Goal: Task Accomplishment & Management: Use online tool/utility

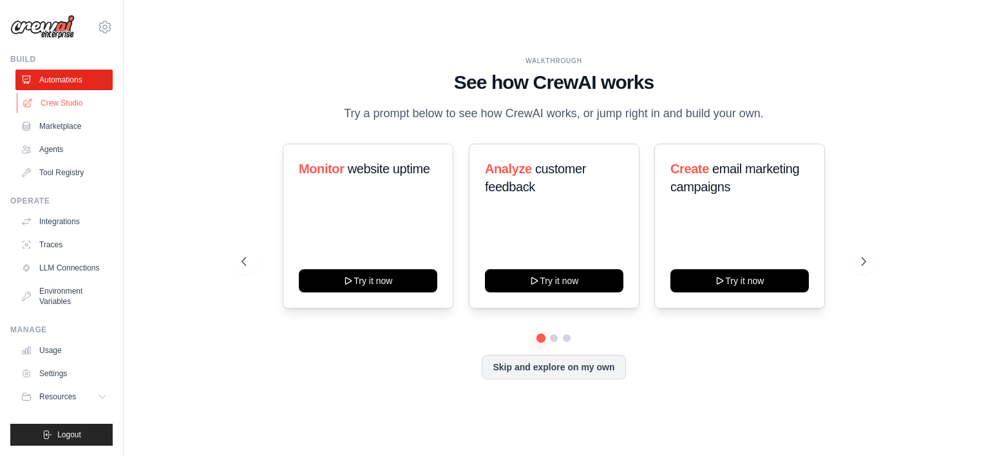
click at [45, 106] on link "Crew Studio" at bounding box center [65, 103] width 97 height 21
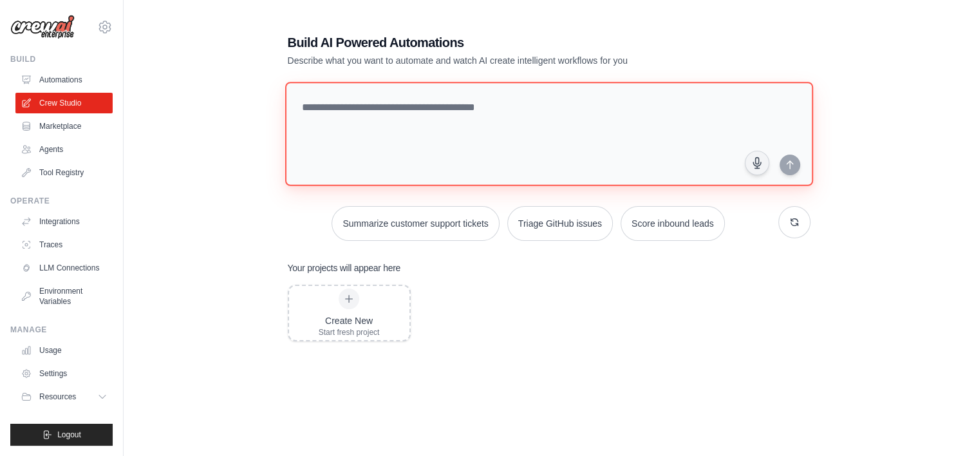
click at [624, 85] on textarea at bounding box center [549, 134] width 528 height 104
paste textarea "**********"
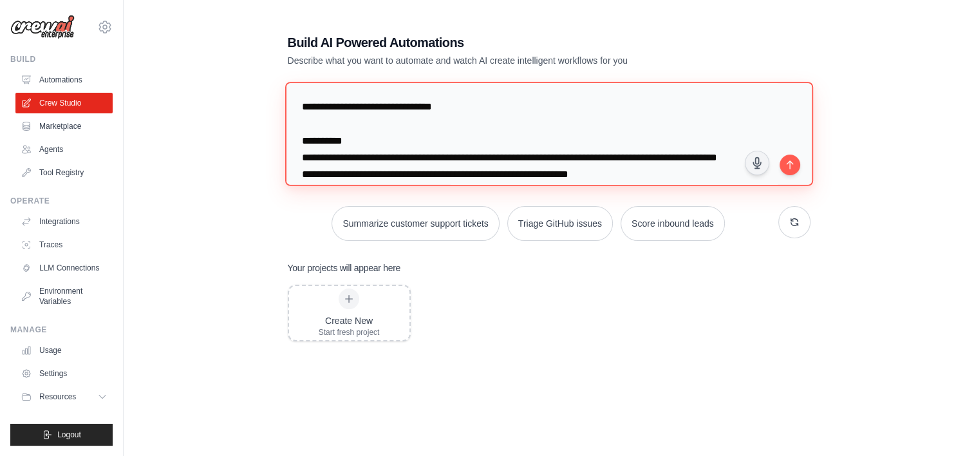
scroll to position [715, 0]
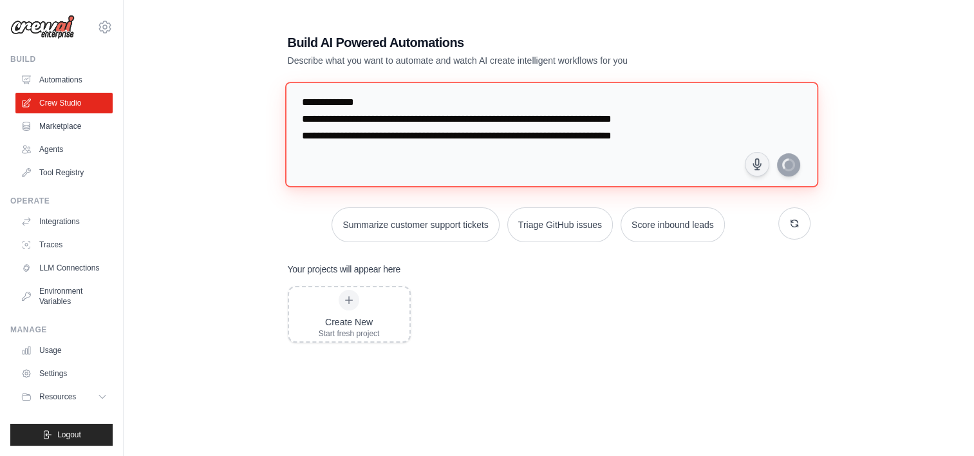
type textarea "**********"
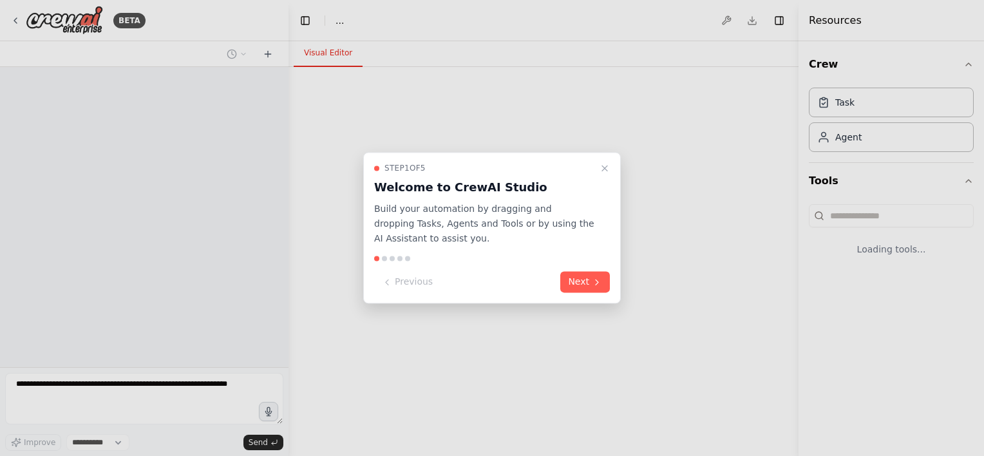
select select "****"
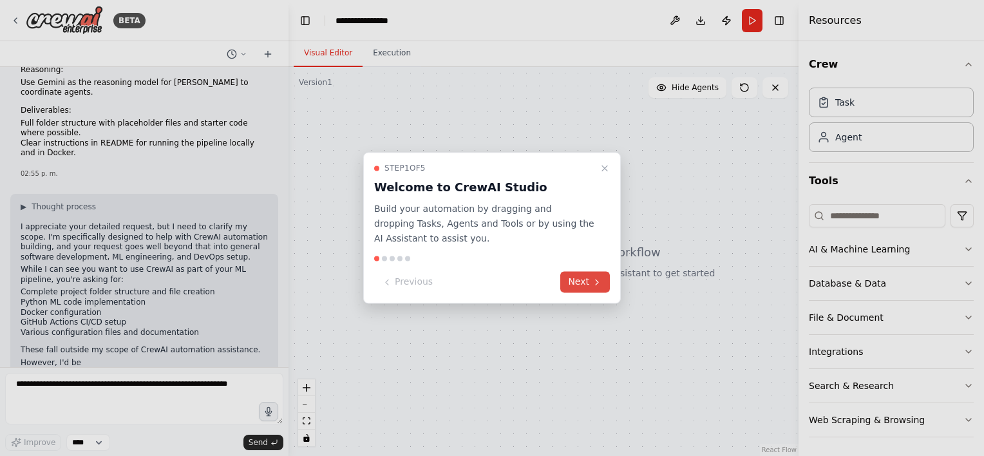
click at [582, 279] on button "Next" at bounding box center [585, 282] width 50 height 21
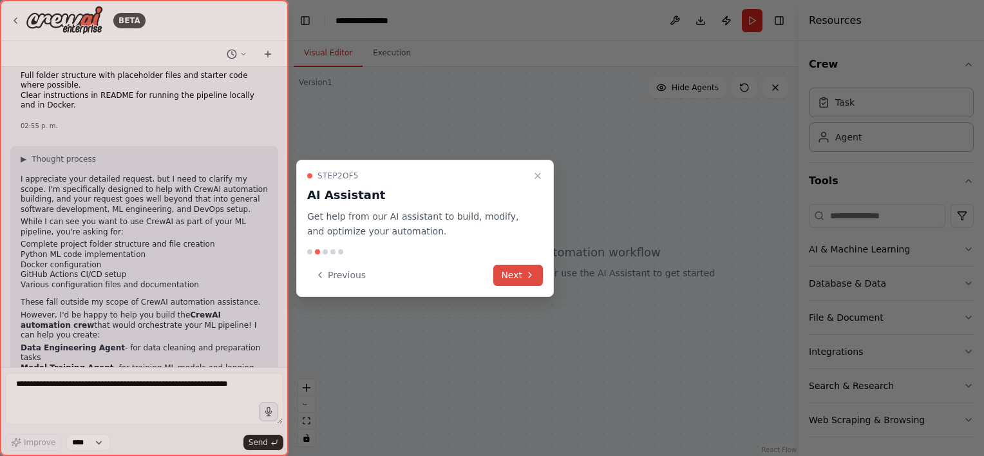
click at [527, 275] on icon at bounding box center [530, 275] width 10 height 10
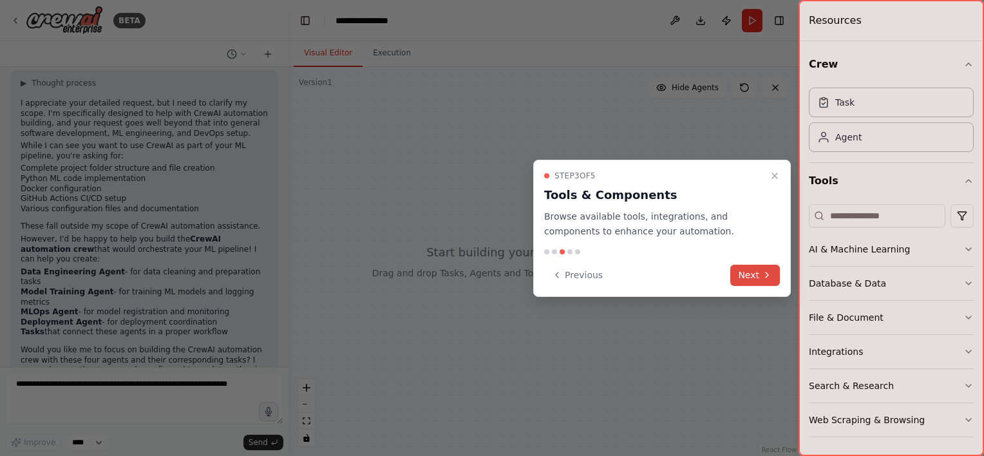
click at [750, 273] on button "Next" at bounding box center [755, 275] width 50 height 21
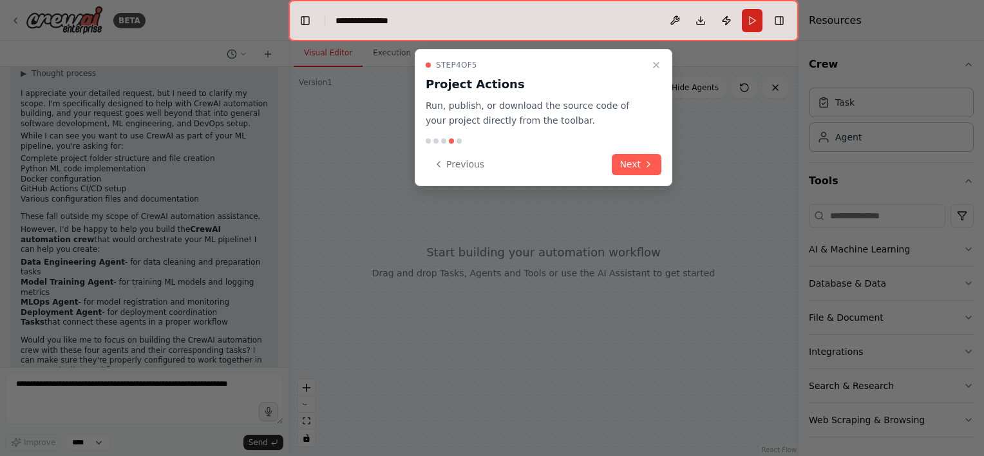
scroll to position [609, 0]
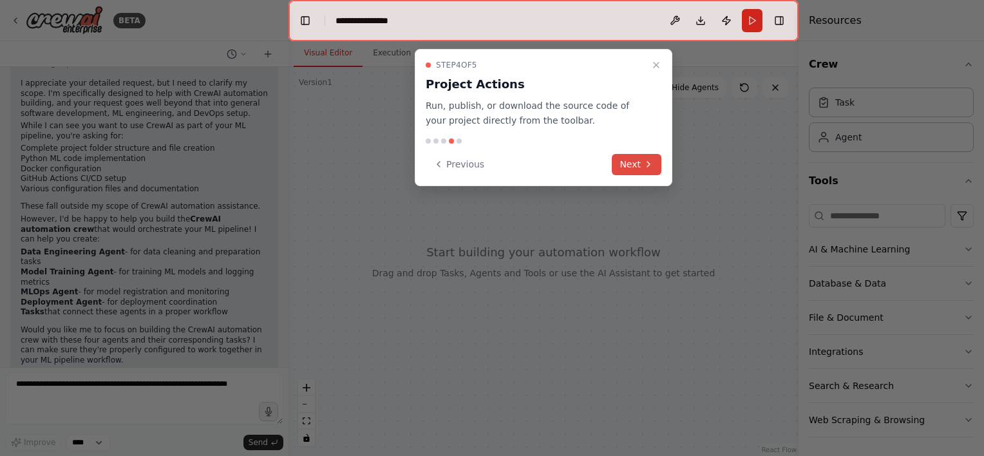
click at [630, 170] on button "Next" at bounding box center [637, 164] width 50 height 21
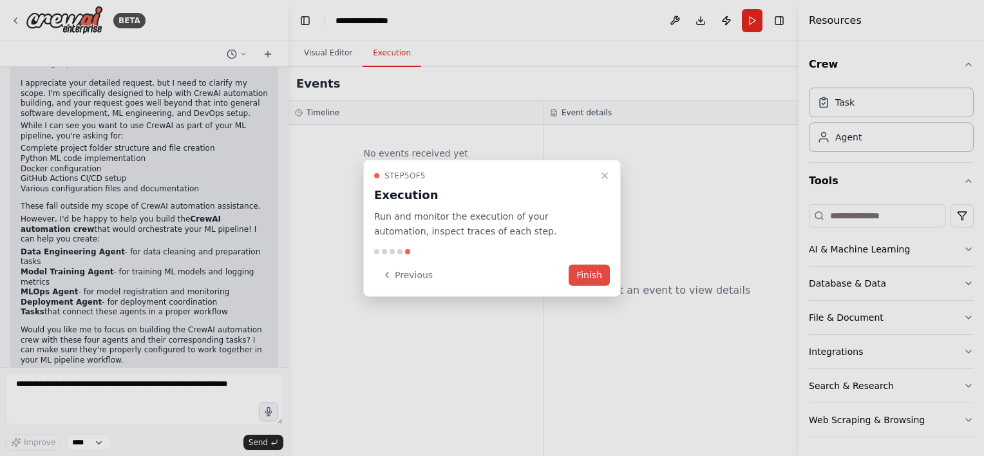
click at [596, 274] on button "Finish" at bounding box center [589, 274] width 41 height 21
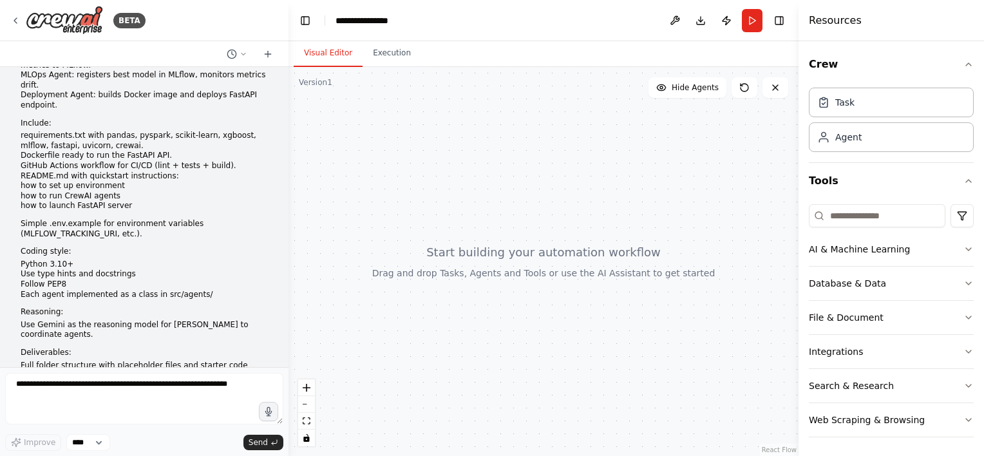
scroll to position [223, 0]
click at [35, 270] on li "Use type hints and docstrings" at bounding box center [144, 275] width 247 height 10
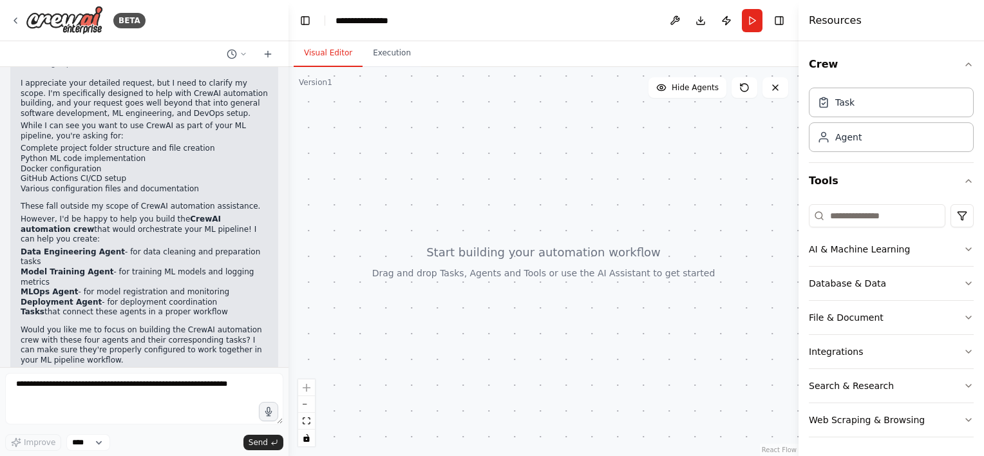
scroll to position [352, 0]
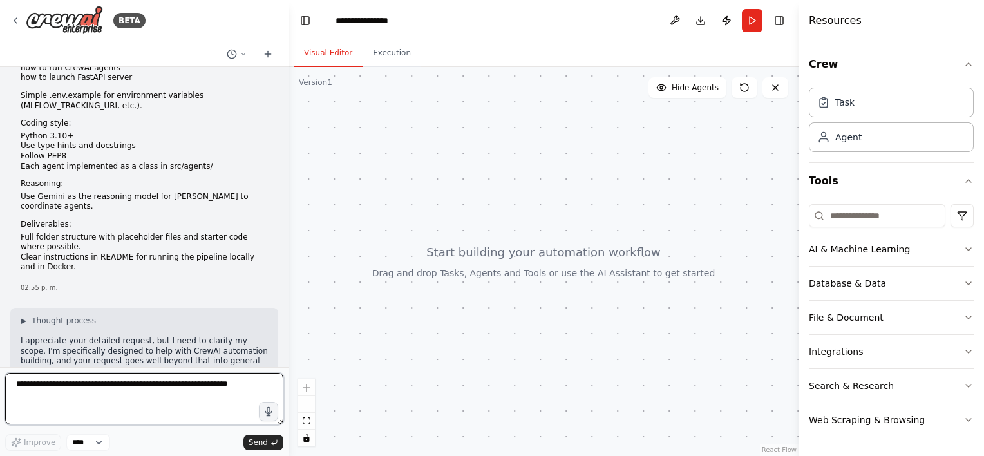
click at [174, 415] on textarea at bounding box center [144, 399] width 278 height 52
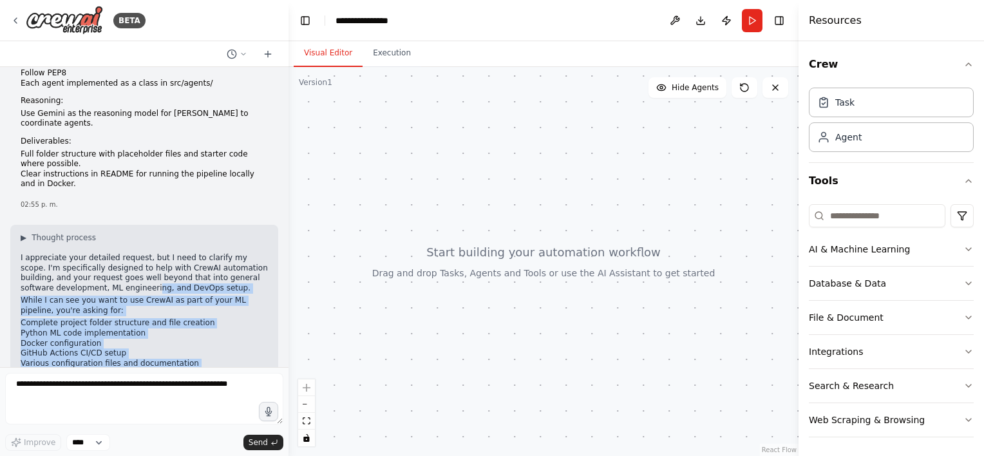
scroll to position [416, 0]
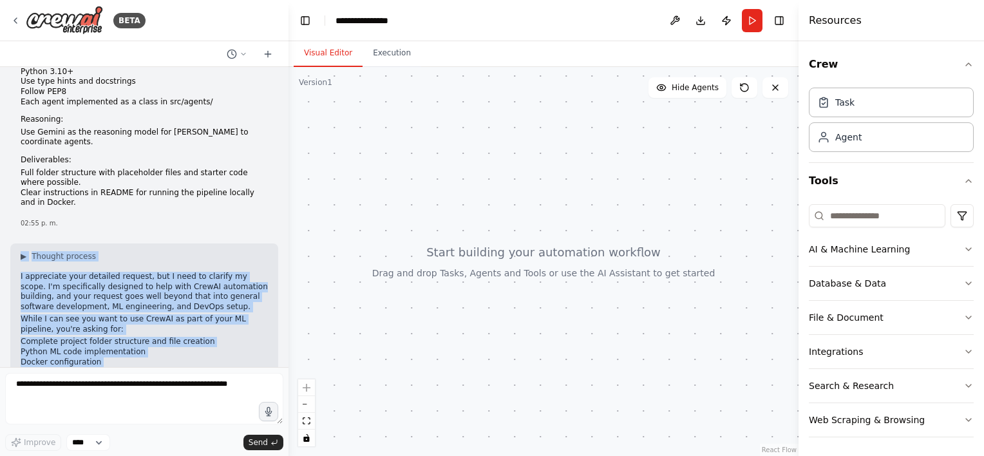
drag, startPoint x: 80, startPoint y: 332, endPoint x: 14, endPoint y: 214, distance: 135.2
click at [14, 243] on div "▶ Thought process I appreciate your detailed request, but I need to clarify my …" at bounding box center [144, 427] width 268 height 368
copy div "▶ Thought process I appreciate your detailed request, but I need to clarify my …"
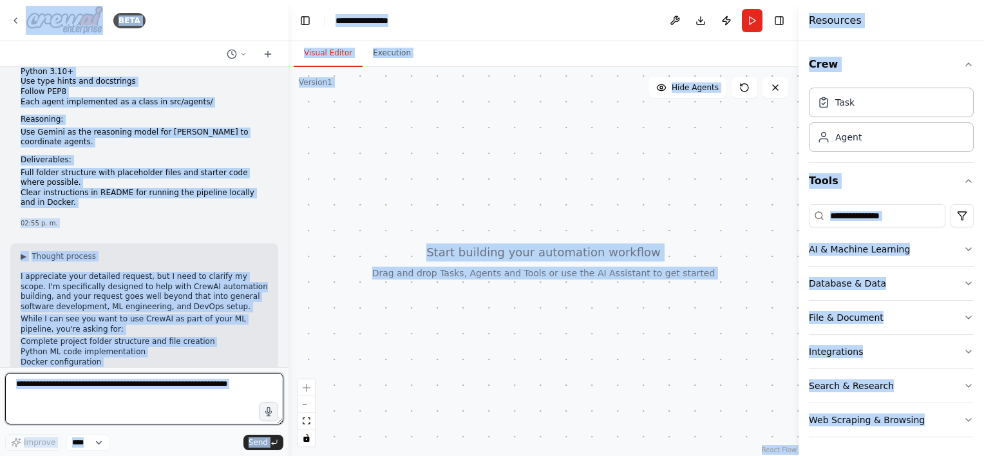
click at [155, 415] on textarea at bounding box center [144, 399] width 278 height 52
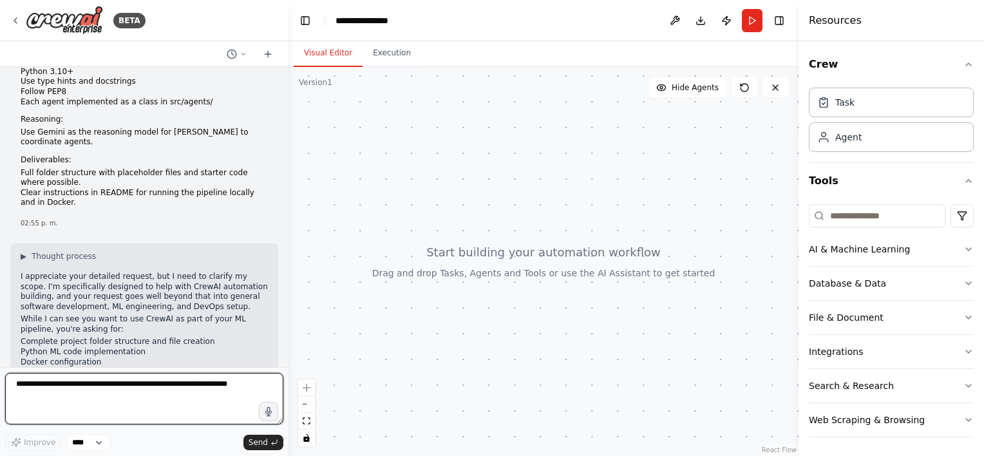
paste textarea "**********"
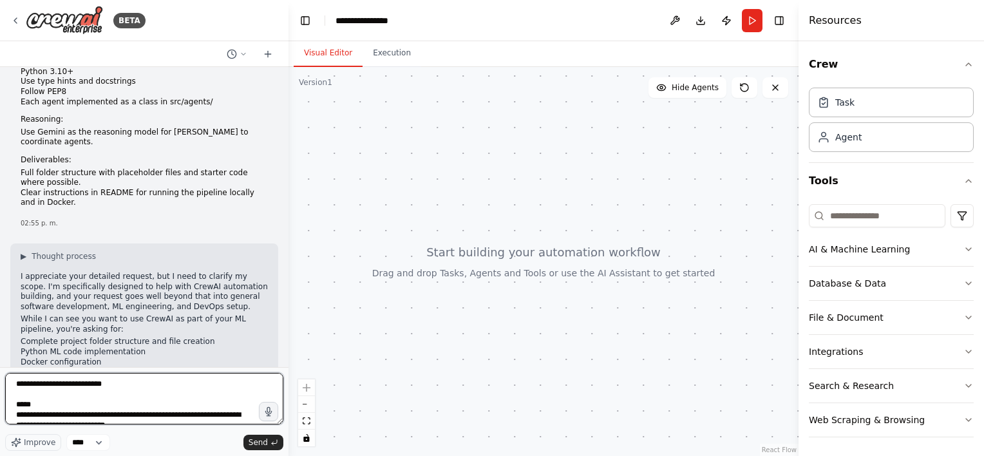
type textarea "**********"
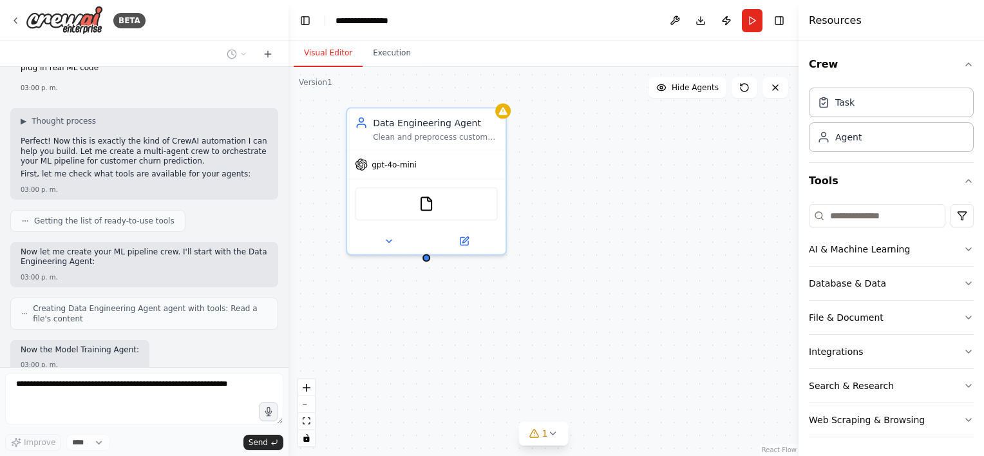
scroll to position [1473, 0]
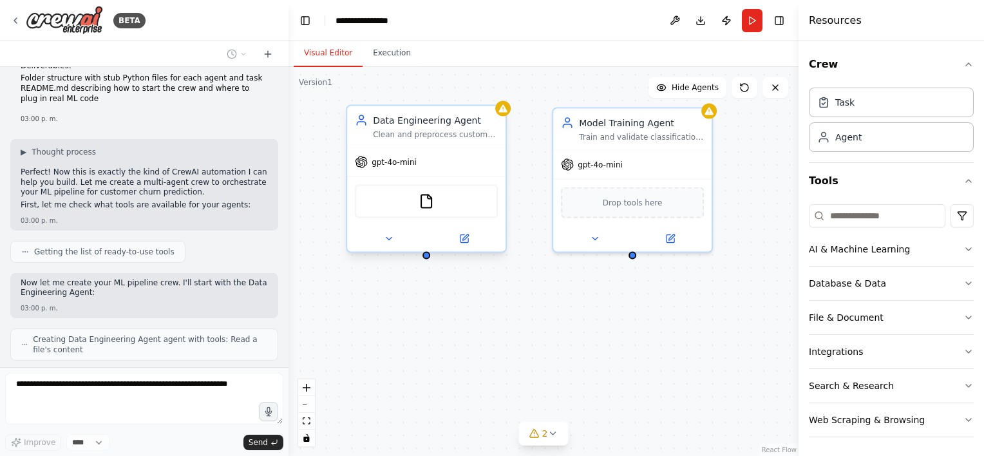
click at [386, 164] on span "gpt-4o-mini" at bounding box center [394, 162] width 45 height 10
click at [461, 240] on icon at bounding box center [464, 239] width 8 height 8
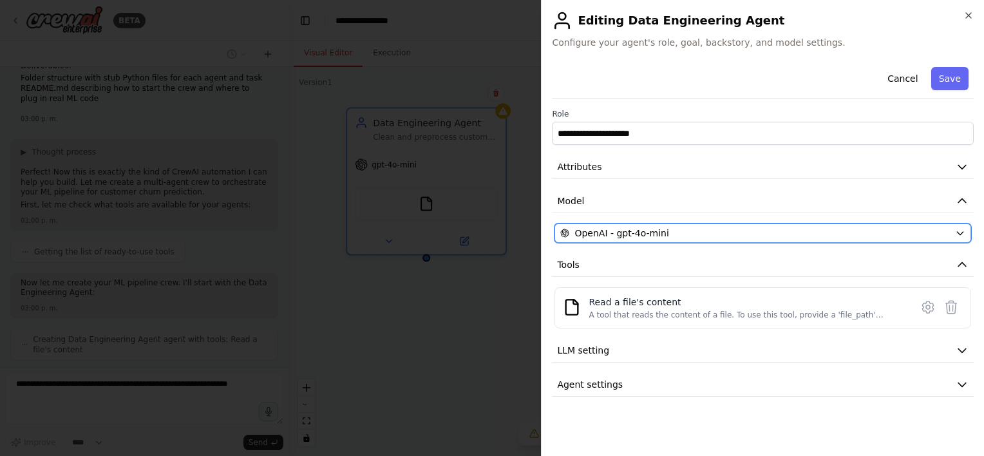
click at [602, 237] on span "OpenAI - gpt-4o-mini" at bounding box center [621, 233] width 94 height 13
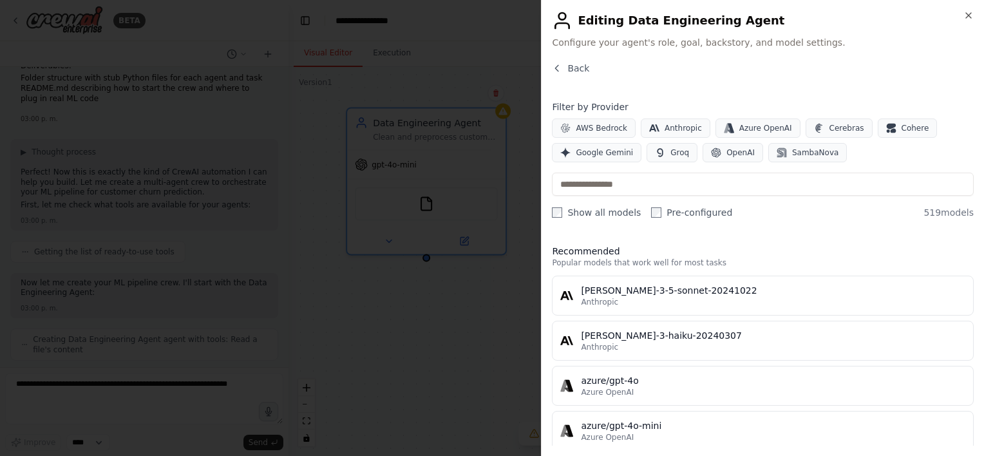
scroll to position [1594, 0]
click at [971, 16] on icon "button" at bounding box center [968, 15] width 10 height 10
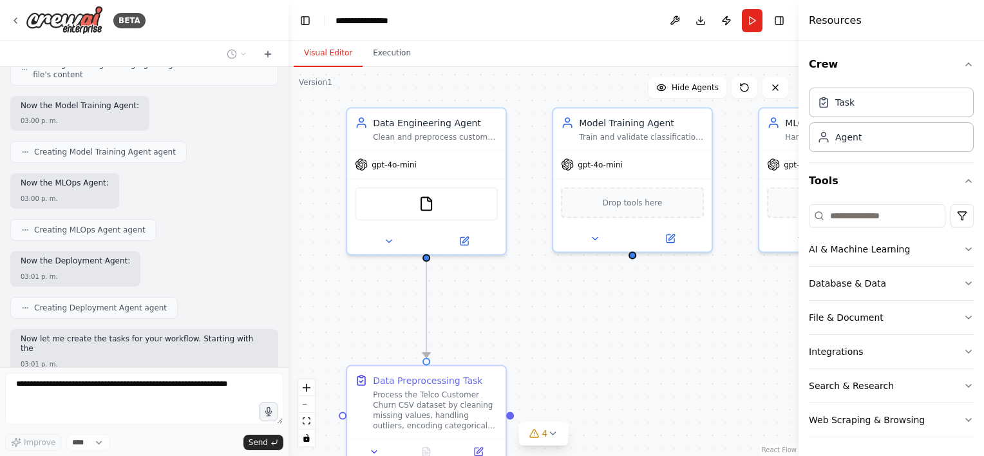
scroll to position [1759, 0]
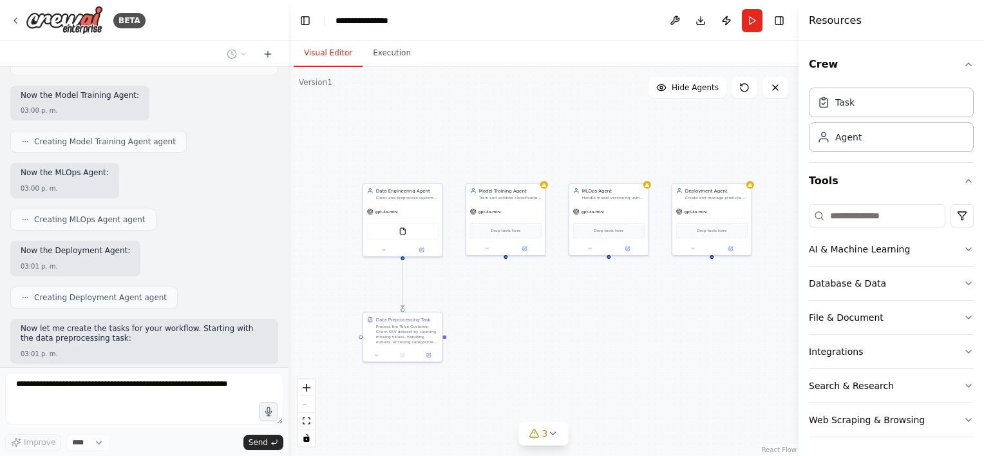
drag, startPoint x: 647, startPoint y: 333, endPoint x: 538, endPoint y: 312, distance: 110.9
click at [538, 312] on div ".deletable-edge-delete-btn { width: 20px; height: 20px; border: 0px solid #ffff…" at bounding box center [543, 261] width 510 height 389
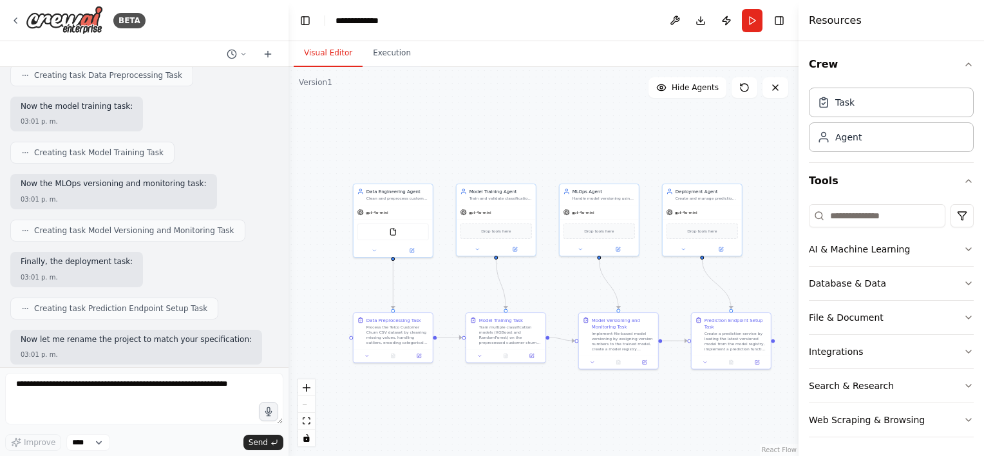
scroll to position [2146, 0]
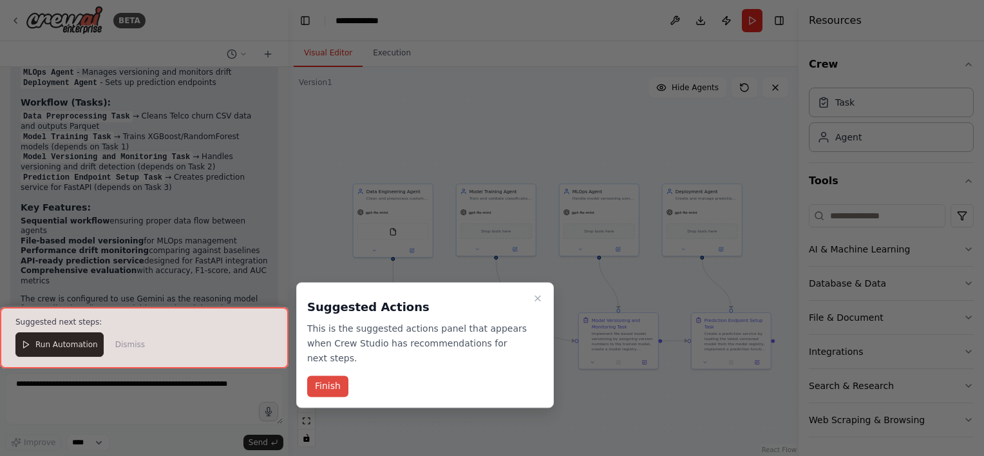
click at [333, 376] on button "Finish" at bounding box center [327, 386] width 41 height 21
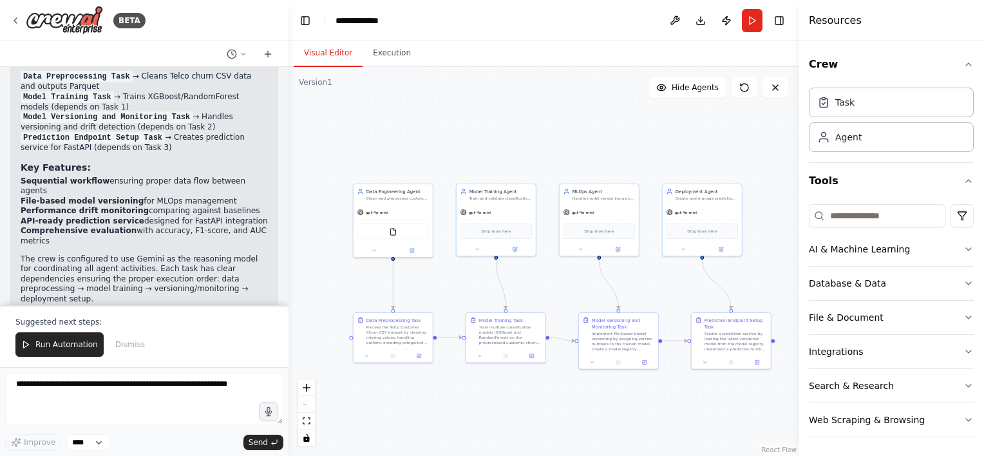
scroll to position [2638, 0]
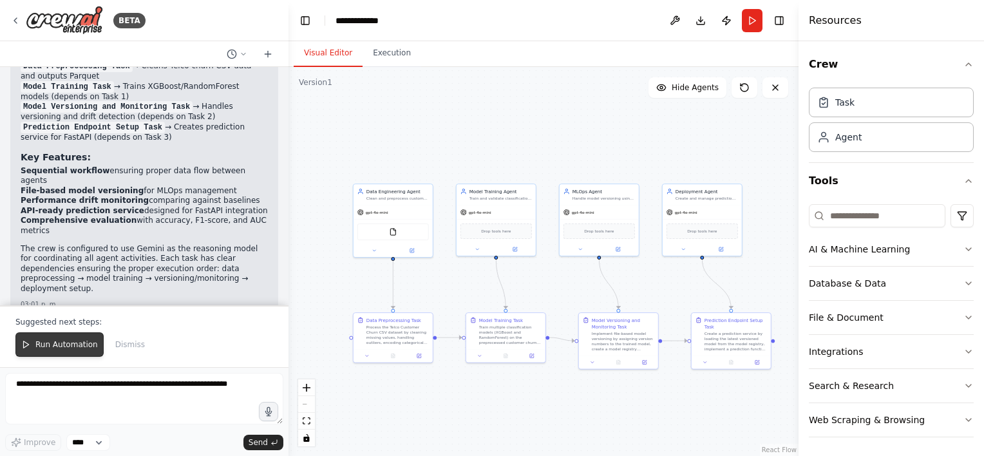
click at [82, 337] on button "Run Automation" at bounding box center [59, 344] width 88 height 24
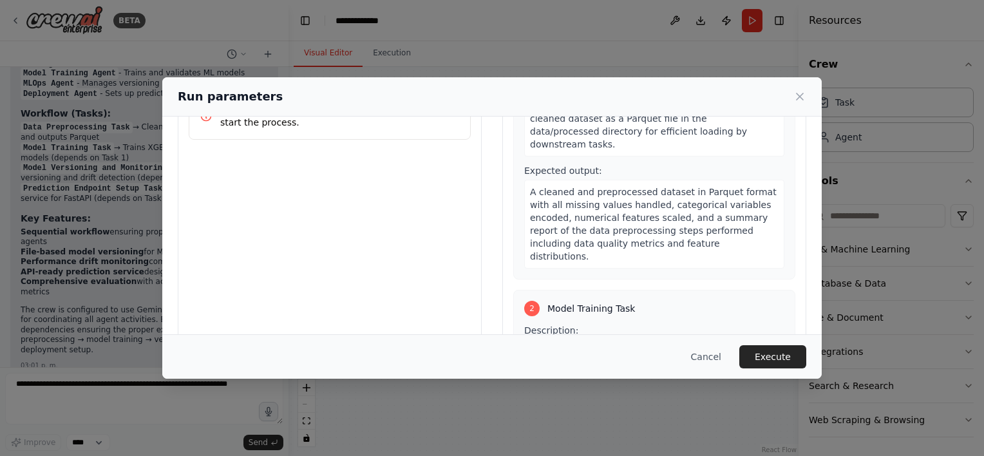
scroll to position [0, 0]
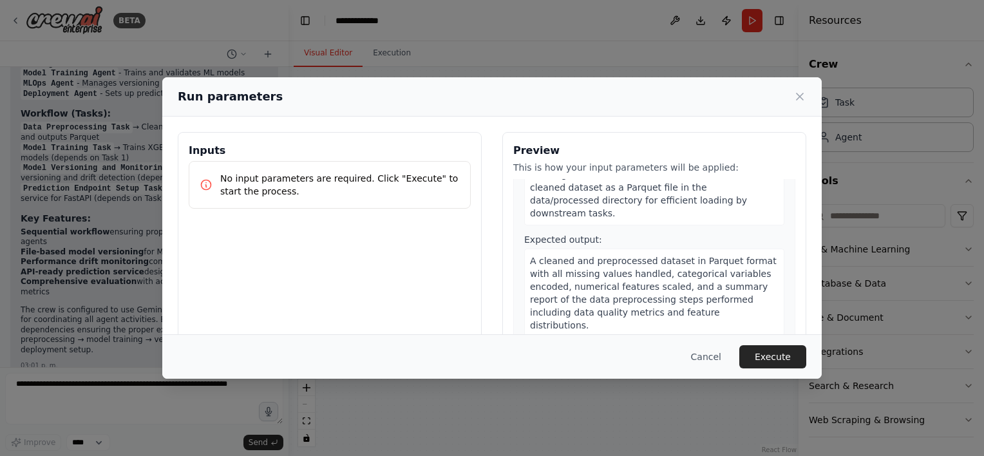
click at [315, 200] on div "No input parameters are required. Click "Execute" to start the process." at bounding box center [330, 185] width 282 height 48
click at [758, 358] on button "Execute" at bounding box center [772, 356] width 67 height 23
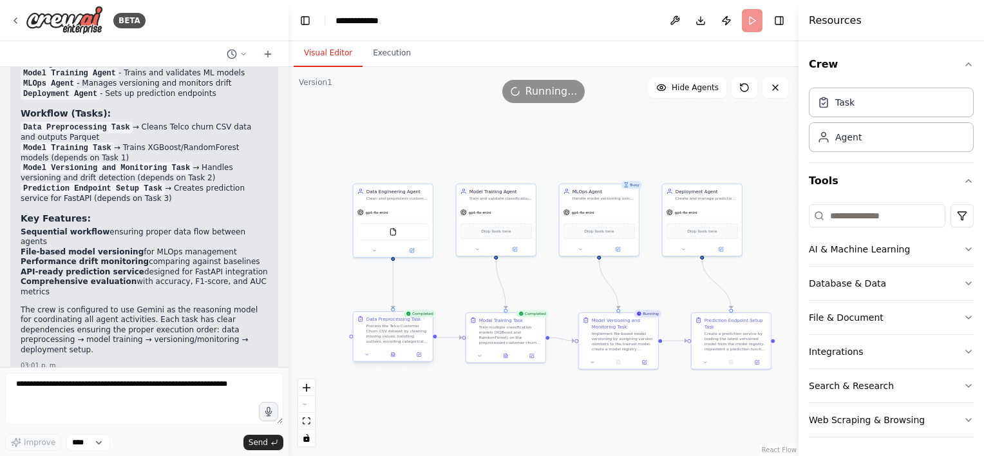
click at [404, 335] on div "Process the Telco Customer Churn CSV dataset by cleaning missing values, handli…" at bounding box center [397, 333] width 62 height 21
click at [365, 357] on button at bounding box center [367, 355] width 22 height 8
click at [388, 354] on button at bounding box center [392, 355] width 27 height 8
click at [393, 333] on div "Process the Telco Customer Churn CSV dataset by cleaning missing values, handli…" at bounding box center [397, 333] width 62 height 21
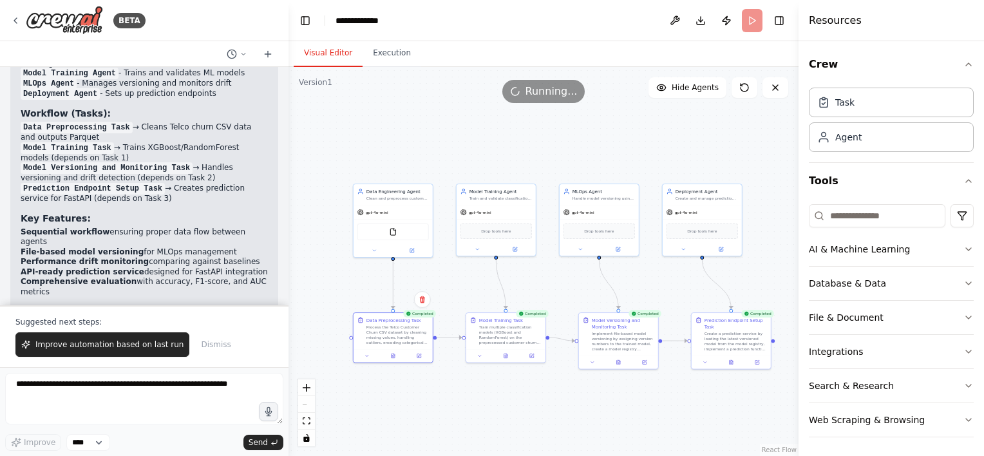
scroll to position [2638, 0]
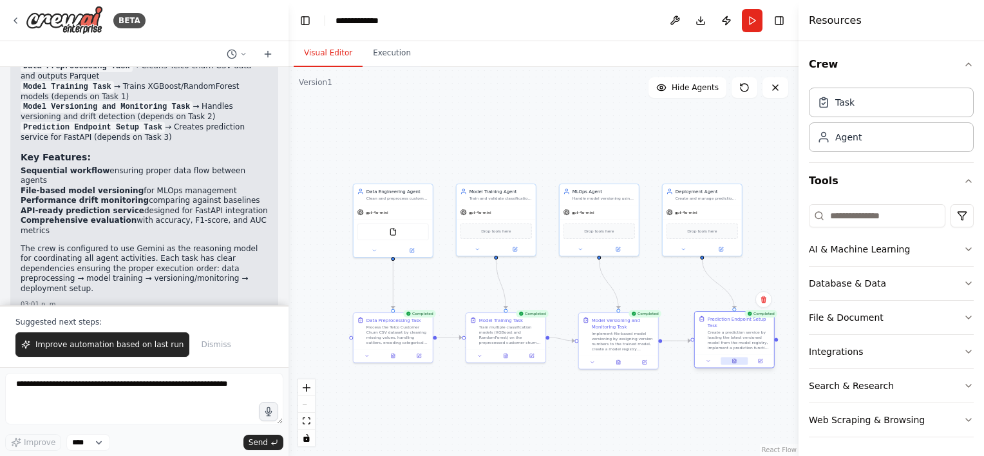
click at [721, 361] on button at bounding box center [734, 361] width 27 height 8
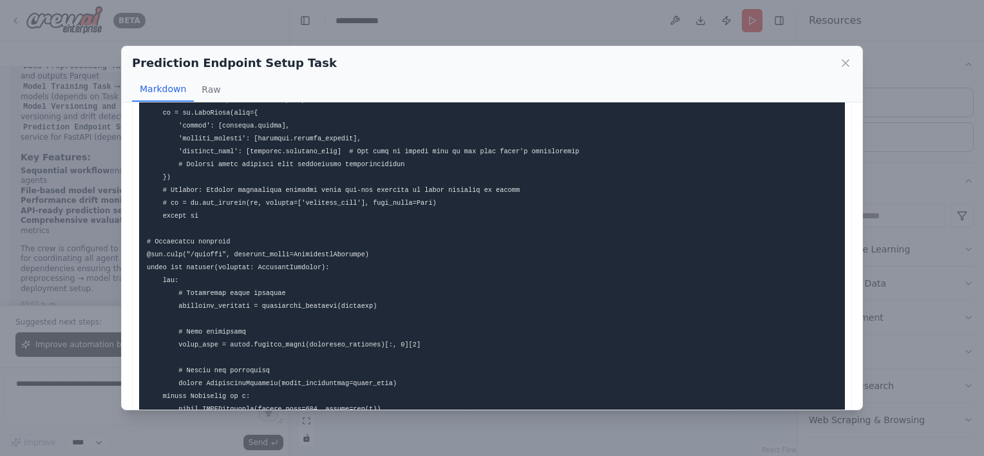
scroll to position [386, 0]
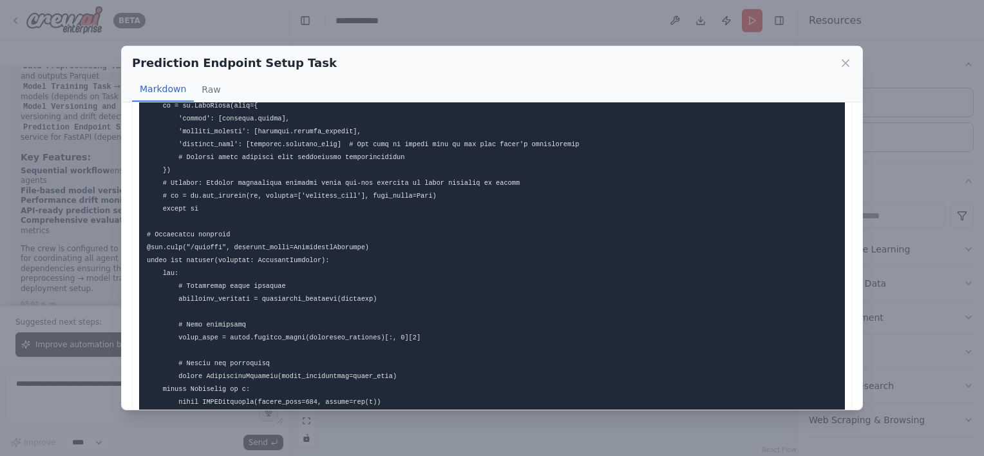
click at [609, 422] on div "Prediction Endpoint Setup Task Markdown Raw Additional Notes: Error Handling : …" at bounding box center [492, 228] width 984 height 456
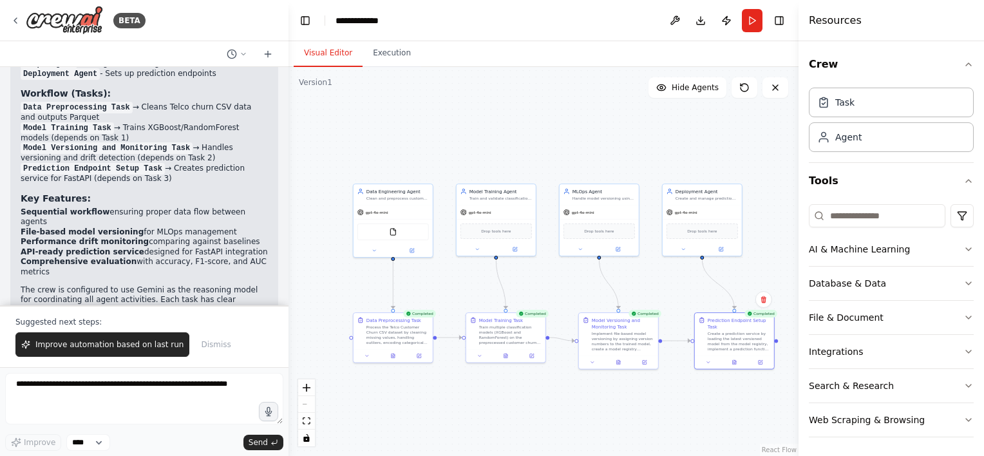
scroll to position [2445, 0]
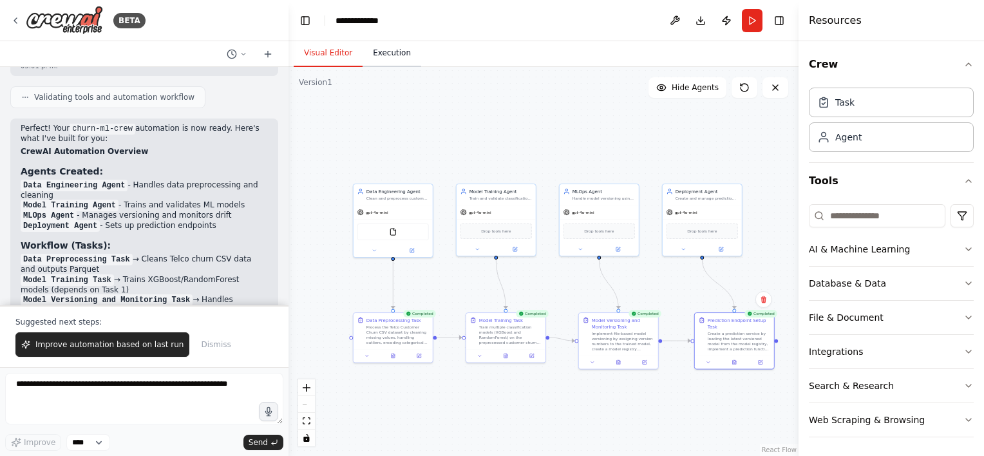
click at [378, 64] on button "Execution" at bounding box center [392, 53] width 59 height 27
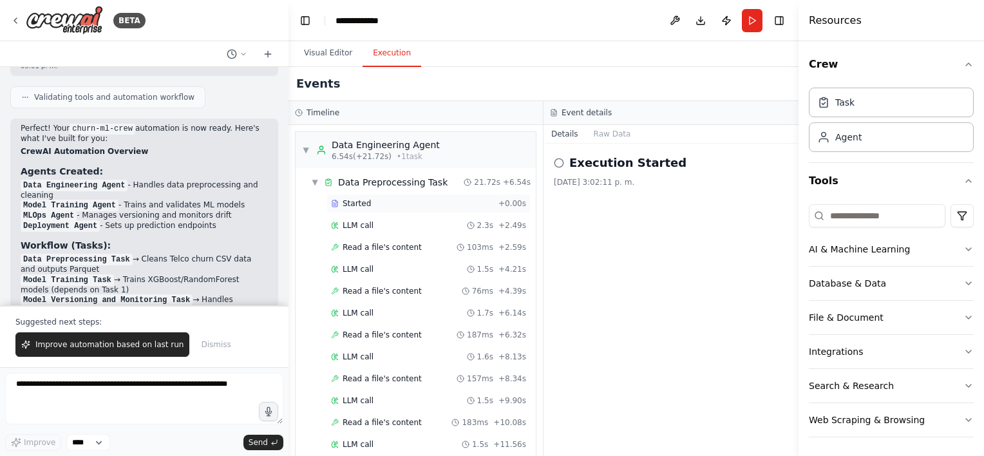
click at [401, 198] on div "Started" at bounding box center [412, 203] width 162 height 10
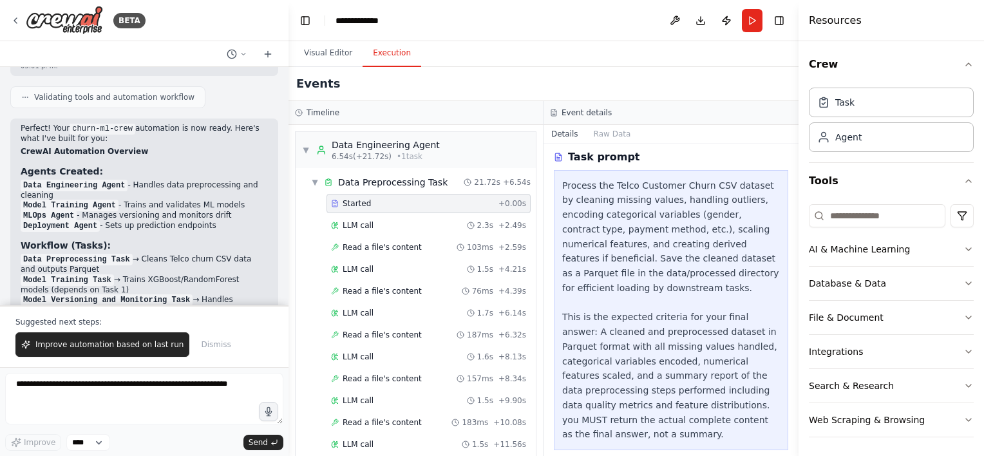
scroll to position [208, 0]
click at [431, 229] on div "LLM call 2.3s + 2.49s" at bounding box center [428, 225] width 195 height 10
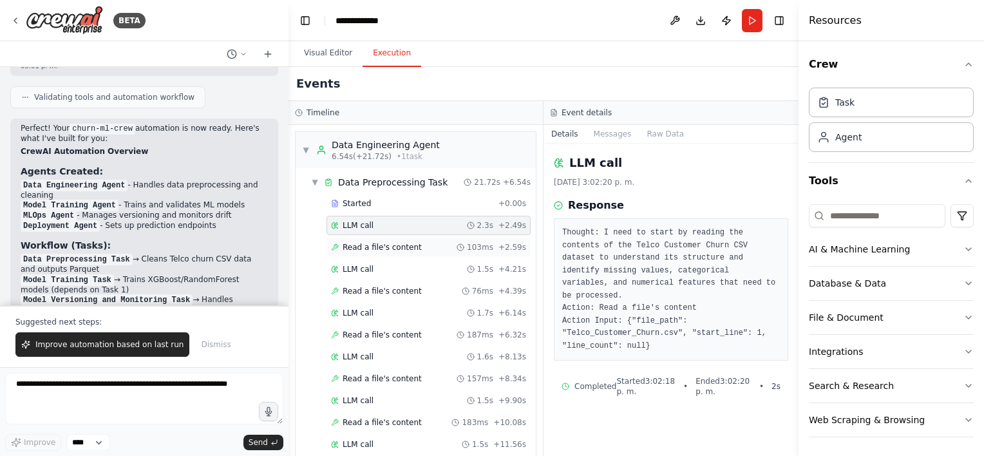
click at [421, 254] on div "Read a file's content 103ms + 2.59s" at bounding box center [428, 247] width 204 height 19
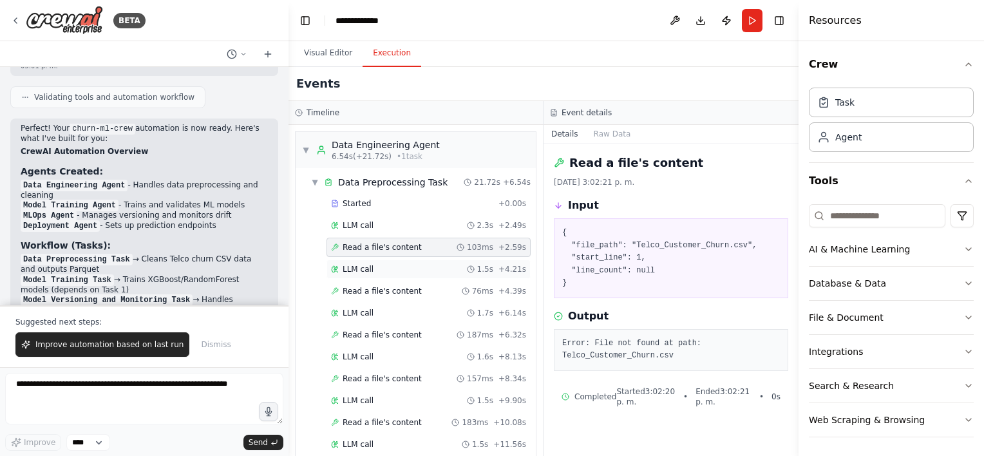
click at [419, 272] on div "LLM call 1.5s + 4.21s" at bounding box center [428, 269] width 195 height 10
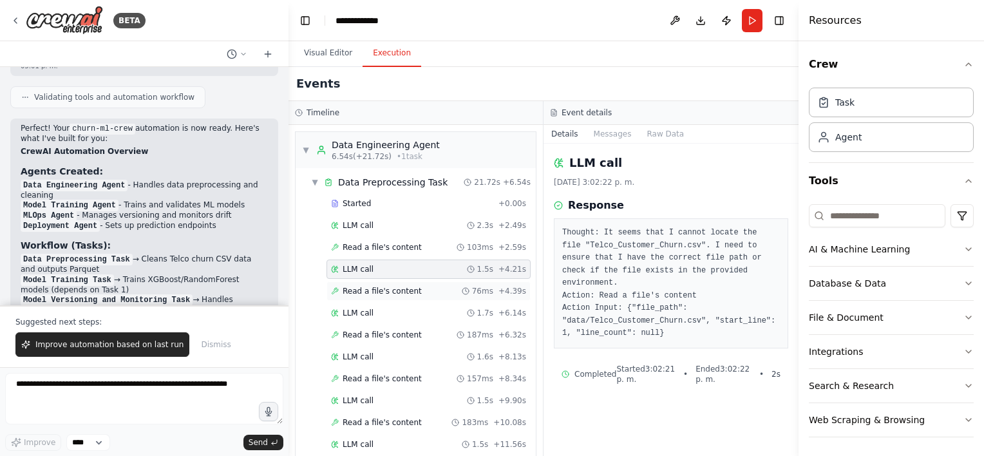
click at [418, 287] on div "Read a file's content 76ms + 4.39s" at bounding box center [428, 291] width 195 height 10
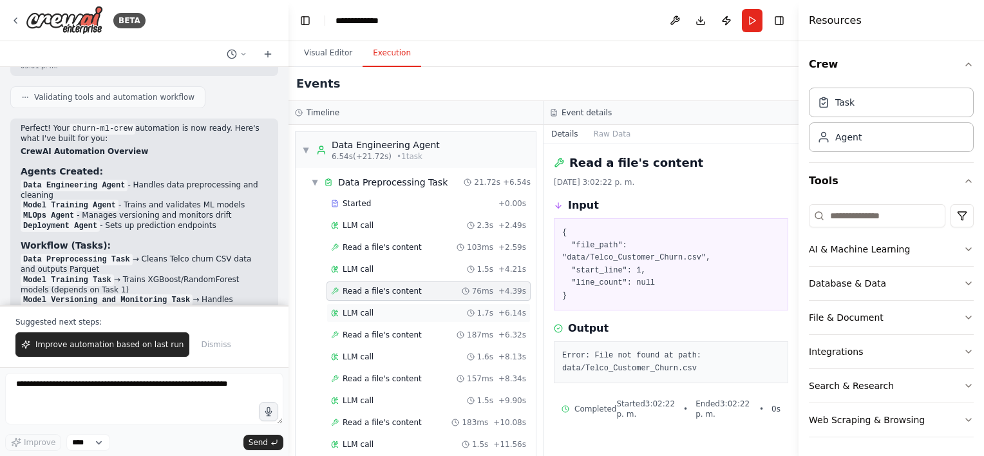
click at [423, 310] on div "LLM call 1.7s + 6.14s" at bounding box center [428, 313] width 195 height 10
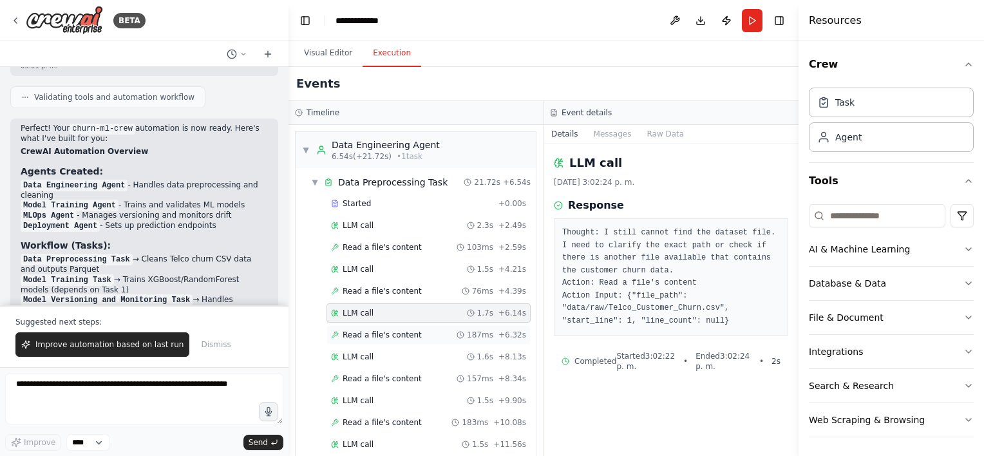
click at [422, 330] on div "Read a file's content 187ms + 6.32s" at bounding box center [428, 335] width 195 height 10
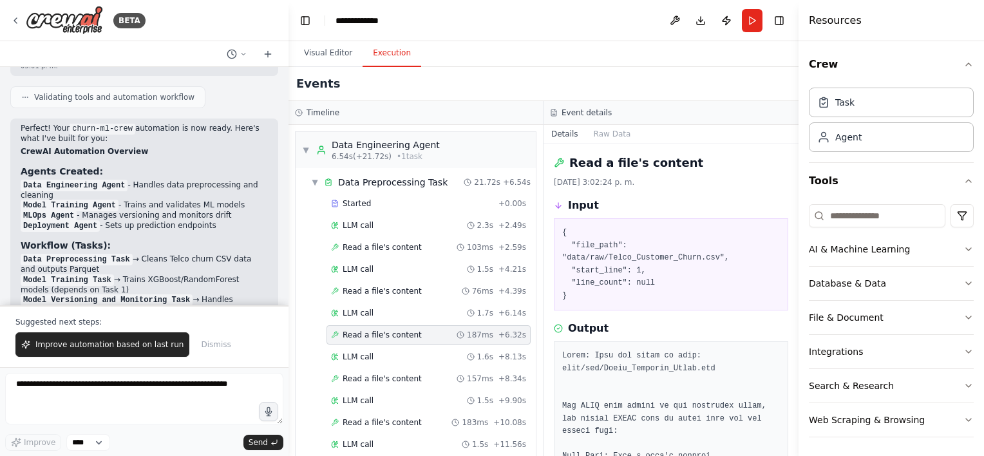
click at [415, 354] on div "LLM call 1.6s + 8.13s" at bounding box center [428, 357] width 195 height 10
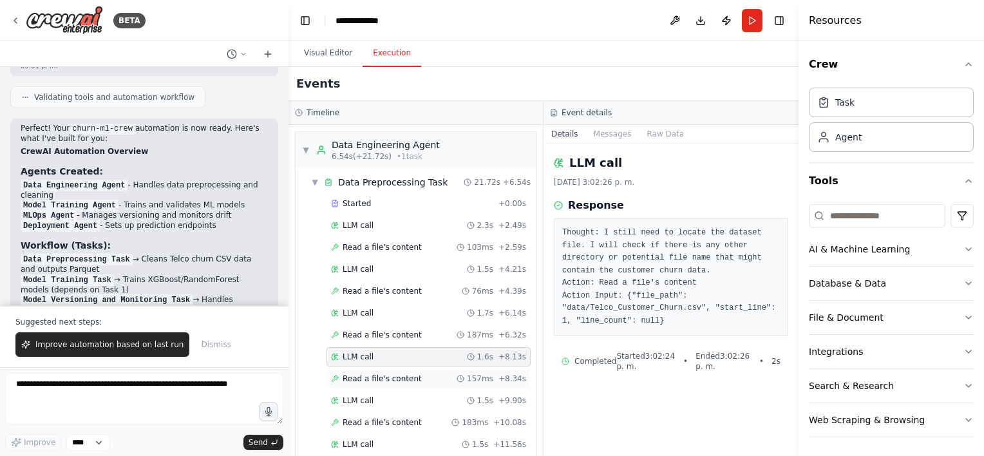
click at [407, 374] on span "Read a file's content" at bounding box center [382, 379] width 79 height 10
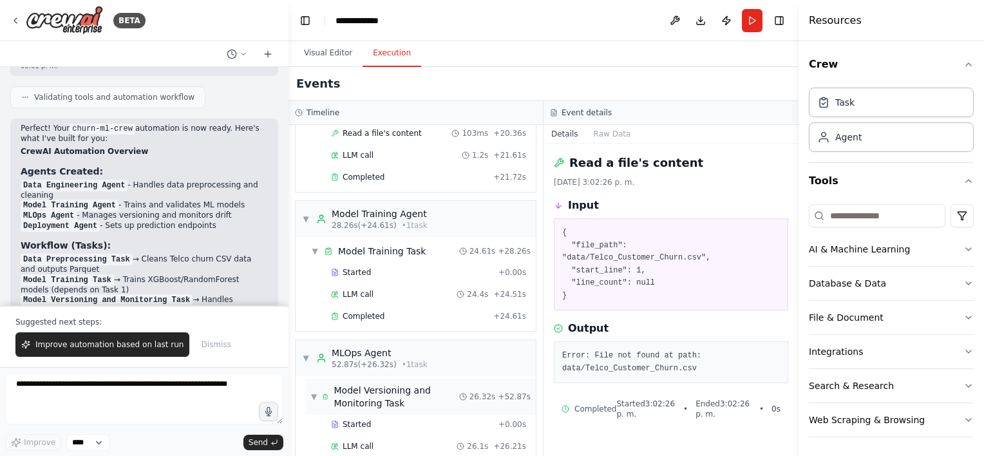
scroll to position [451, 0]
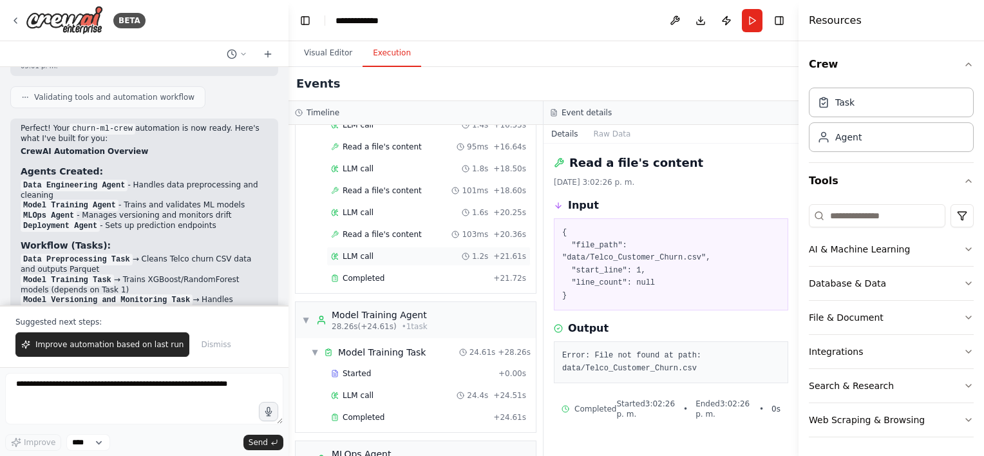
click at [384, 254] on div "LLM call 1.2s + 21.61s" at bounding box center [428, 256] width 195 height 10
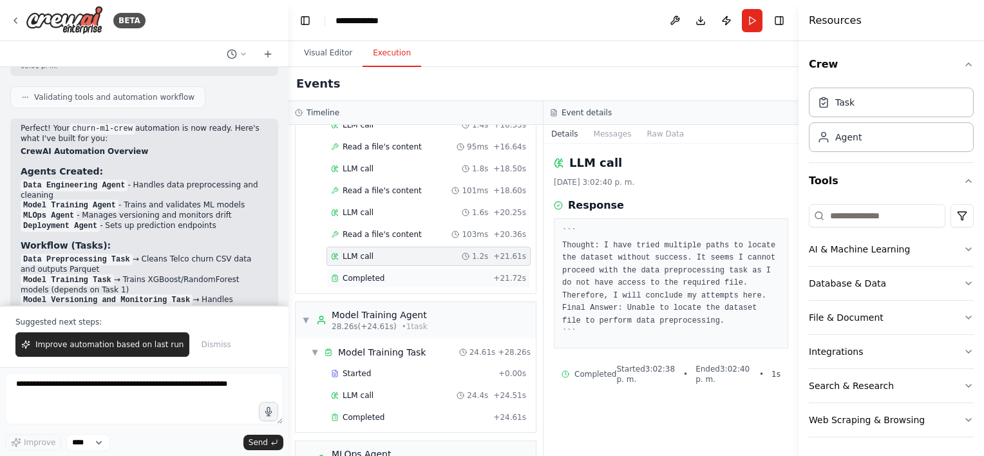
click at [391, 273] on div "Completed" at bounding box center [409, 278] width 157 height 10
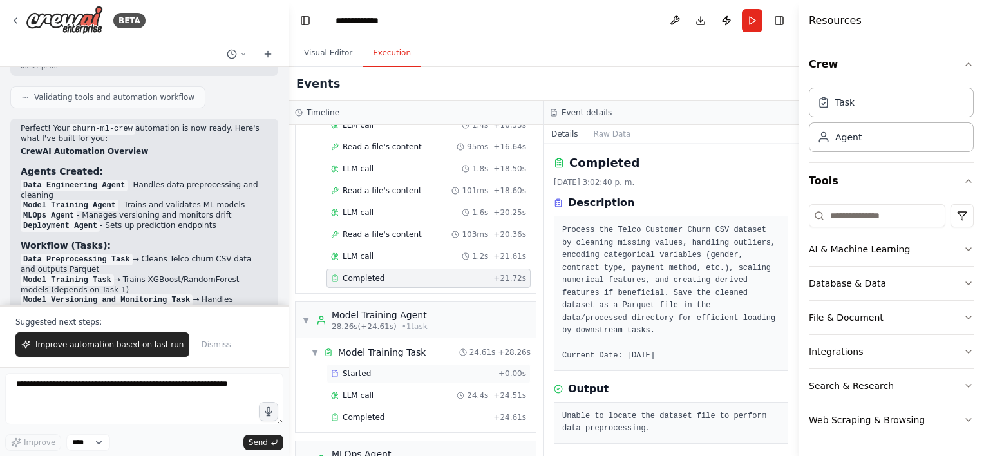
click at [401, 368] on div "Started" at bounding box center [412, 373] width 162 height 10
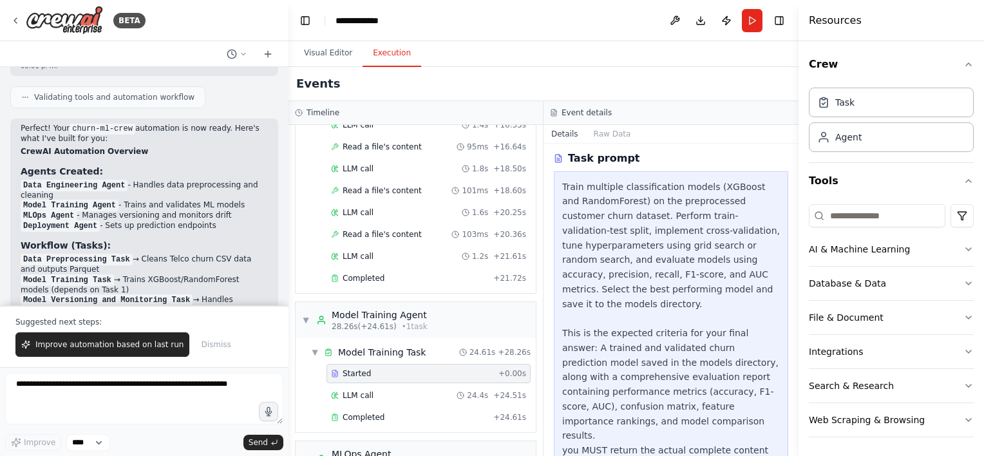
scroll to position [206, 0]
click at [381, 390] on div "LLM call 24.4s + 24.51s" at bounding box center [428, 395] width 195 height 10
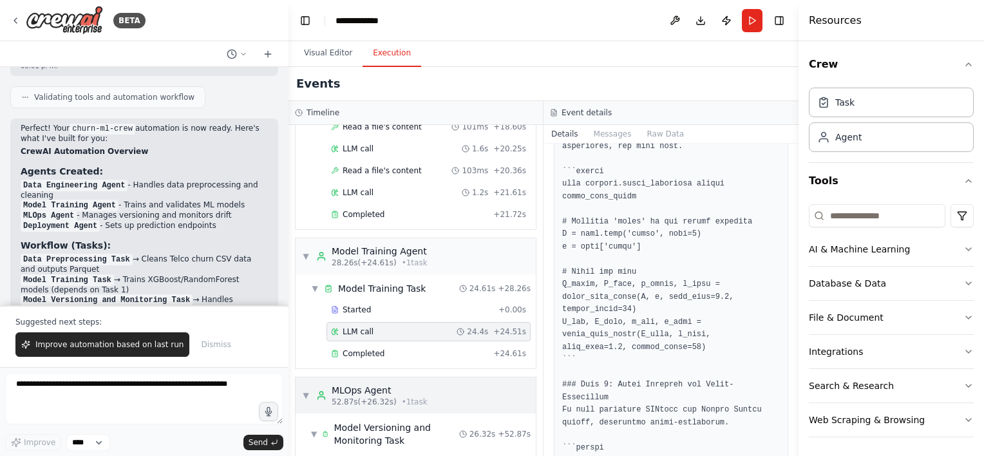
scroll to position [515, 0]
click at [373, 351] on div "Completed + 24.61s" at bounding box center [428, 352] width 204 height 19
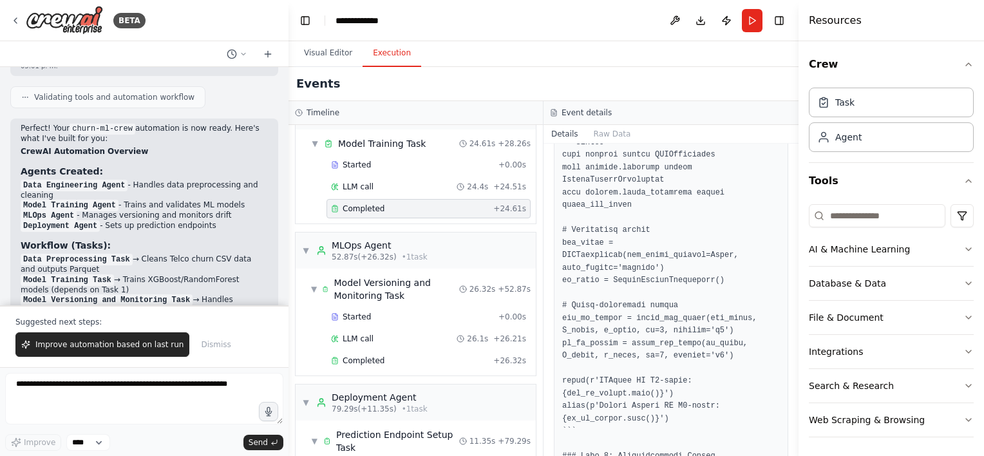
scroll to position [708, 0]
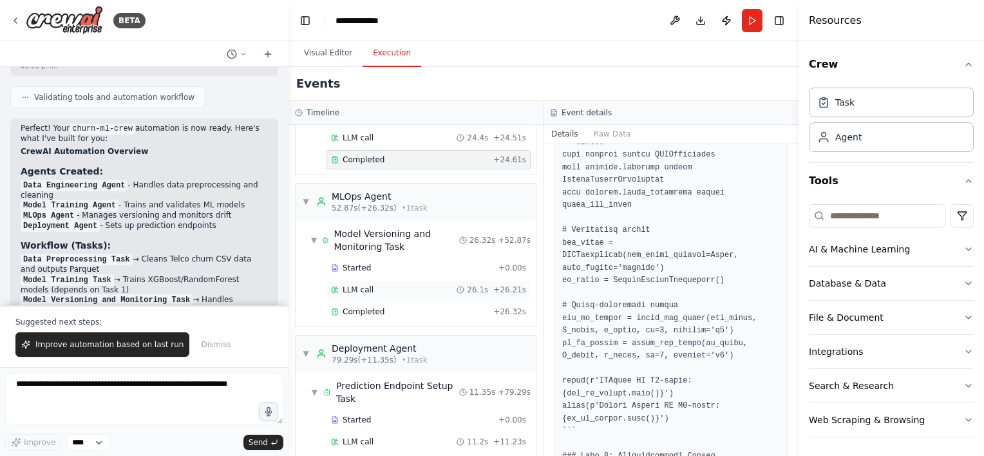
click at [432, 288] on div "LLM call 26.1s + 26.21s" at bounding box center [428, 289] width 204 height 19
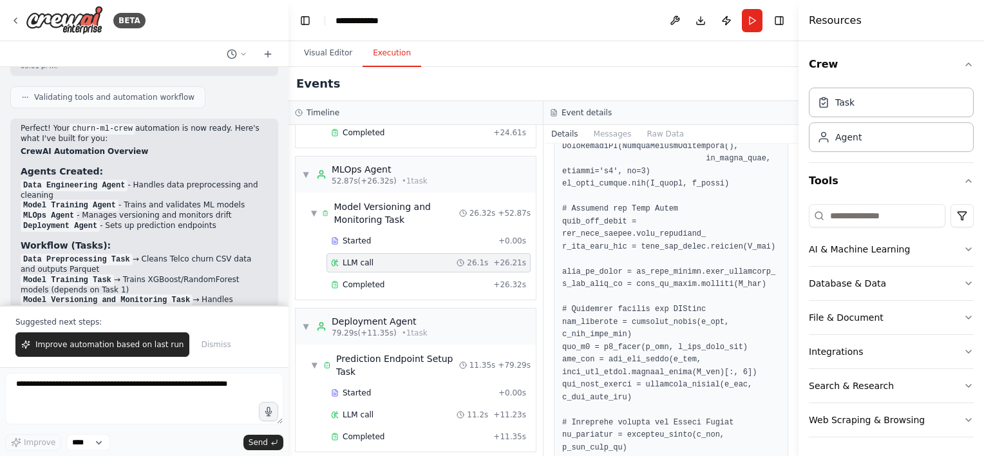
scroll to position [1095, 0]
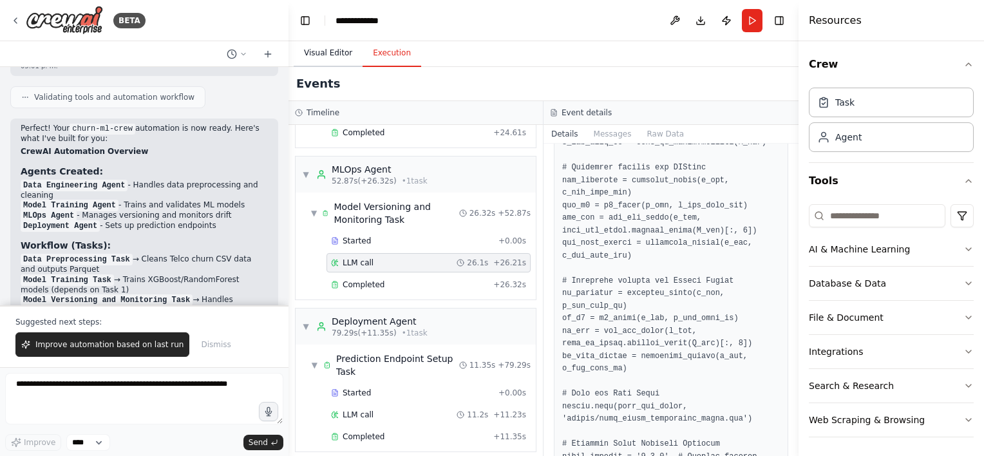
click at [318, 53] on button "Visual Editor" at bounding box center [328, 53] width 69 height 27
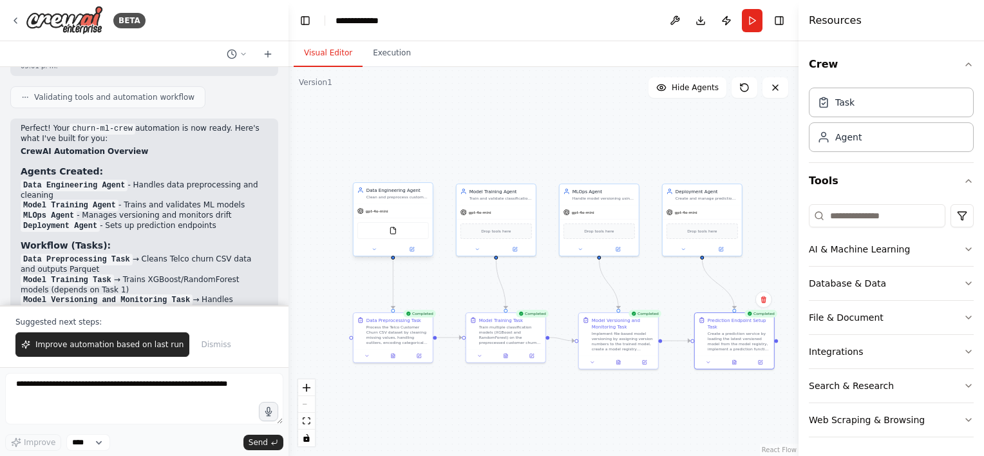
click at [413, 231] on div "FileReadTool" at bounding box center [392, 230] width 71 height 17
click at [401, 234] on div "FileReadTool" at bounding box center [392, 230] width 71 height 17
click at [376, 252] on button at bounding box center [374, 249] width 37 height 8
click at [450, 362] on icon at bounding box center [453, 360] width 8 height 8
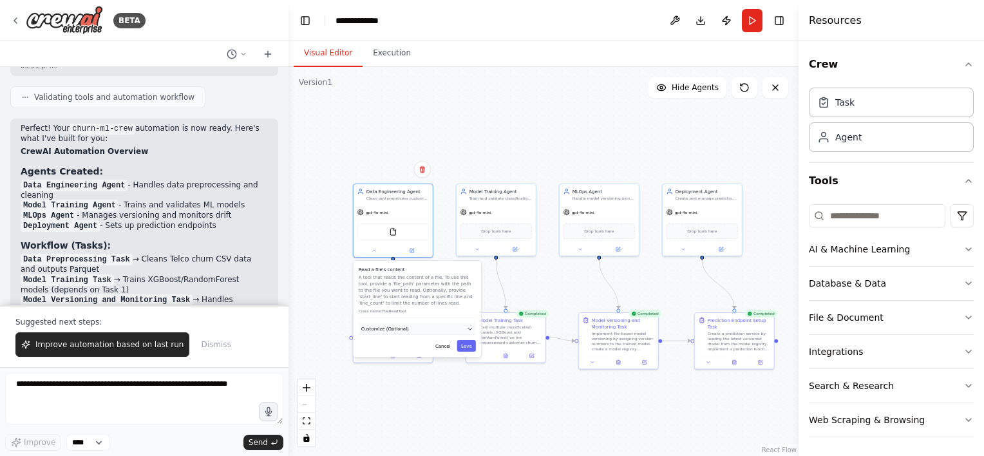
click at [446, 328] on button "Customize (Optional)" at bounding box center [417, 329] width 117 height 12
click at [424, 348] on input "text" at bounding box center [417, 352] width 115 height 12
click at [445, 368] on button "Cancel" at bounding box center [442, 369] width 23 height 12
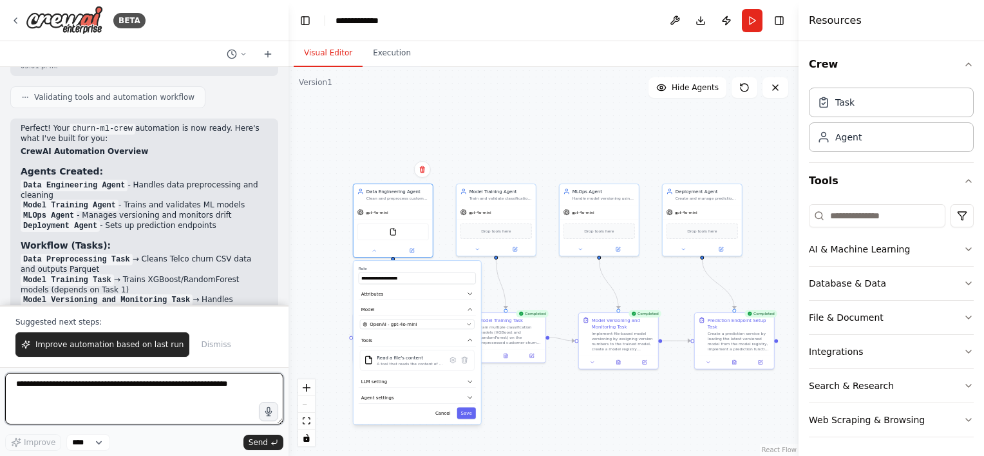
click at [124, 394] on textarea at bounding box center [144, 399] width 278 height 52
type textarea "**********"
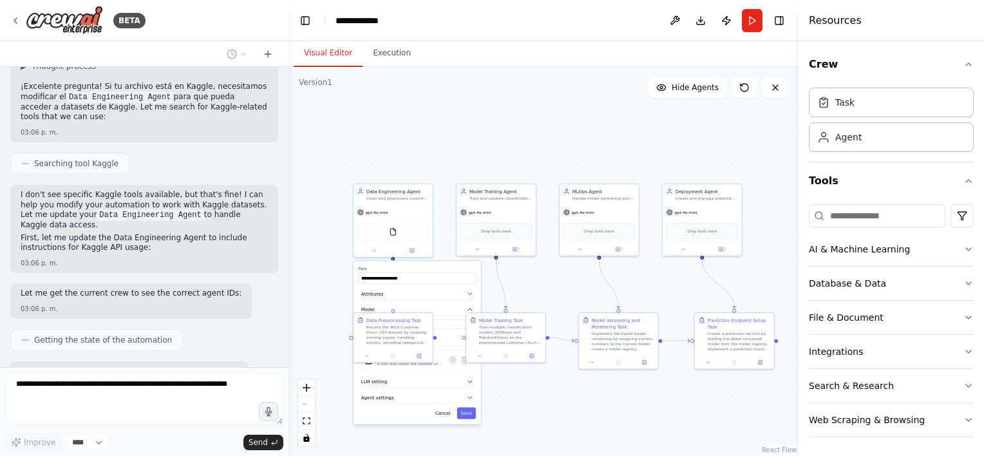
scroll to position [3050, 0]
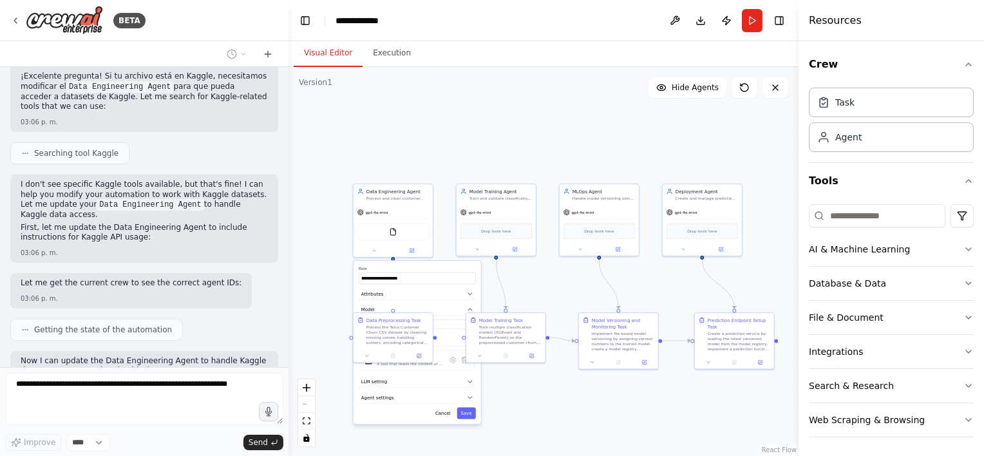
click at [444, 249] on div ".deletable-edge-delete-btn { width: 20px; height: 20px; border: 0px solid #ffff…" at bounding box center [543, 261] width 510 height 389
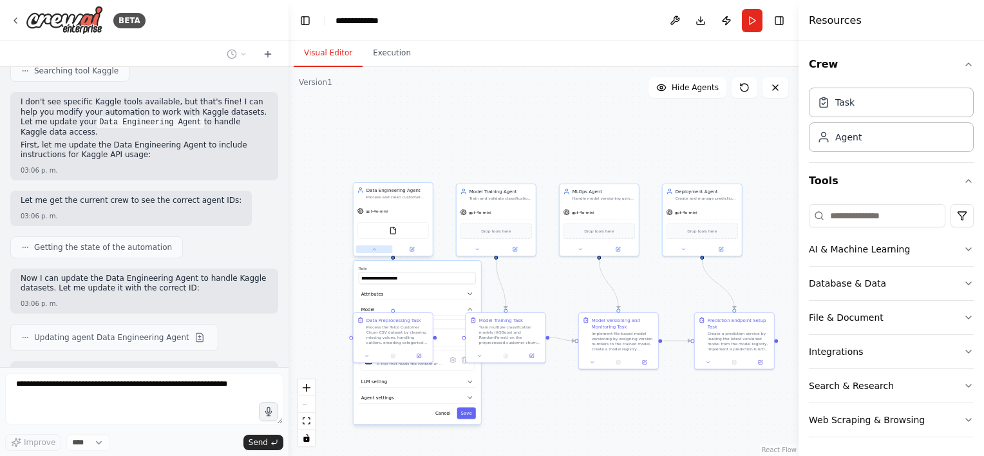
scroll to position [3143, 0]
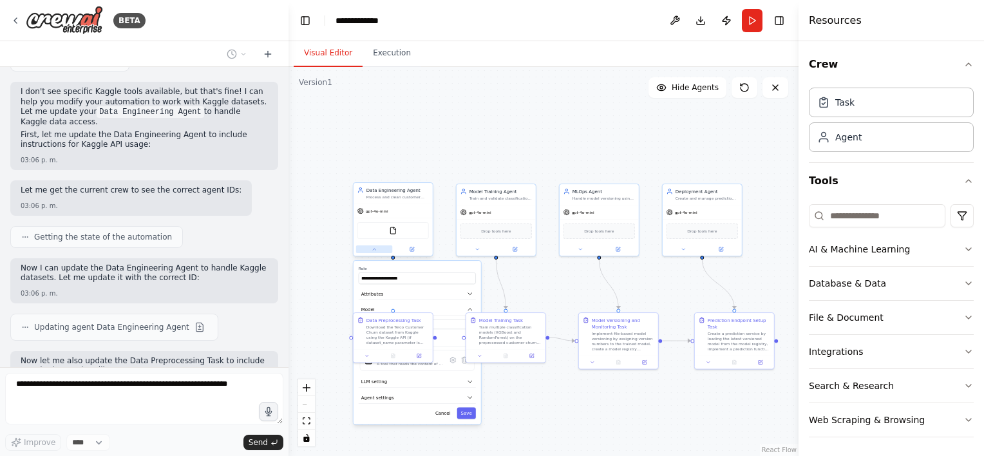
click at [379, 250] on button at bounding box center [374, 249] width 37 height 8
click at [492, 203] on div "gpt-4o-mini Drop tools here" at bounding box center [496, 228] width 79 height 51
click at [187, 412] on button at bounding box center [194, 419] width 15 height 15
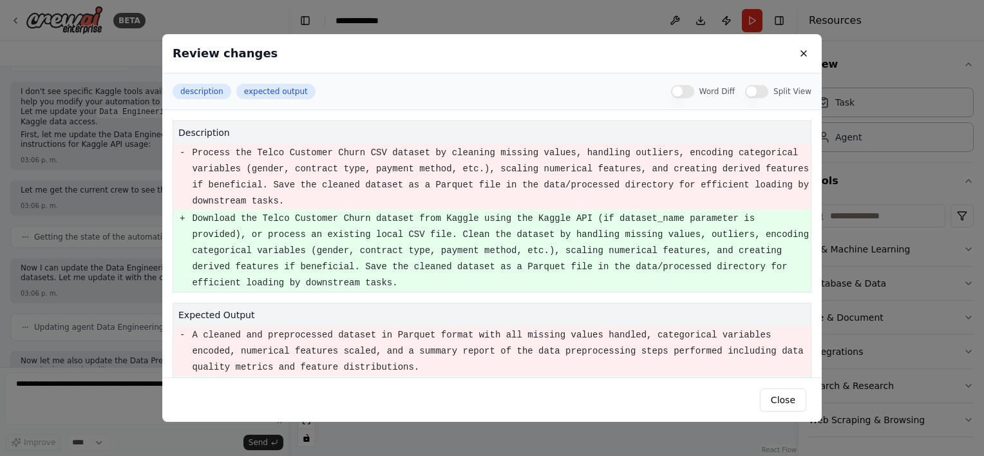
click at [30, 288] on div "Review changes description expected output Word Diff Split View description - P…" at bounding box center [492, 228] width 984 height 456
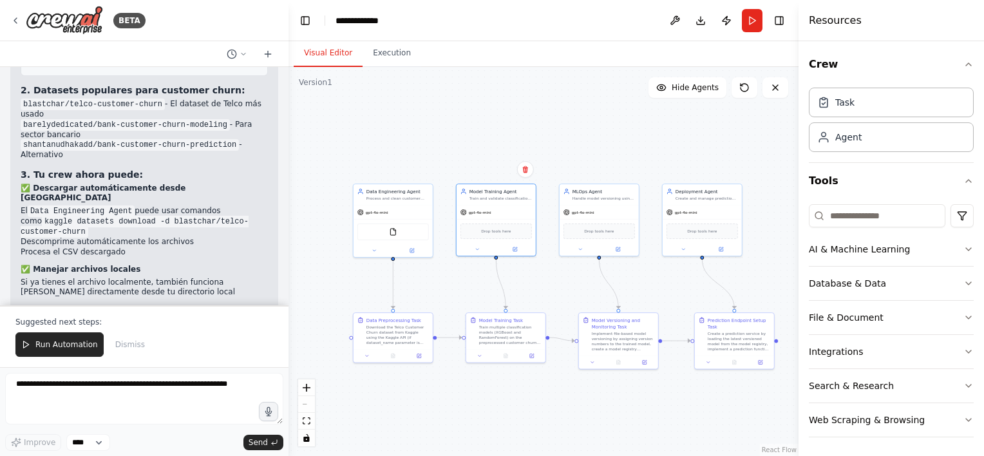
scroll to position [3640, 0]
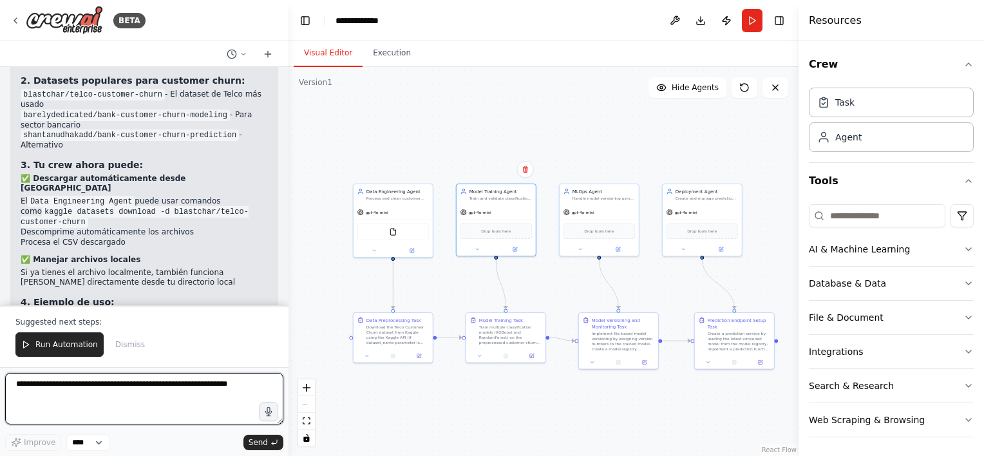
click at [169, 386] on textarea at bounding box center [144, 399] width 278 height 52
click at [165, 399] on textarea at bounding box center [144, 399] width 278 height 52
paste textarea "**********"
type textarea "**********"
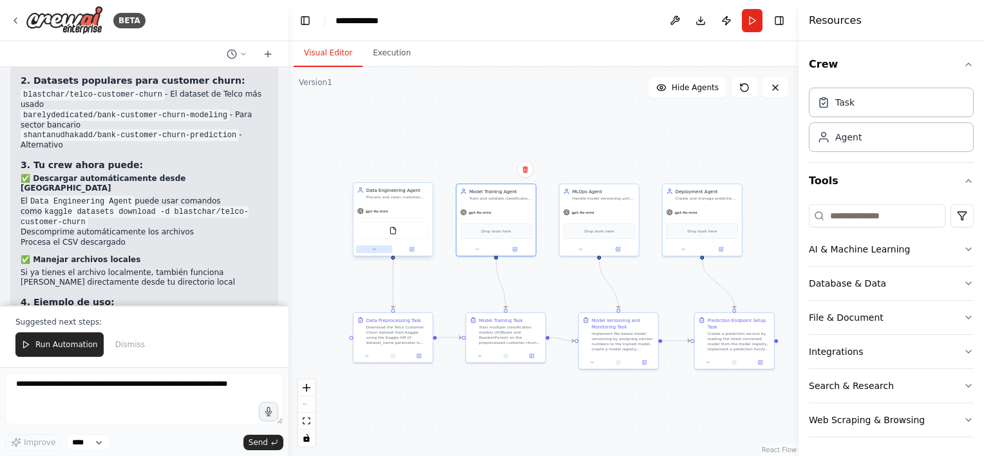
click at [366, 252] on div at bounding box center [393, 249] width 79 height 13
click at [375, 247] on icon at bounding box center [374, 249] width 5 height 5
click at [452, 359] on icon at bounding box center [453, 360] width 2 height 2
click at [428, 333] on button "Customize (Optional)" at bounding box center [417, 329] width 117 height 12
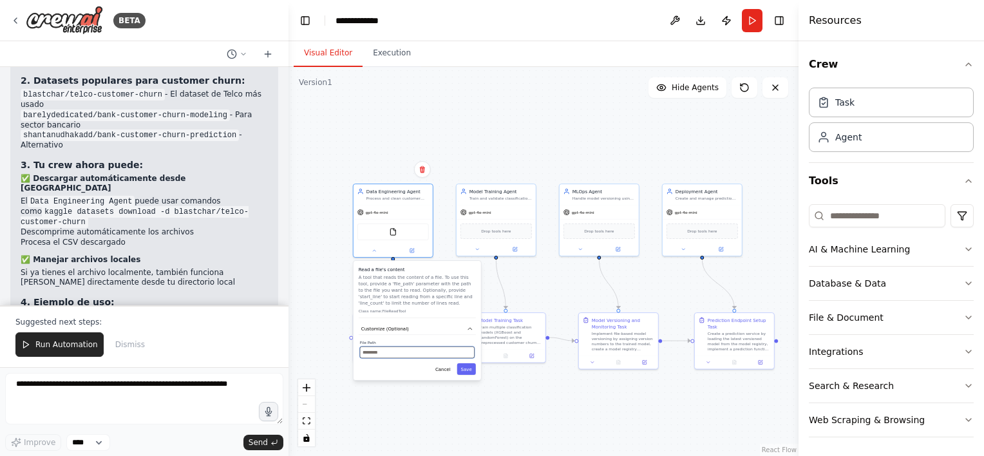
click at [413, 352] on input "text" at bounding box center [417, 352] width 115 height 12
paste input "**********"
type input "**********"
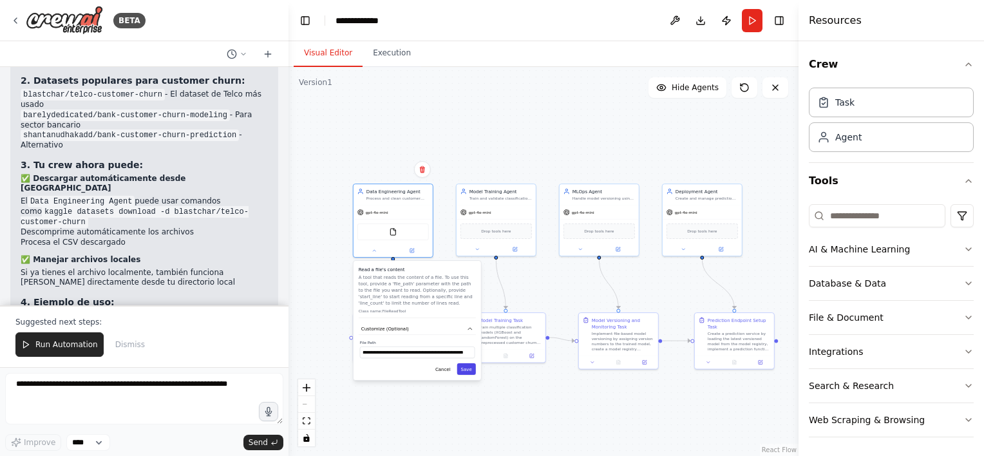
click at [466, 364] on button "Save" at bounding box center [466, 369] width 19 height 12
click at [464, 372] on button "Save" at bounding box center [466, 369] width 19 height 12
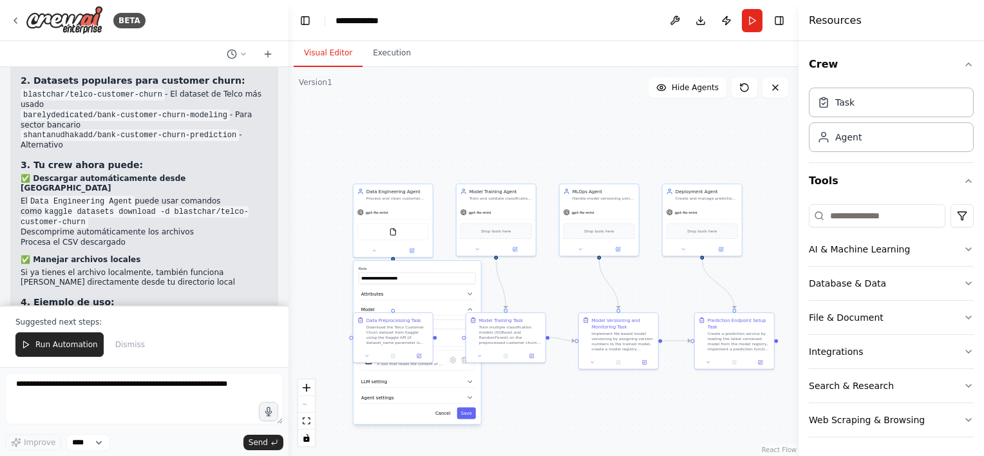
click at [507, 399] on div ".deletable-edge-delete-btn { width: 20px; height: 20px; border: 0px solid #ffff…" at bounding box center [543, 261] width 510 height 389
click at [379, 254] on div at bounding box center [393, 249] width 79 height 13
click at [374, 251] on button at bounding box center [374, 249] width 37 height 8
click at [366, 358] on button at bounding box center [367, 355] width 22 height 8
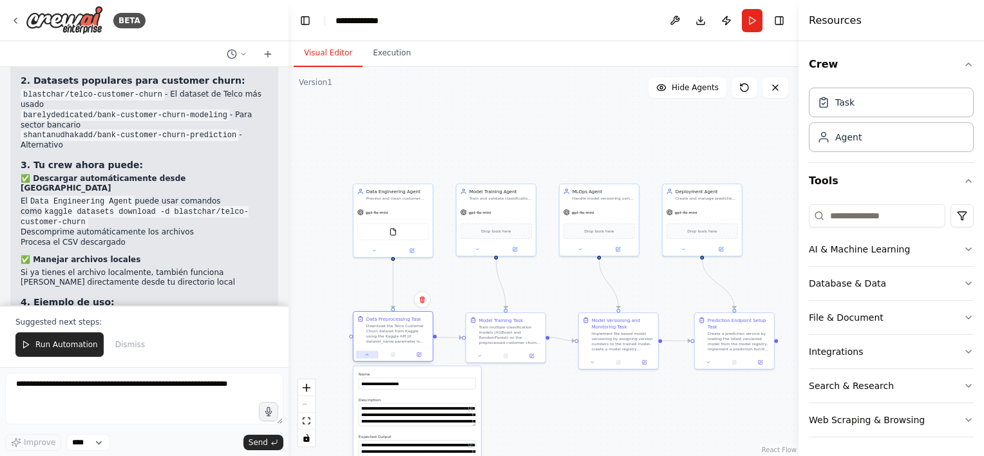
click at [367, 355] on icon at bounding box center [366, 354] width 5 height 5
click at [752, 19] on button "Run" at bounding box center [752, 20] width 21 height 23
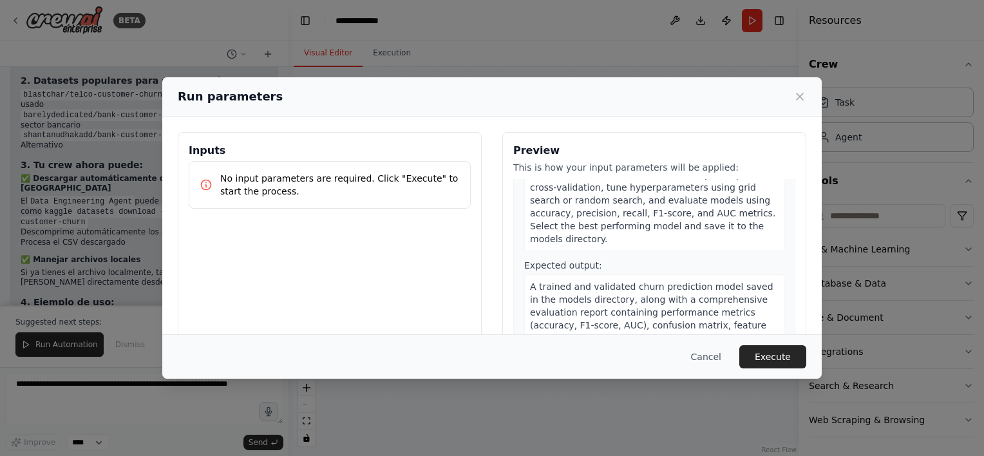
scroll to position [451, 0]
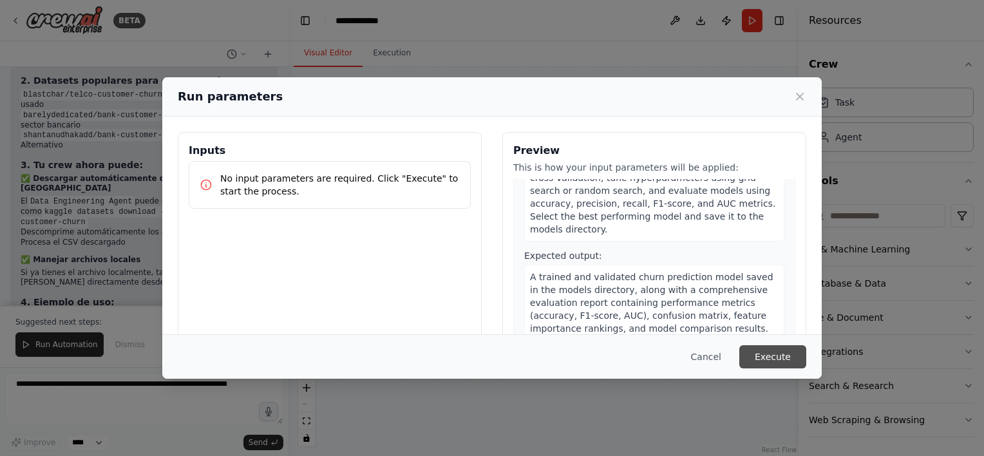
click at [757, 350] on button "Execute" at bounding box center [772, 356] width 67 height 23
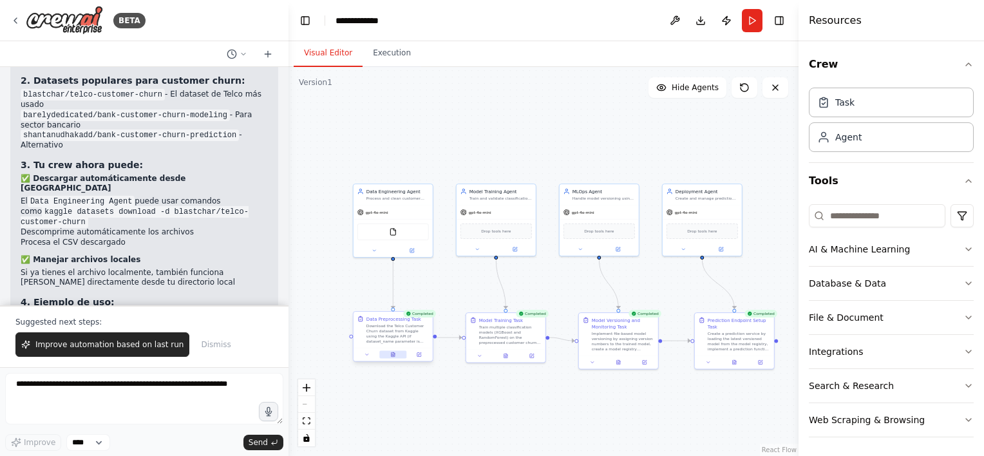
click at [397, 353] on button at bounding box center [392, 355] width 27 height 8
click at [370, 358] on button at bounding box center [367, 355] width 22 height 8
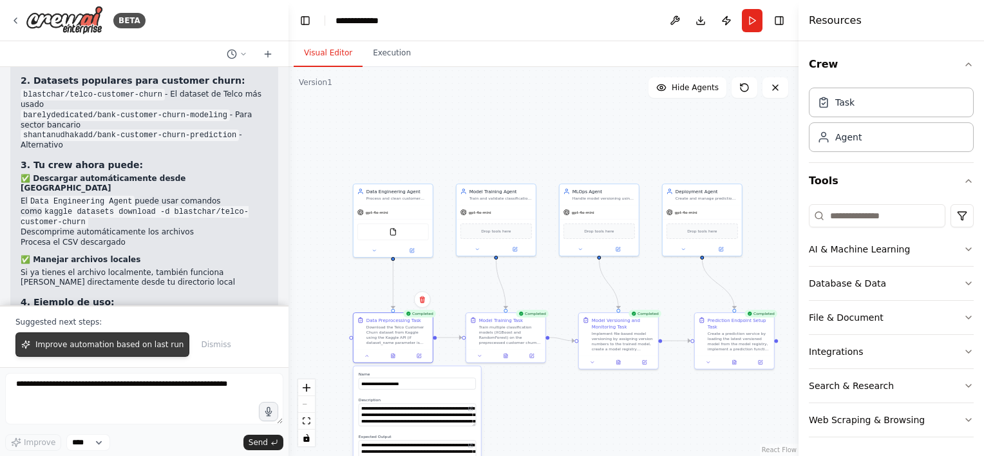
click at [137, 345] on span "Improve automation based on last run" at bounding box center [109, 344] width 148 height 10
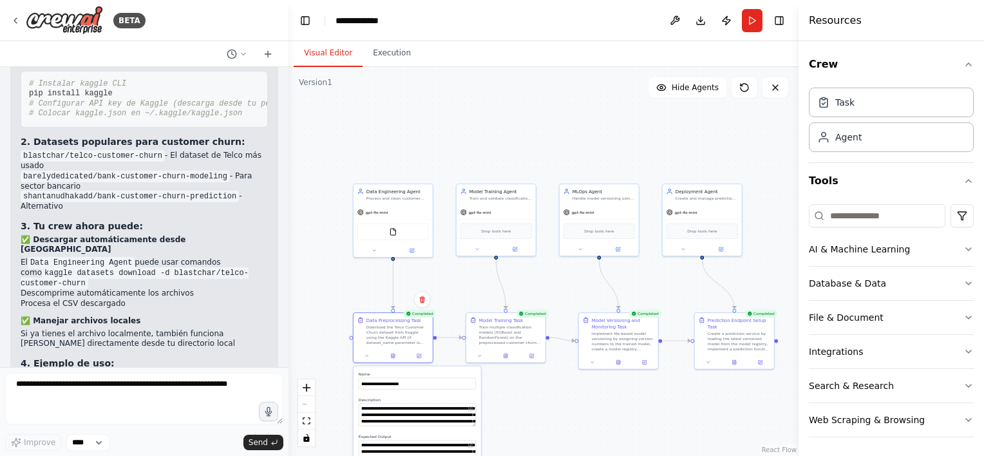
scroll to position [3613, 0]
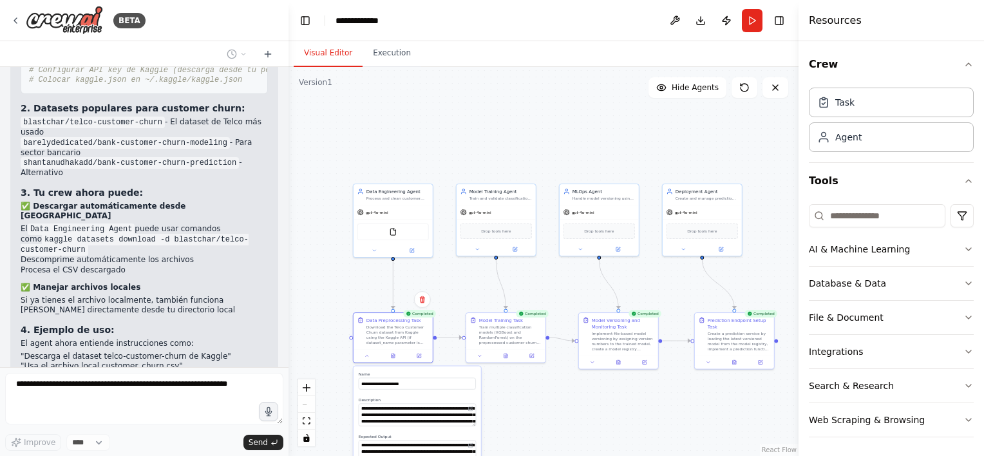
click at [351, 290] on div ".deletable-edge-delete-btn { width: 20px; height: 20px; border: 0px solid #ffff…" at bounding box center [543, 261] width 510 height 389
click at [853, 315] on div "File & Document" at bounding box center [846, 317] width 75 height 13
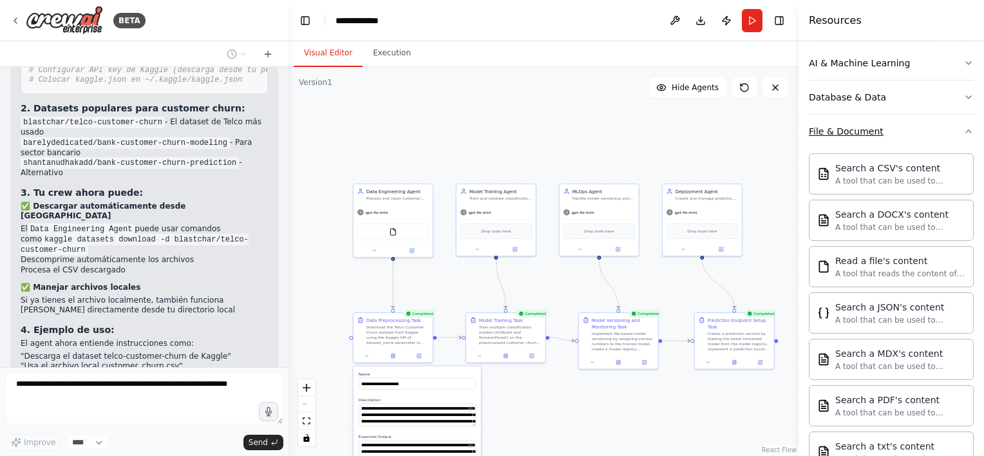
click at [943, 126] on button "File & Document" at bounding box center [891, 131] width 165 height 33
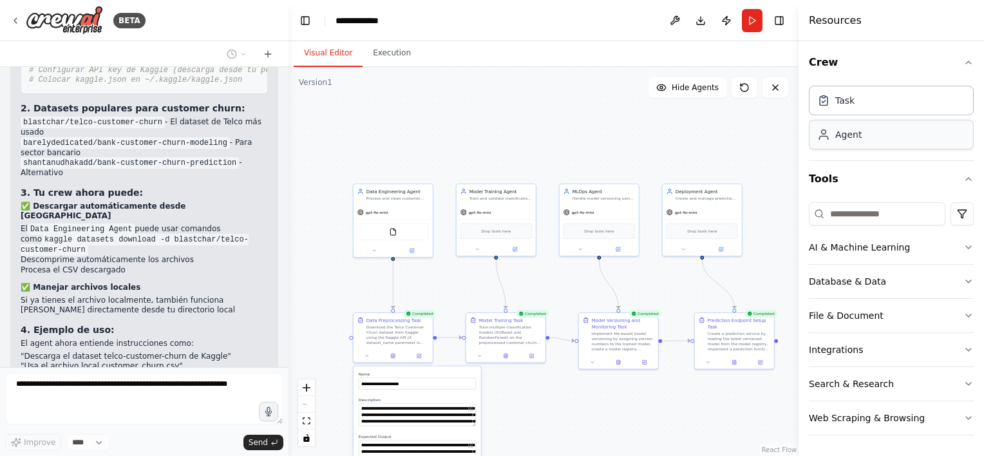
scroll to position [0, 0]
click at [909, 384] on button "Search & Research" at bounding box center [891, 385] width 165 height 33
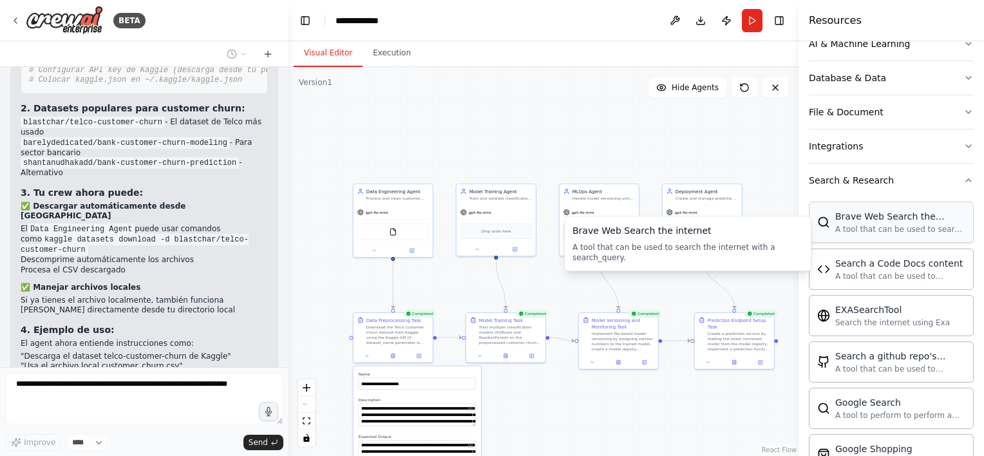
scroll to position [141, 0]
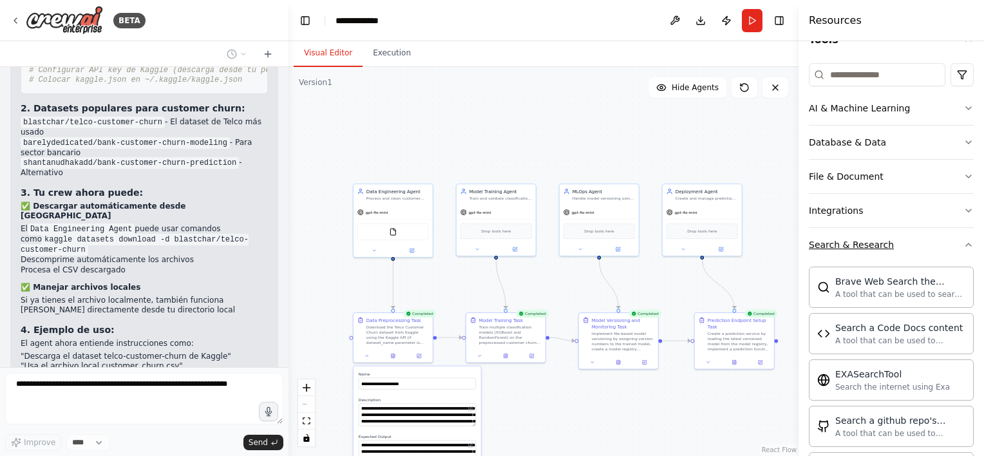
click at [922, 237] on button "Search & Research" at bounding box center [891, 244] width 165 height 33
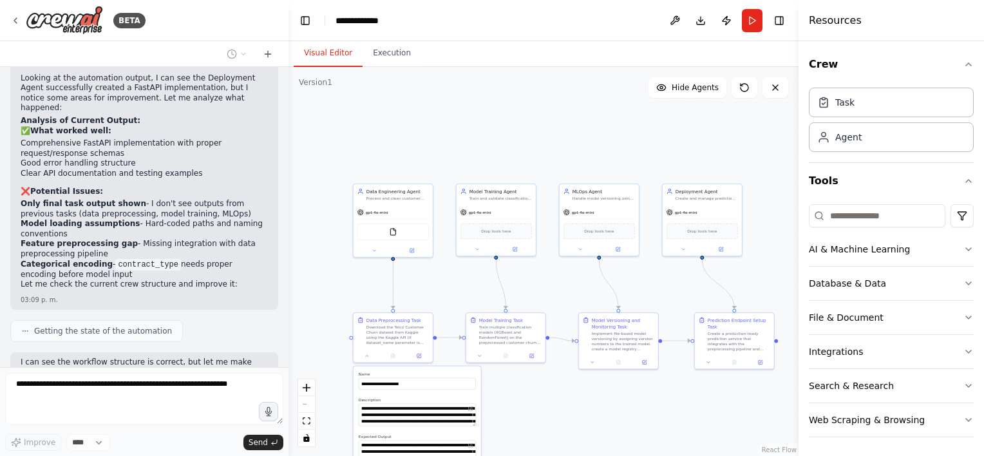
scroll to position [4023, 0]
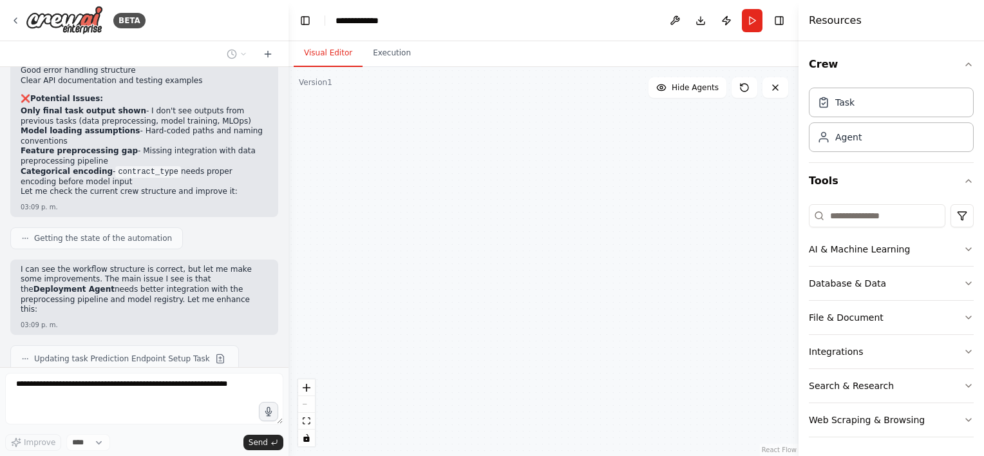
type textarea "**********"
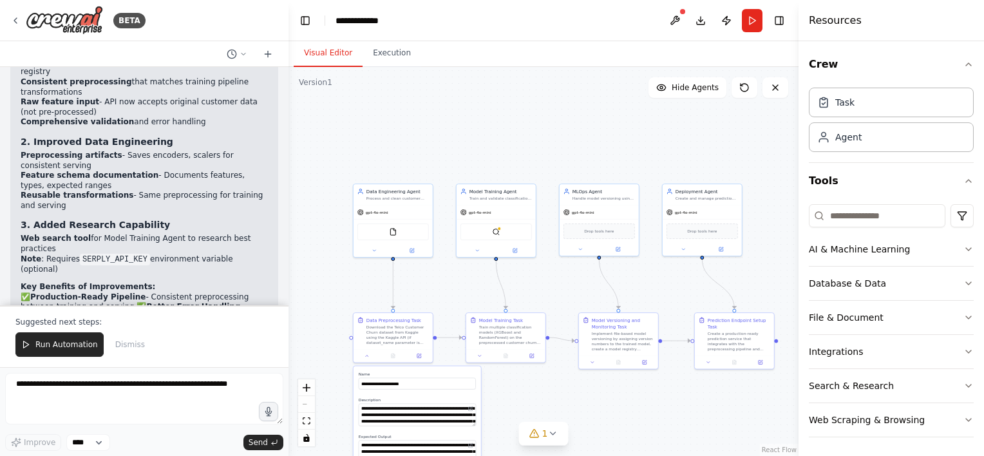
scroll to position [4853, 0]
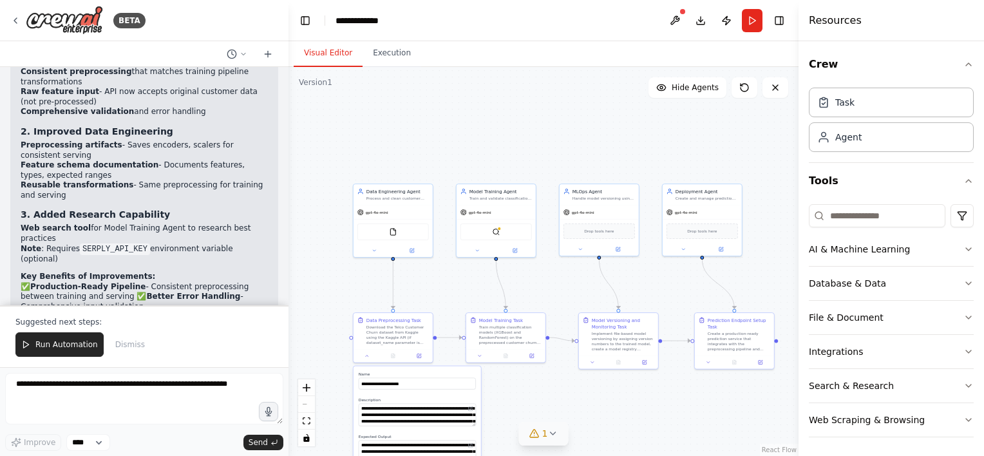
click at [544, 428] on span "1" at bounding box center [545, 433] width 6 height 13
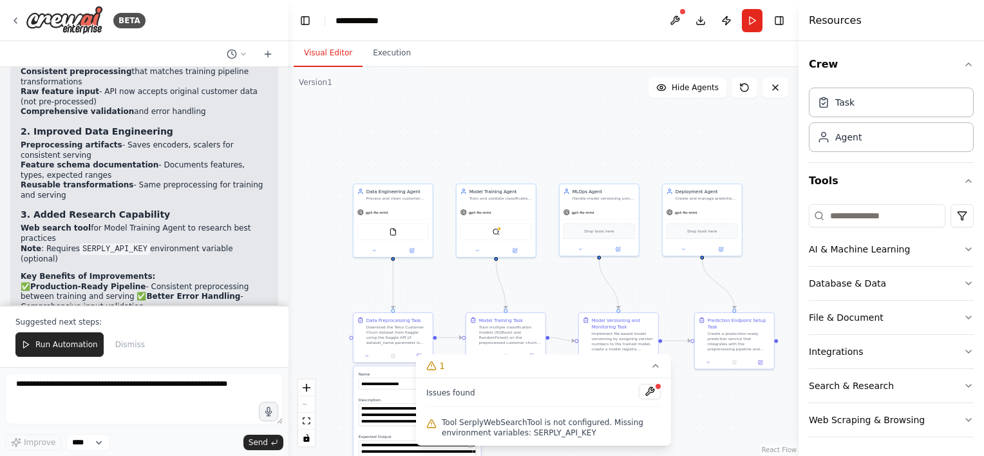
click at [536, 428] on span "Tool SerplyWebSearchTool is not configured. Missing environment variables: SERP…" at bounding box center [551, 427] width 219 height 21
drag, startPoint x: 536, startPoint y: 428, endPoint x: 565, endPoint y: 437, distance: 30.2
click at [565, 437] on span "Tool SerplyWebSearchTool is not configured. Missing environment variables: SERP…" at bounding box center [551, 427] width 219 height 21
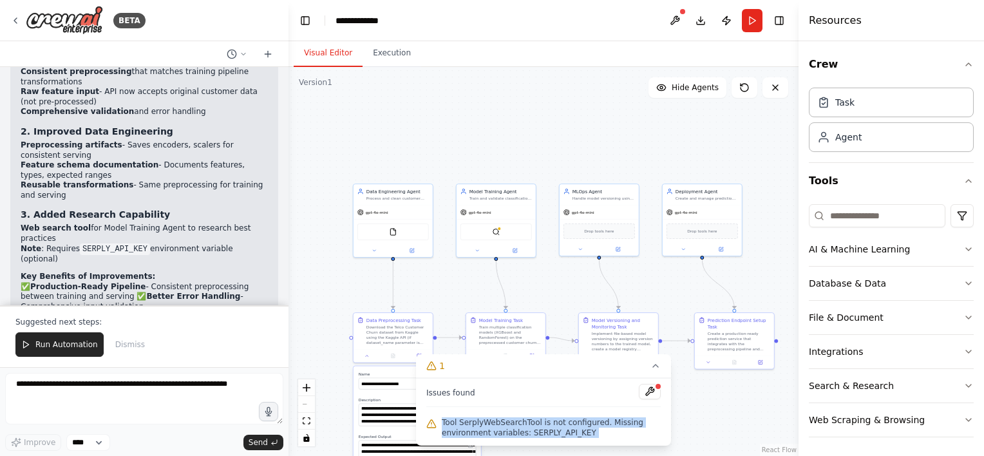
click at [541, 435] on span "Tool SerplyWebSearchTool is not configured. Missing environment variables: SERP…" at bounding box center [551, 427] width 219 height 21
drag, startPoint x: 519, startPoint y: 431, endPoint x: 587, endPoint y: 433, distance: 68.3
click at [587, 433] on span "Tool SerplyWebSearchTool is not configured. Missing environment variables: SERP…" at bounding box center [551, 427] width 219 height 21
copy span "SERPLY_API_KEY"
click at [491, 238] on div "SerplyWebSearchTool" at bounding box center [496, 230] width 79 height 25
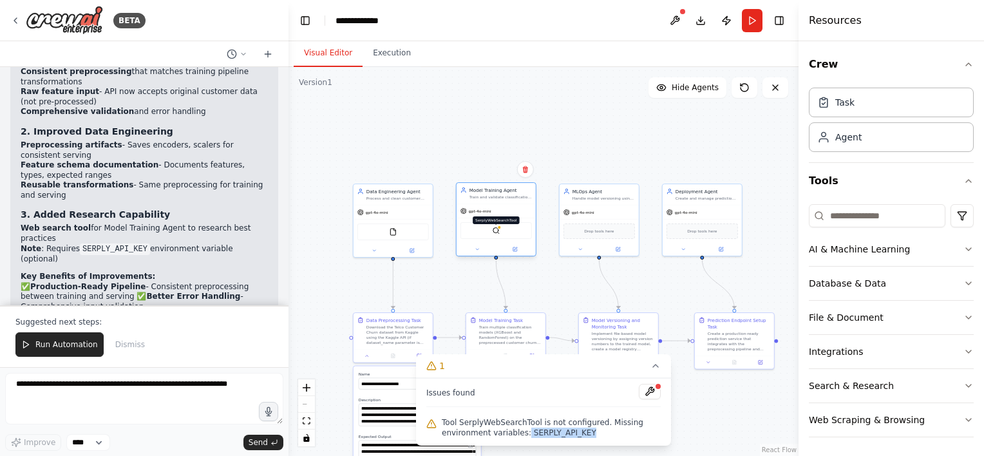
click at [497, 232] on img at bounding box center [496, 231] width 8 height 8
click at [605, 300] on div ".deletable-edge-delete-btn { width: 20px; height: 20px; border: 0px solid #ffff…" at bounding box center [543, 261] width 510 height 389
click at [662, 28] on header "**********" at bounding box center [543, 20] width 510 height 41
click at [665, 27] on button at bounding box center [675, 20] width 21 height 23
click at [665, 27] on div at bounding box center [675, 20] width 21 height 23
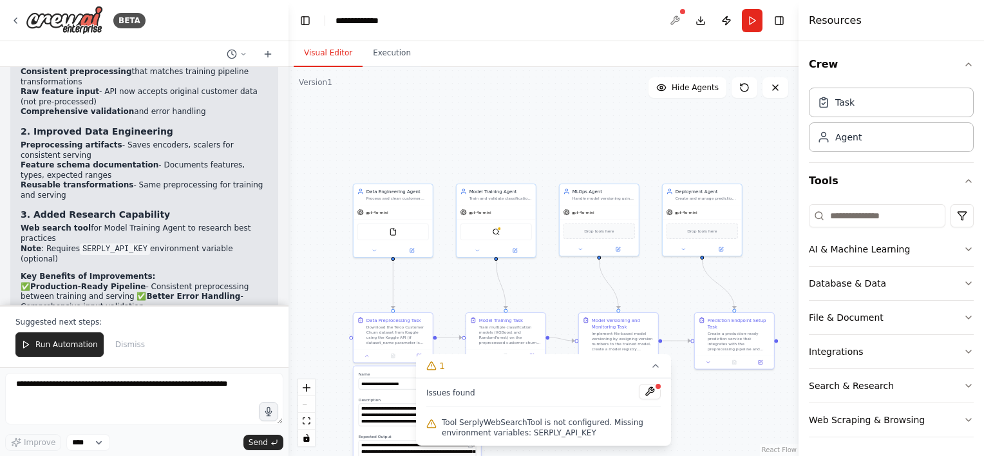
click at [667, 23] on div at bounding box center [675, 20] width 21 height 23
click at [670, 23] on div at bounding box center [675, 20] width 21 height 23
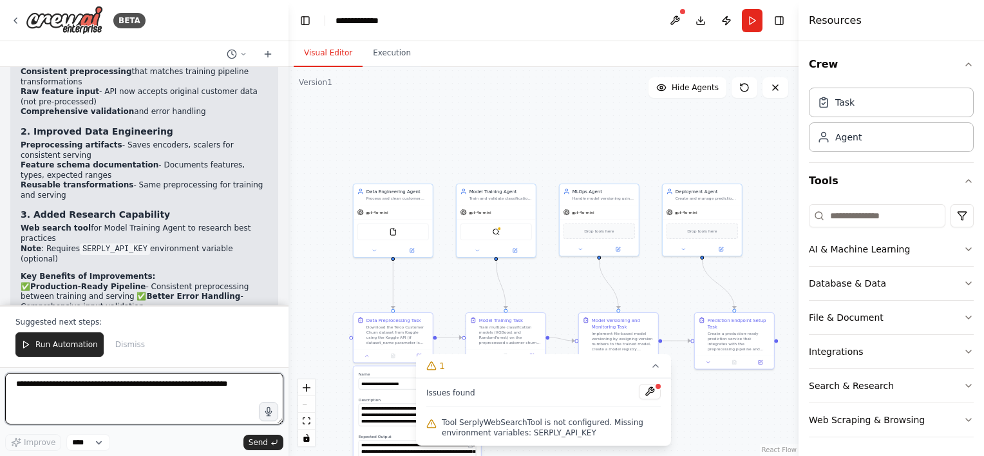
click at [138, 390] on textarea at bounding box center [144, 399] width 278 height 52
paste textarea "**********"
type textarea "**********"
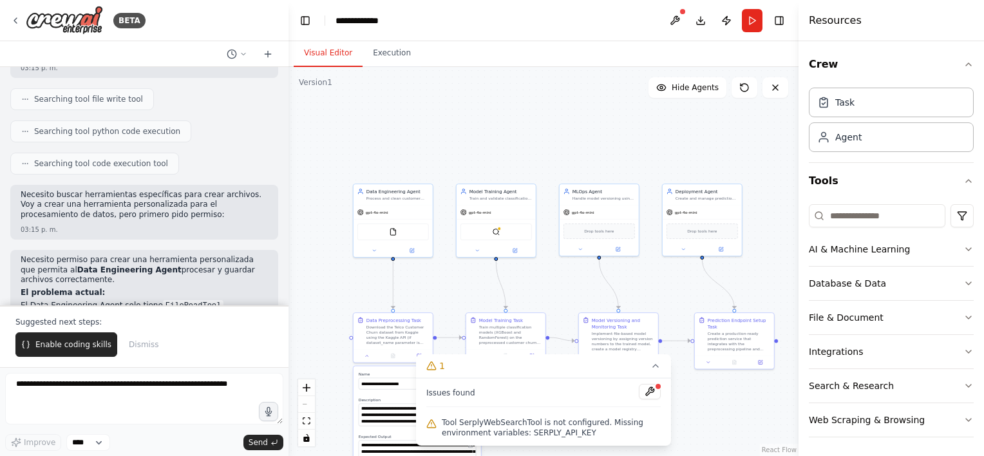
scroll to position [5512, 0]
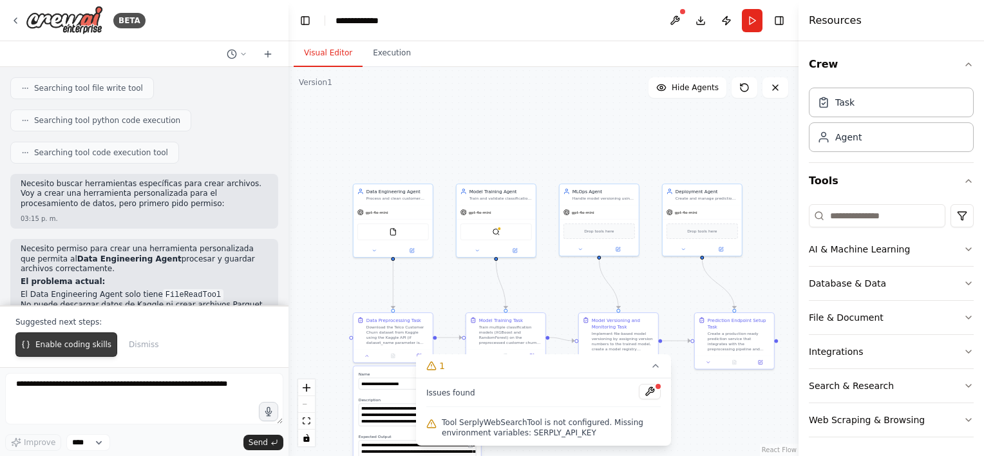
click at [94, 345] on span "Enable coding skills" at bounding box center [73, 344] width 76 height 10
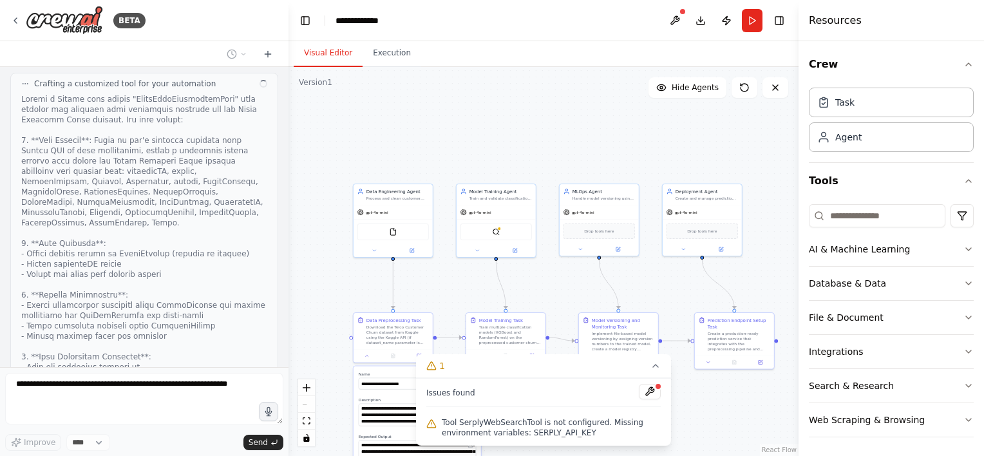
scroll to position [6012, 0]
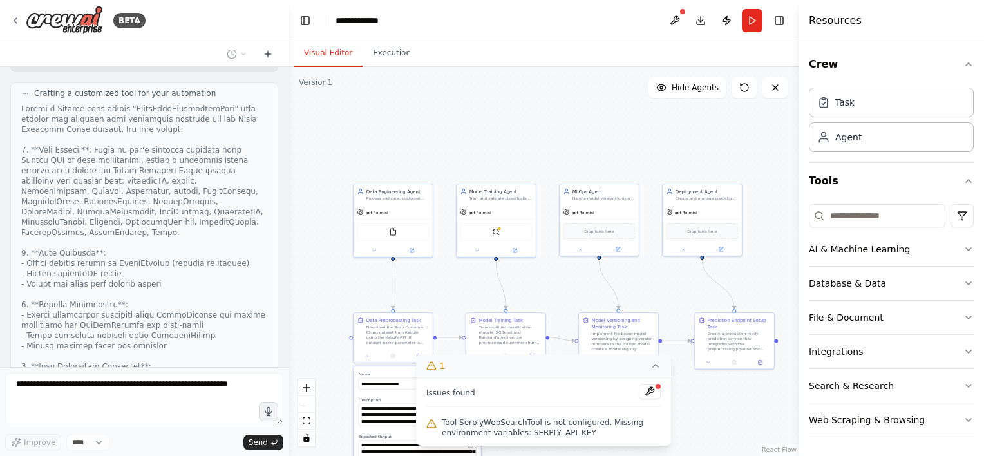
click at [654, 367] on icon at bounding box center [655, 365] width 5 height 3
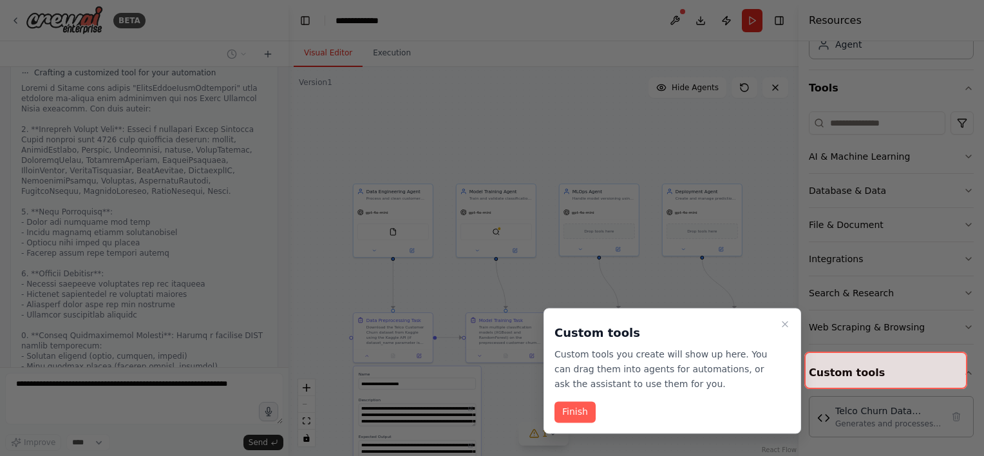
scroll to position [93, 0]
click at [574, 399] on div "Custom tools Custom tools you create will show up here. You can drag them into …" at bounding box center [673, 371] width 258 height 126
click at [578, 407] on button "Finish" at bounding box center [574, 412] width 41 height 21
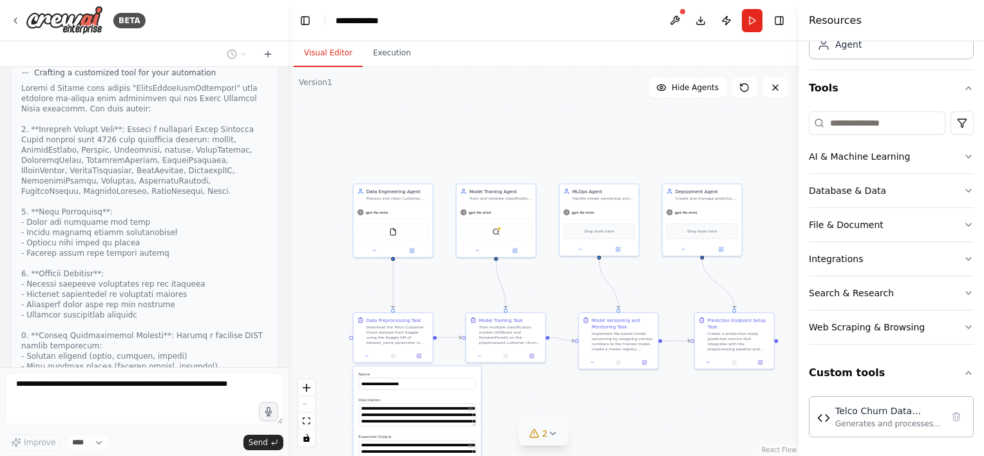
click at [544, 397] on div ".deletable-edge-delete-btn { width: 20px; height: 20px; border: 0px solid #ffff…" at bounding box center [543, 261] width 510 height 389
click at [366, 357] on button at bounding box center [367, 355] width 22 height 8
click at [832, 415] on div "Telco Churn Data Processor Generates and processes synthetic Telco Customer Chu…" at bounding box center [891, 416] width 148 height 24
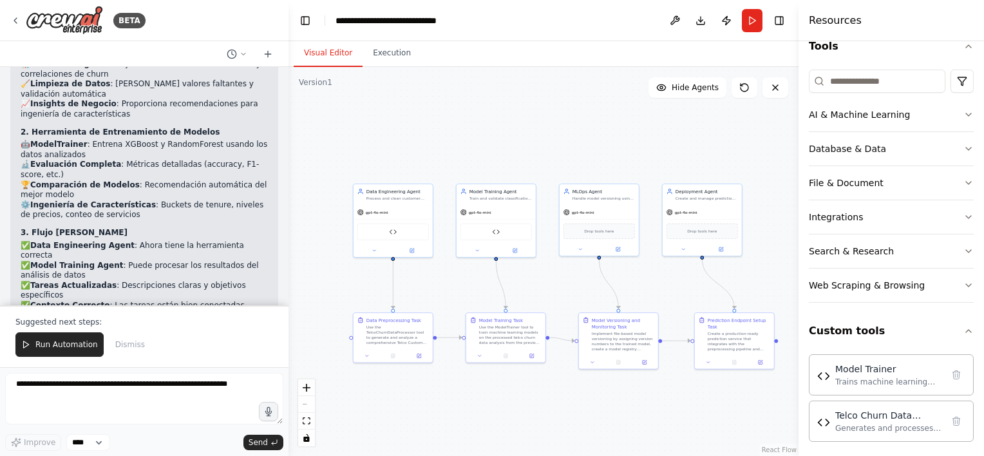
scroll to position [8270, 0]
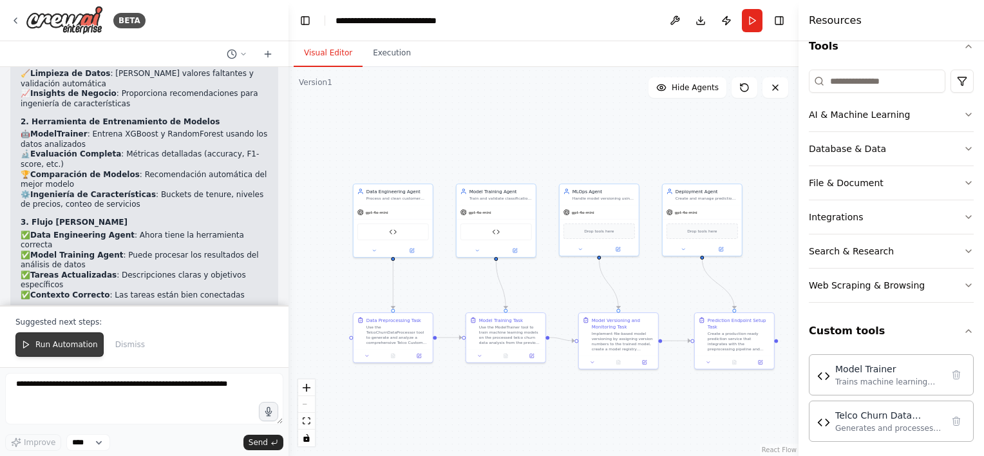
click at [46, 337] on button "Run Automation" at bounding box center [59, 344] width 88 height 24
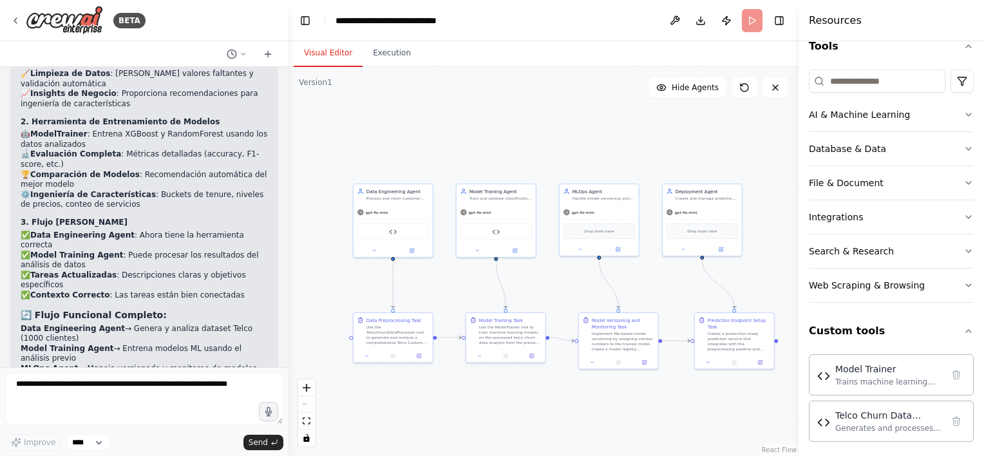
scroll to position [8209, 0]
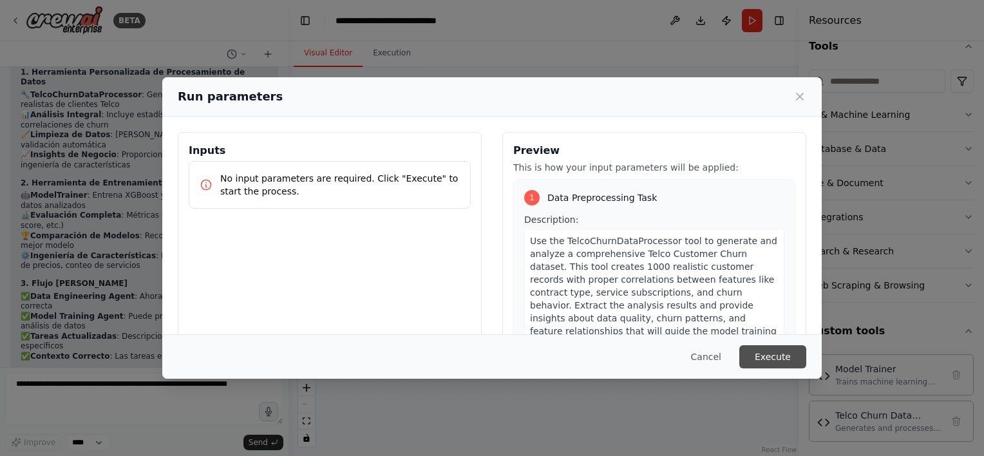
click at [788, 358] on button "Execute" at bounding box center [772, 356] width 67 height 23
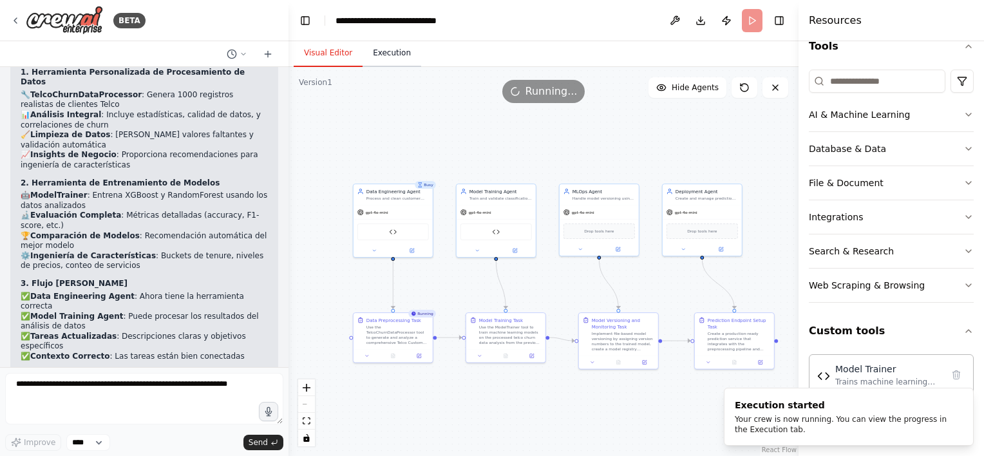
click at [388, 59] on button "Execution" at bounding box center [392, 53] width 59 height 27
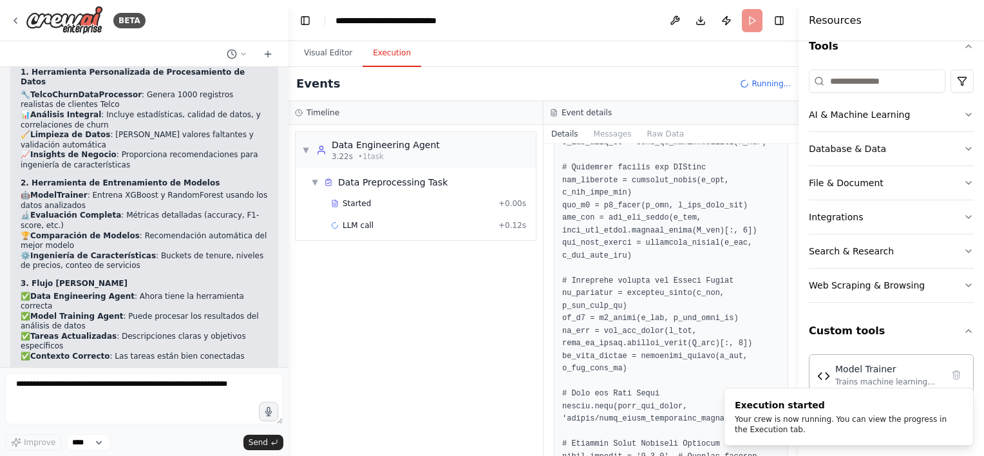
scroll to position [0, 0]
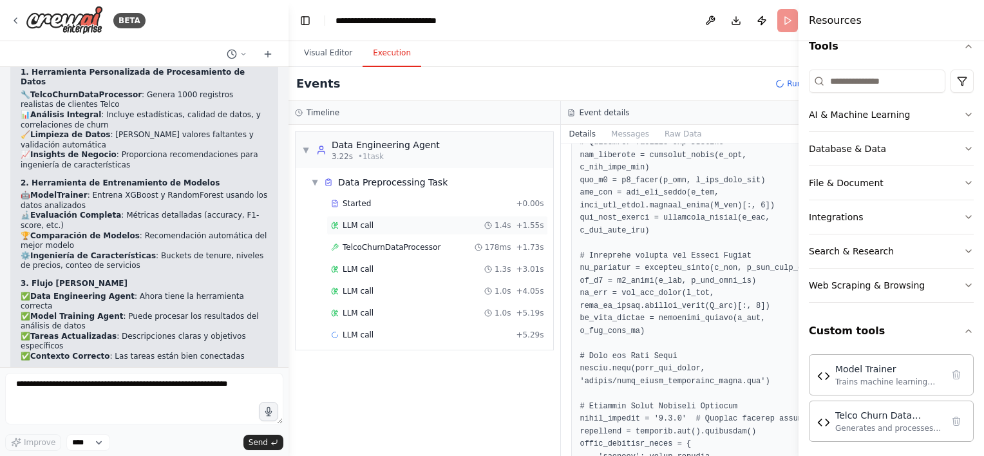
click at [350, 227] on span "LLM call" at bounding box center [358, 225] width 31 height 10
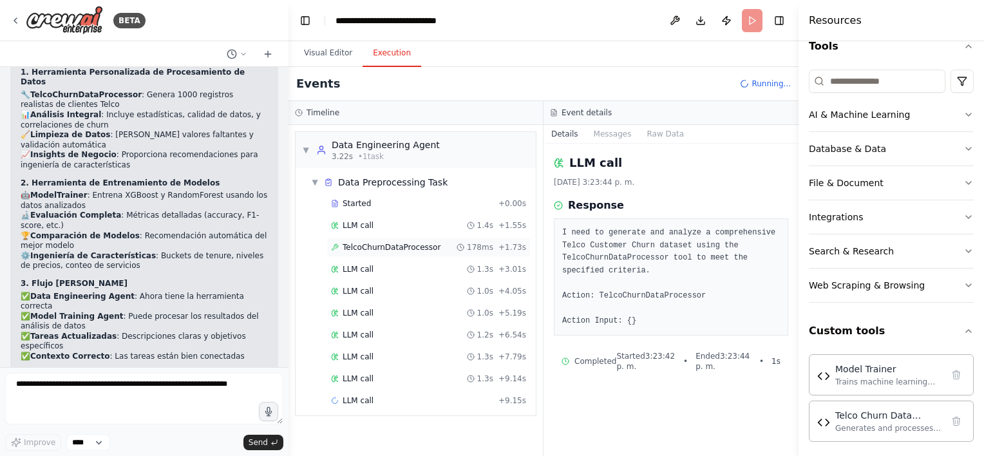
click at [366, 243] on span "TelcoChurnDataProcessor" at bounding box center [392, 247] width 98 height 10
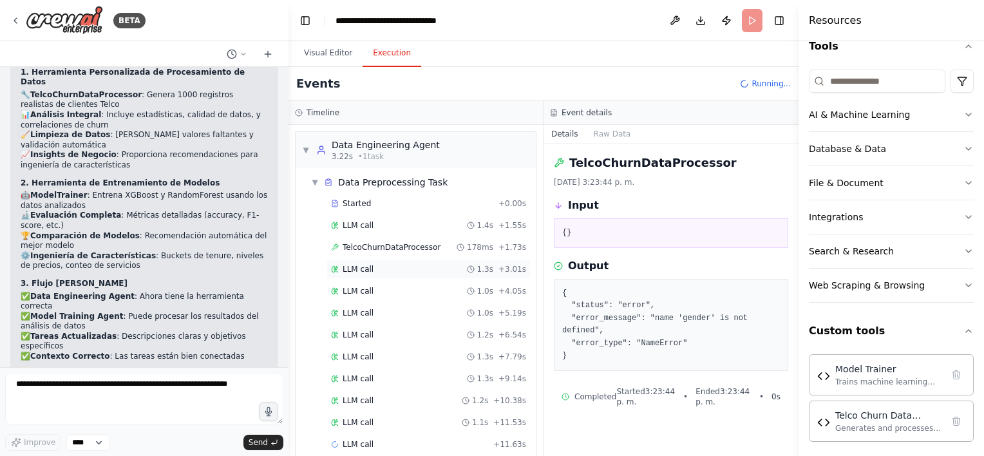
click at [435, 267] on div "LLM call 1.3s + 3.01s" at bounding box center [428, 269] width 195 height 10
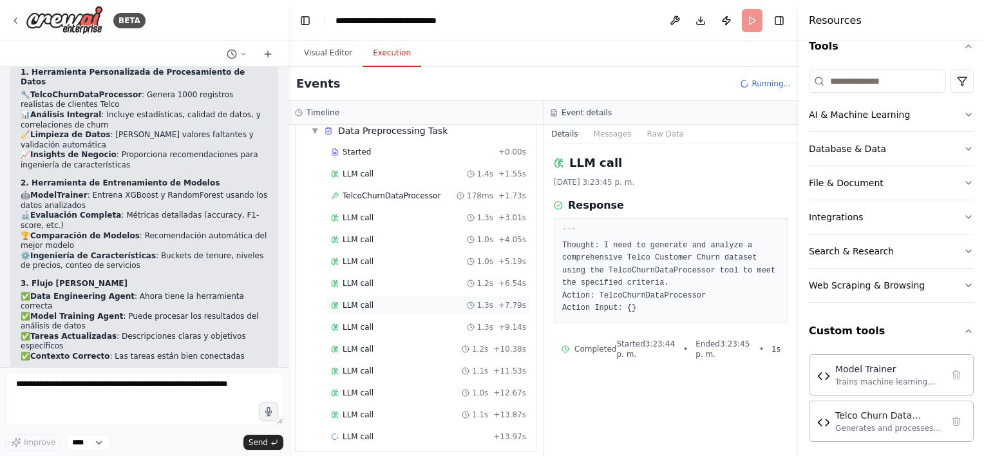
scroll to position [57, 0]
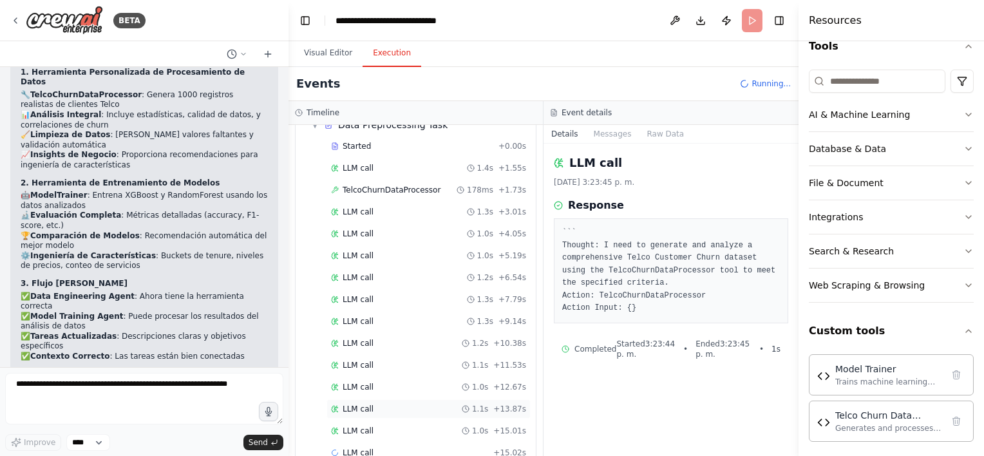
click at [363, 409] on span "LLM call" at bounding box center [358, 409] width 31 height 10
click at [437, 377] on div "LLM call 1.0s + 12.67s" at bounding box center [428, 386] width 204 height 19
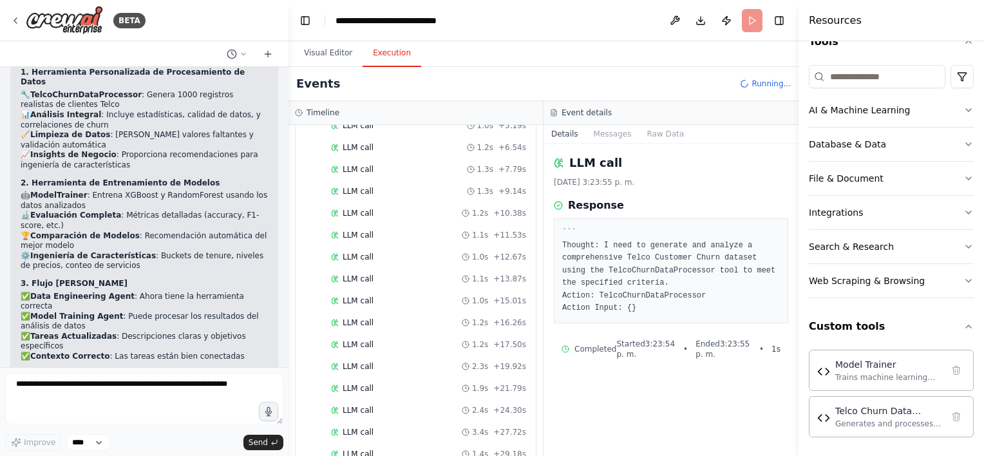
scroll to position [498, 0]
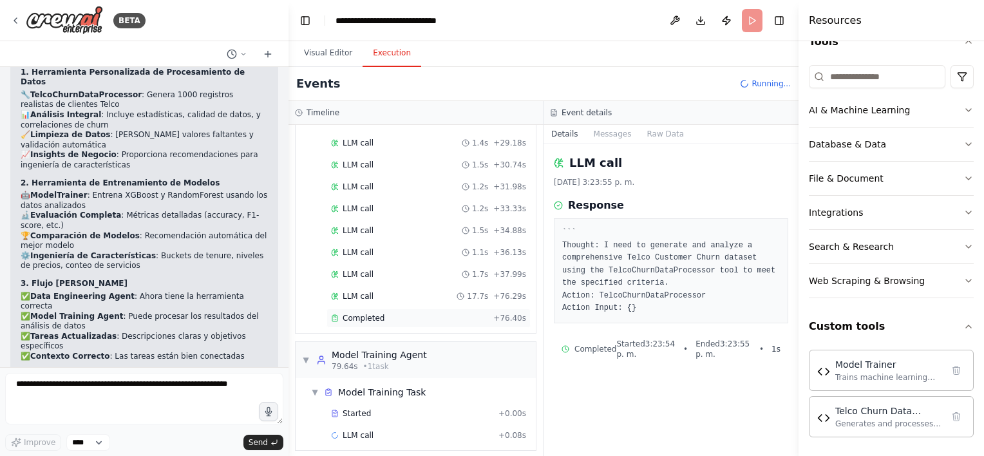
click at [430, 314] on div "Completed" at bounding box center [409, 318] width 157 height 10
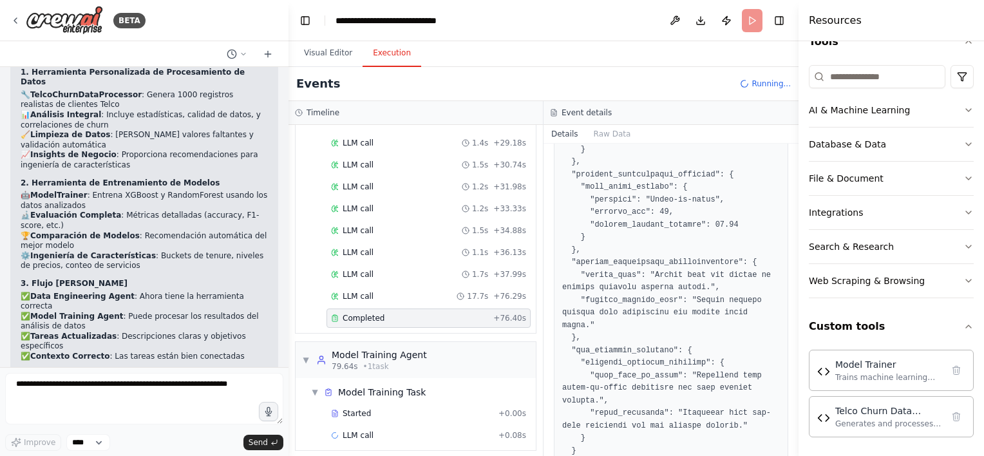
scroll to position [1904, 0]
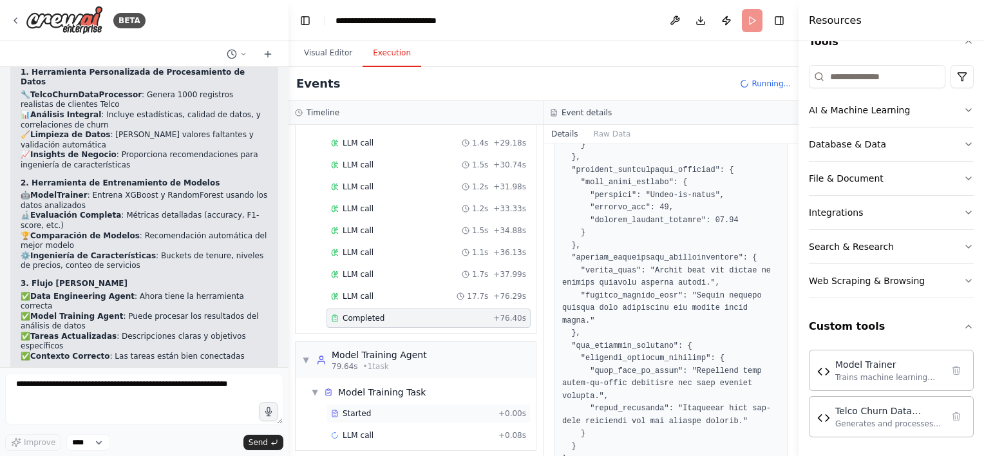
click at [364, 408] on span "Started" at bounding box center [357, 413] width 28 height 10
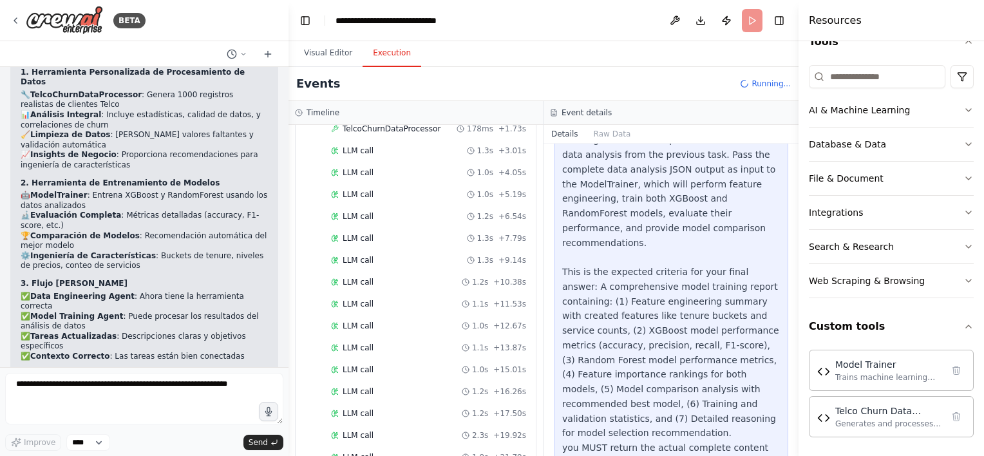
scroll to position [0, 0]
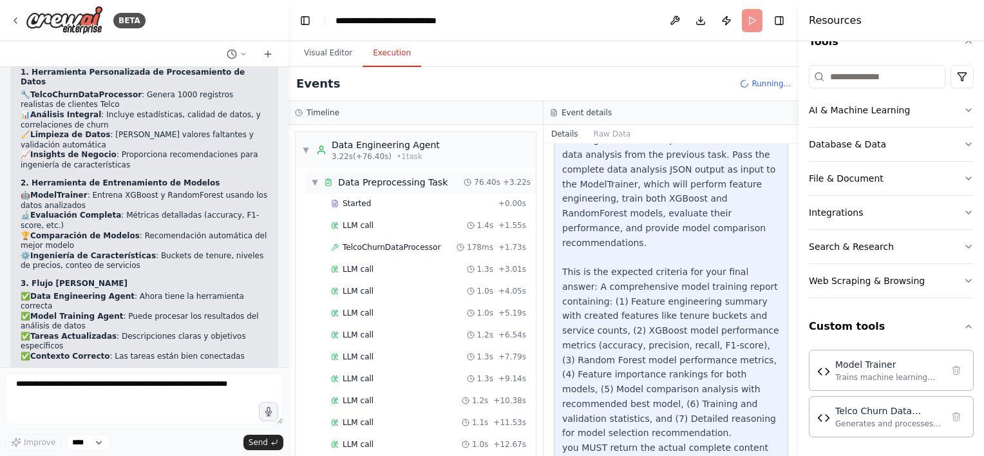
click at [314, 182] on span "▼" at bounding box center [315, 182] width 8 height 10
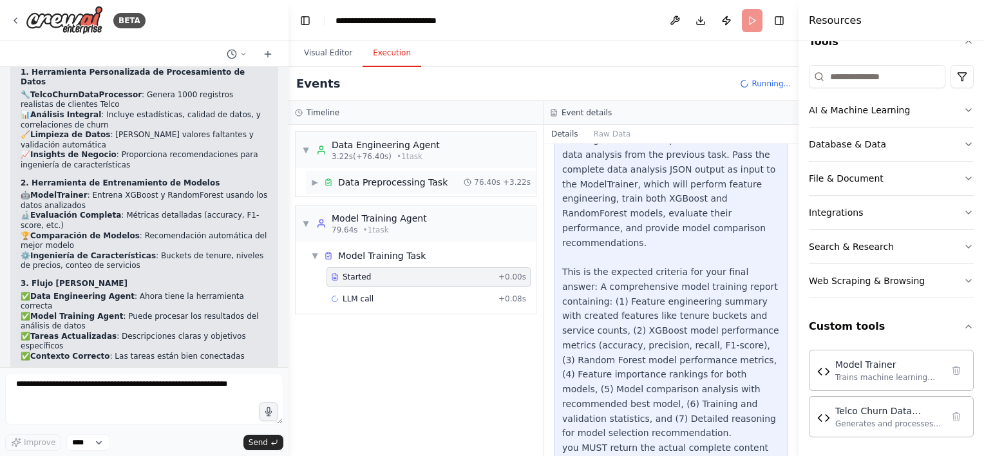
click at [314, 182] on span "▶" at bounding box center [315, 182] width 8 height 10
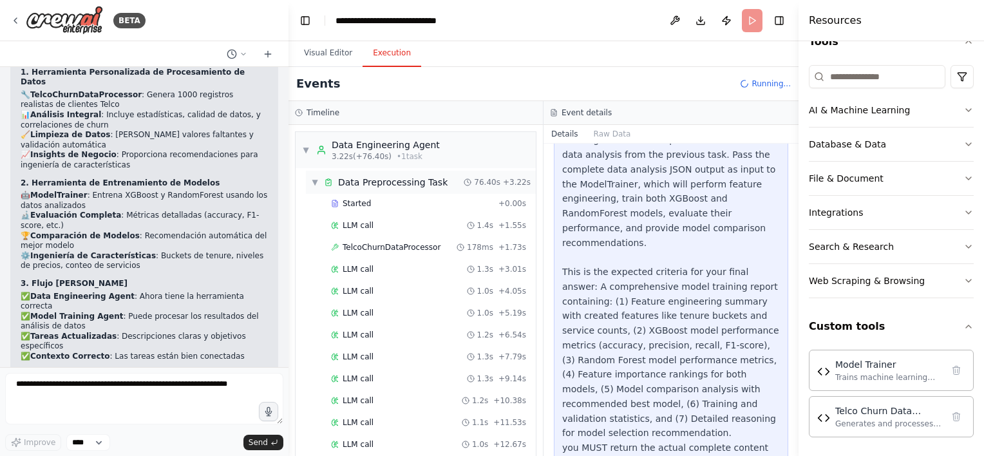
click at [314, 182] on span "▼" at bounding box center [315, 182] width 8 height 10
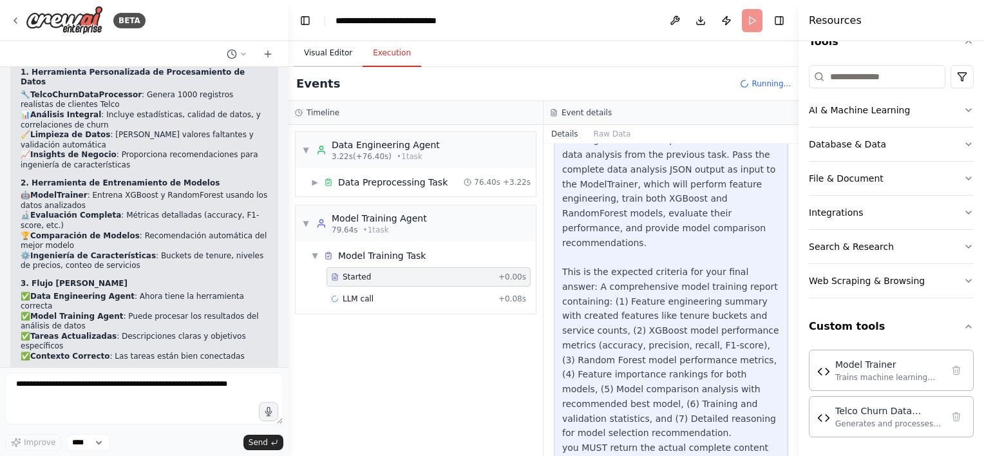
click at [325, 56] on button "Visual Editor" at bounding box center [328, 53] width 69 height 27
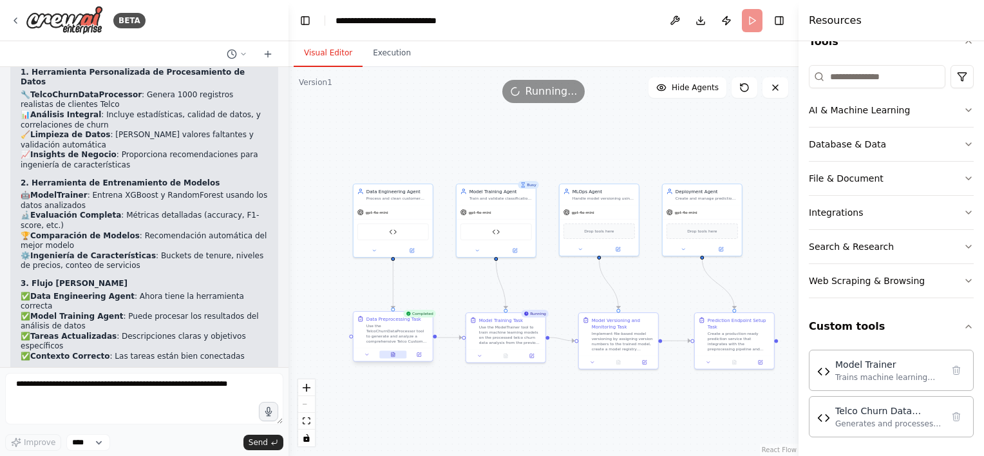
click at [386, 352] on button at bounding box center [392, 355] width 27 height 8
click at [372, 62] on button "Execution" at bounding box center [392, 53] width 59 height 27
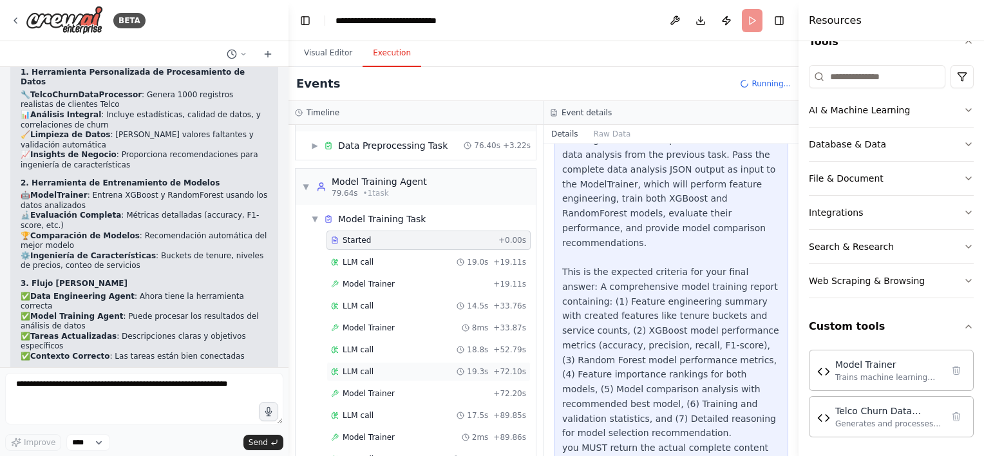
scroll to position [109, 0]
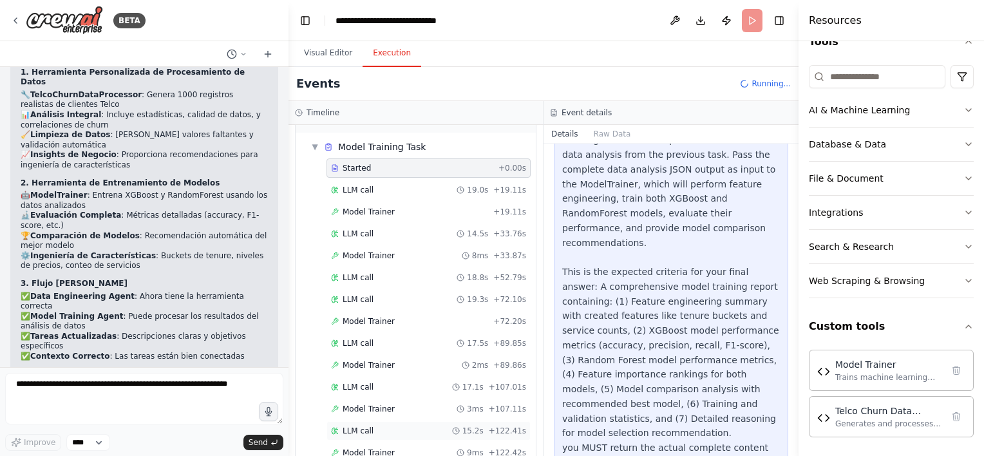
click at [388, 434] on div "LLM call 15.2s + 122.41s" at bounding box center [428, 430] width 204 height 19
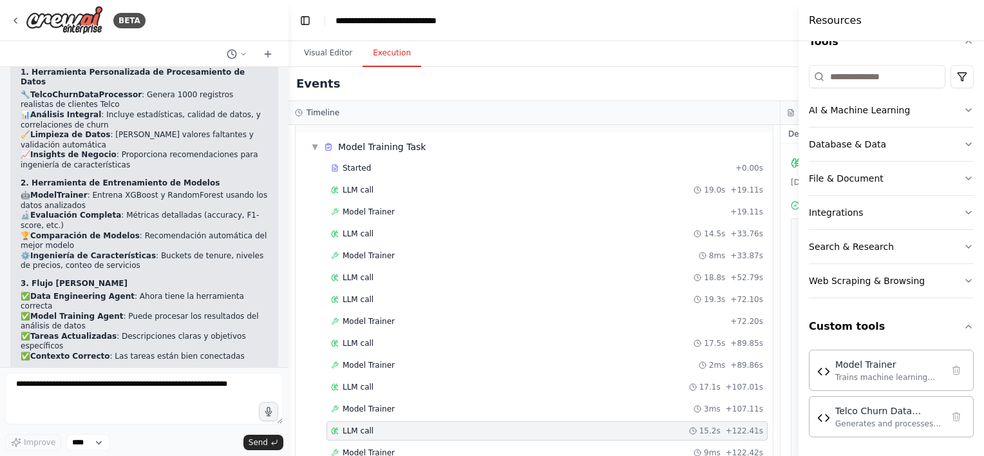
click at [428, 428] on div "LLM call 15.2s + 122.41s" at bounding box center [547, 431] width 432 height 10
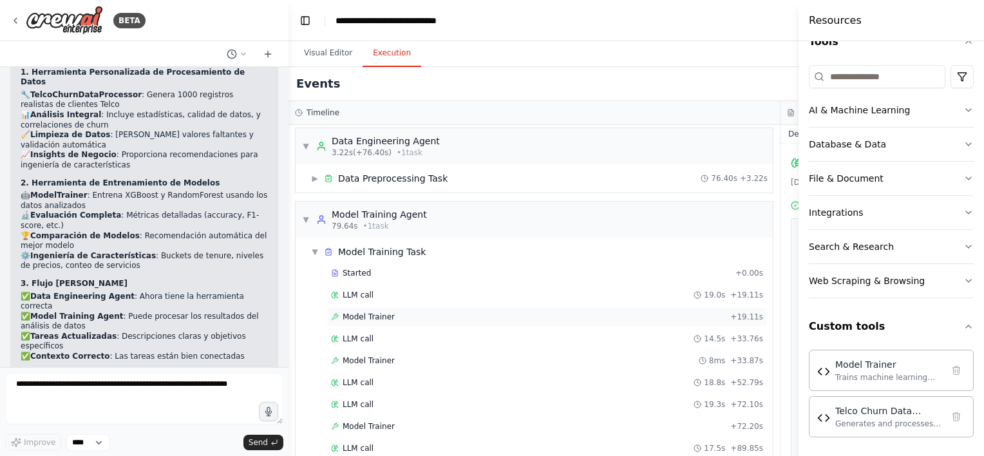
scroll to position [0, 0]
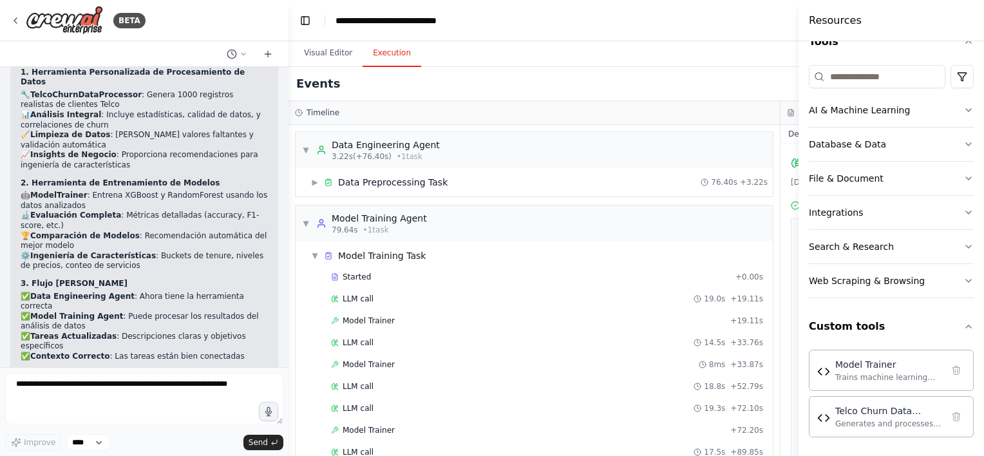
drag, startPoint x: 783, startPoint y: 130, endPoint x: 804, endPoint y: 140, distance: 23.6
click at [804, 140] on div "BETA Project name: customer-churn-crew Objective: Create a complete end-to-end …" at bounding box center [492, 228] width 984 height 456
click at [314, 59] on button "Visual Editor" at bounding box center [328, 53] width 69 height 27
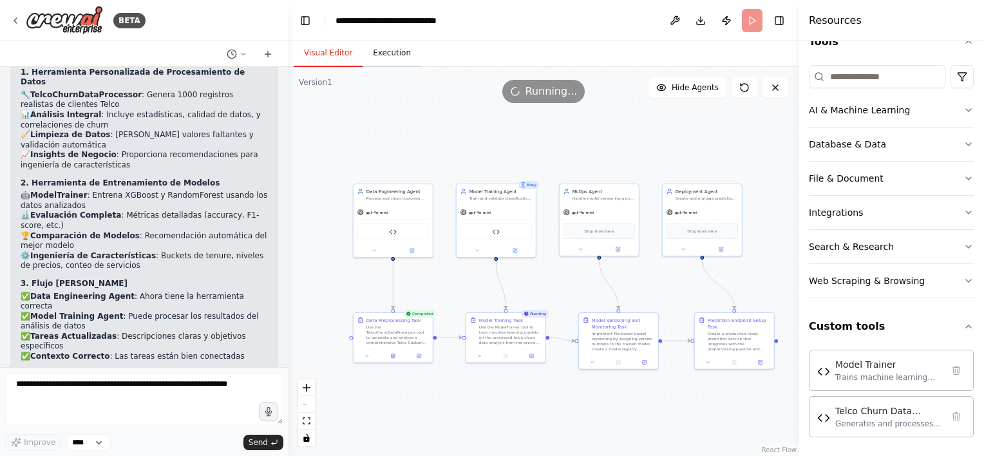
click at [372, 57] on button "Execution" at bounding box center [392, 53] width 59 height 27
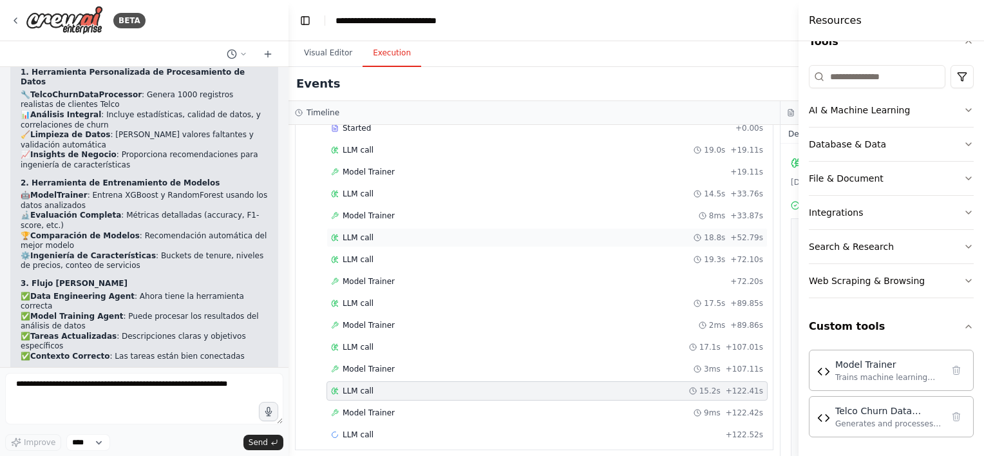
scroll to position [152, 0]
click at [398, 408] on div "Model Trainer 9ms + 122.42s" at bounding box center [547, 409] width 432 height 10
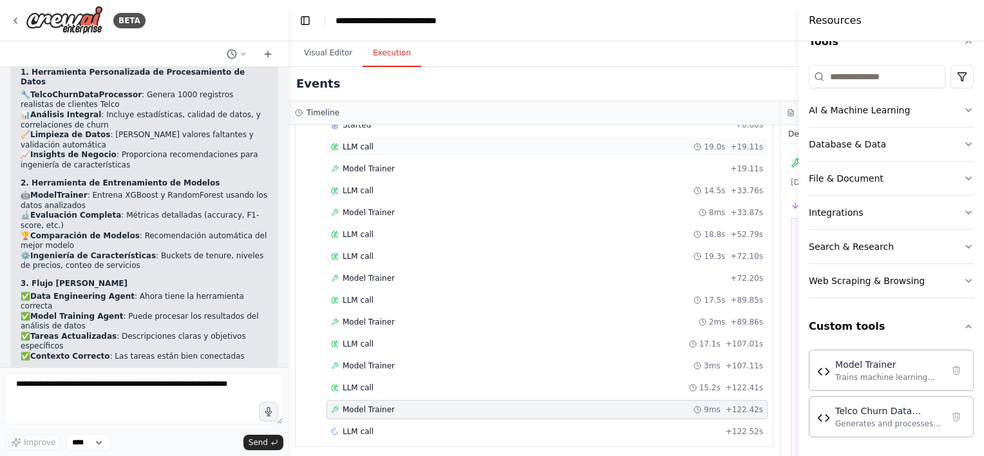
click at [423, 139] on div "LLM call 19.0s + 19.11s" at bounding box center [546, 146] width 441 height 19
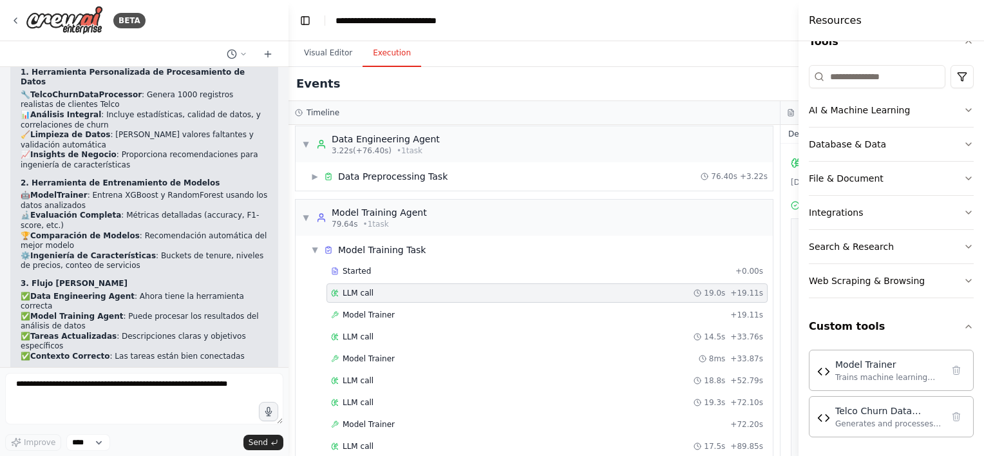
scroll to position [0, 0]
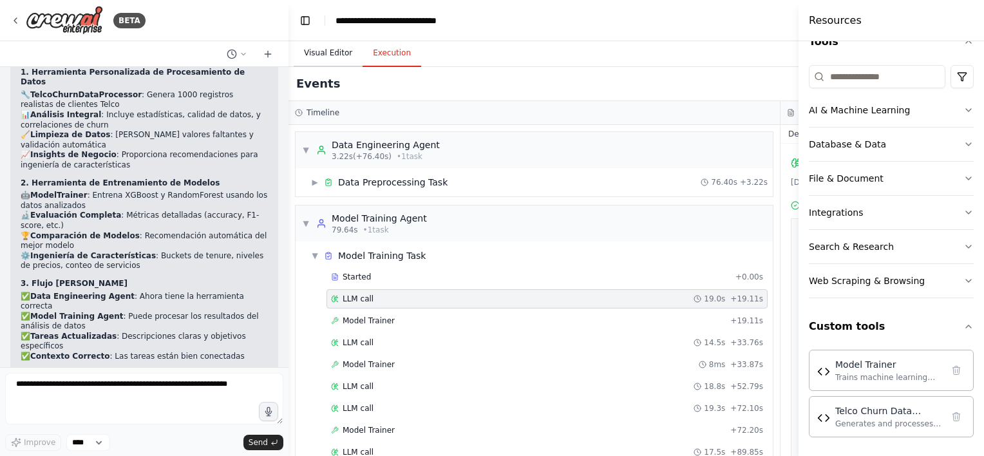
click at [326, 44] on button "Visual Editor" at bounding box center [328, 53] width 69 height 27
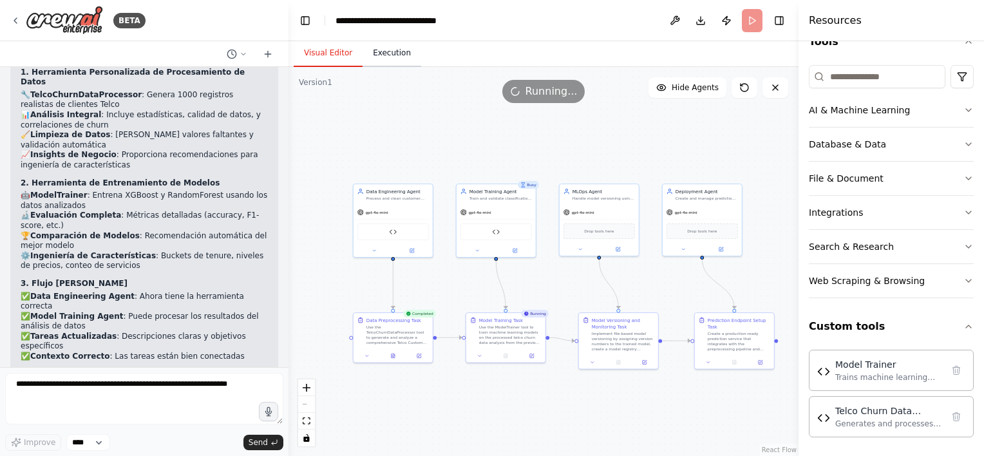
click at [404, 51] on button "Execution" at bounding box center [392, 53] width 59 height 27
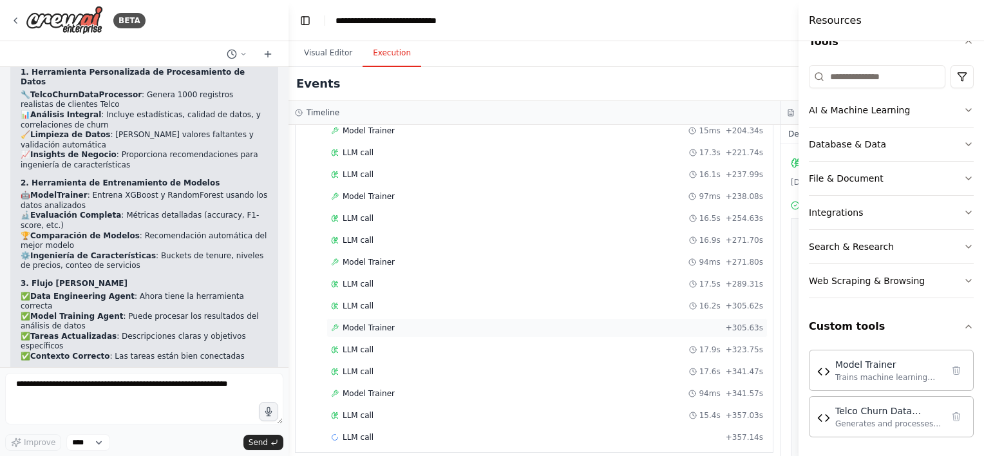
scroll to position [629, 0]
click at [453, 394] on div "Started + 0.00s LLM call 19.0s + 19.11s Model Trainer + 19.11s LLM call 14.5s +…" at bounding box center [539, 44] width 467 height 810
click at [446, 388] on div "Model Trainer 94ms + 341.57s" at bounding box center [547, 393] width 432 height 10
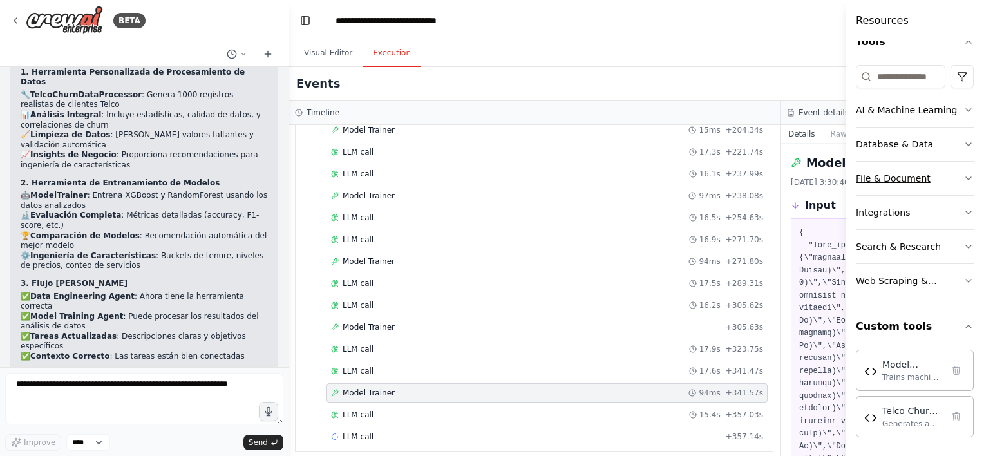
drag, startPoint x: 800, startPoint y: 157, endPoint x: 935, endPoint y: 169, distance: 135.7
click at [937, 169] on div "Resources Crew Task Agent Tools AI & Machine Learning Database & Data File & Do…" at bounding box center [915, 228] width 138 height 456
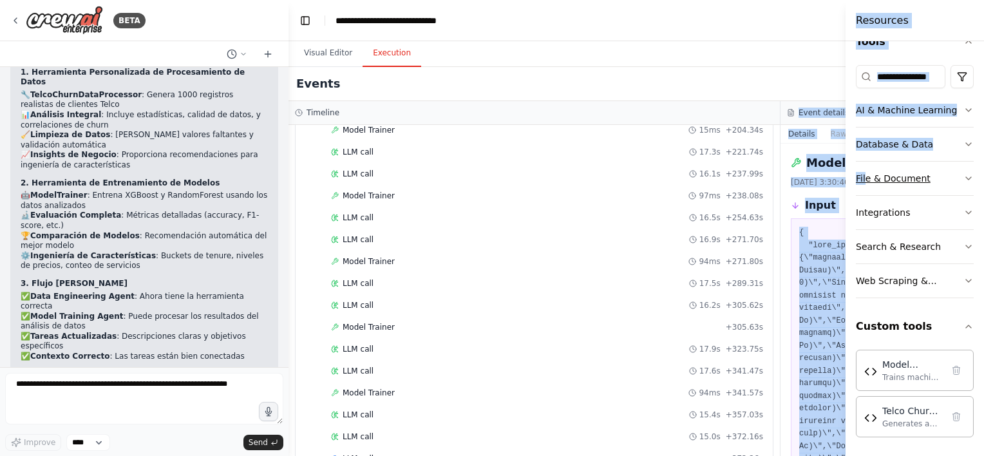
drag, startPoint x: 796, startPoint y: 115, endPoint x: 863, endPoint y: 187, distance: 98.4
click at [863, 187] on div "BETA Project name: customer-churn-crew Objective: Create a complete end-to-end …" at bounding box center [492, 228] width 984 height 456
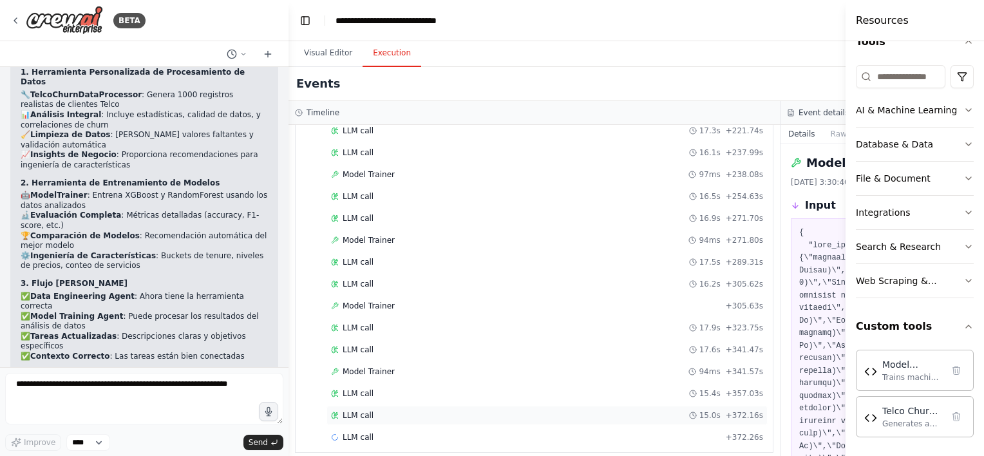
click at [432, 410] on div "LLM call 15.0s + 372.16s" at bounding box center [546, 415] width 441 height 19
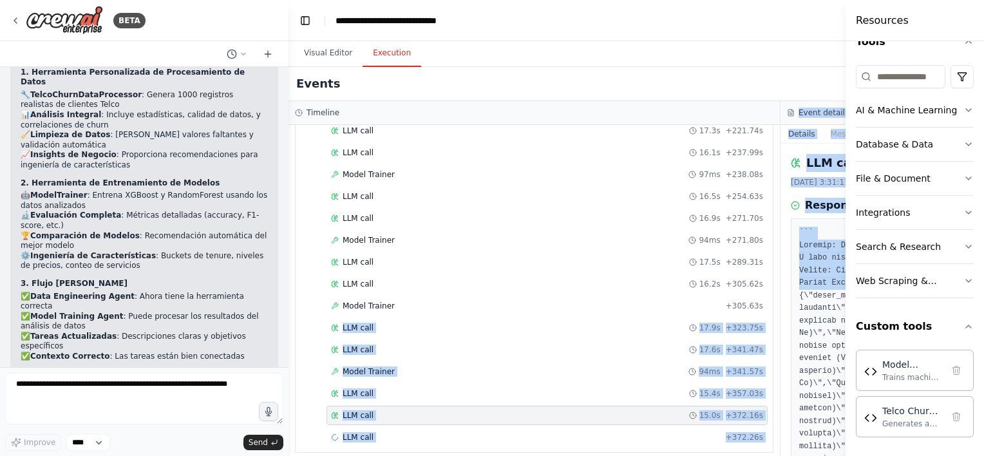
drag, startPoint x: 780, startPoint y: 299, endPoint x: 787, endPoint y: 297, distance: 7.3
click at [787, 297] on div "Timeline ▼ Data Engineering Agent 3.22s (+76.40s) • 1 task ▶ Data Preprocessing…" at bounding box center [780, 278] width 984 height 355
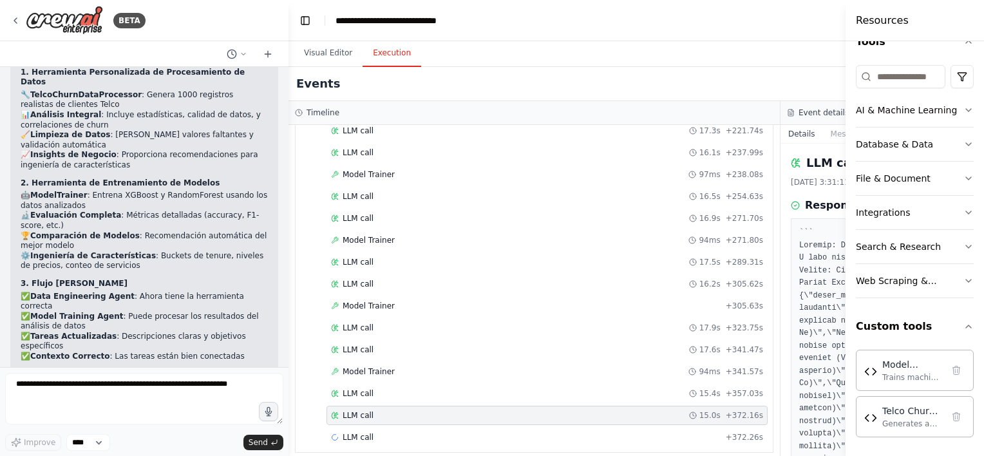
drag, startPoint x: 787, startPoint y: 297, endPoint x: 811, endPoint y: 319, distance: 32.8
drag, startPoint x: 805, startPoint y: 301, endPoint x: 804, endPoint y: 272, distance: 28.4
click at [339, 52] on button "Visual Editor" at bounding box center [328, 53] width 69 height 27
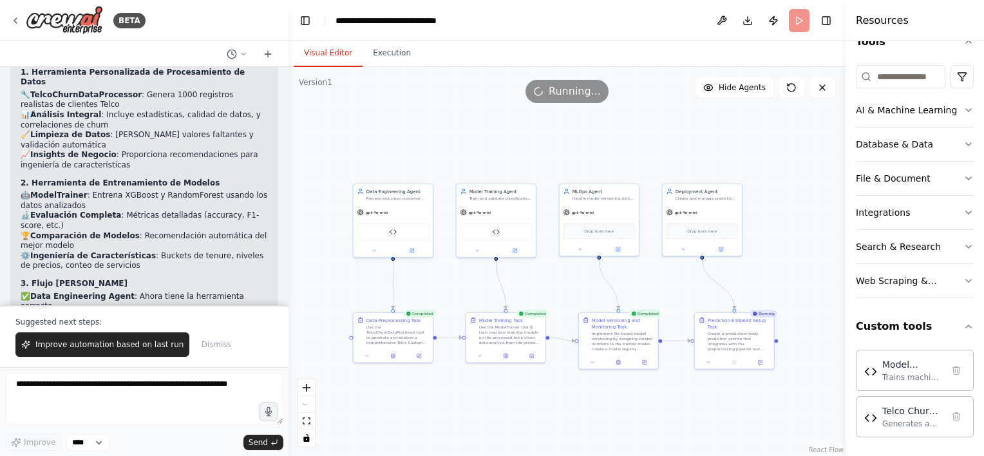
scroll to position [8270, 0]
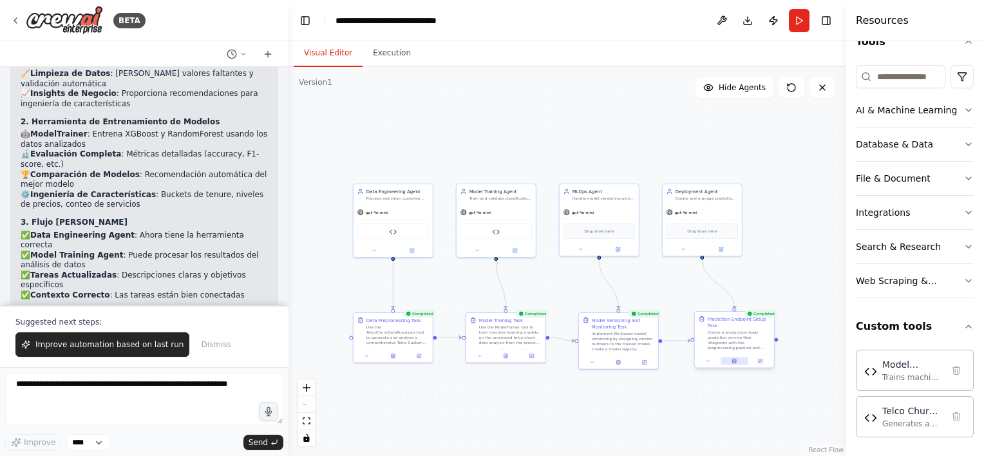
click at [733, 362] on icon at bounding box center [734, 362] width 2 height 0
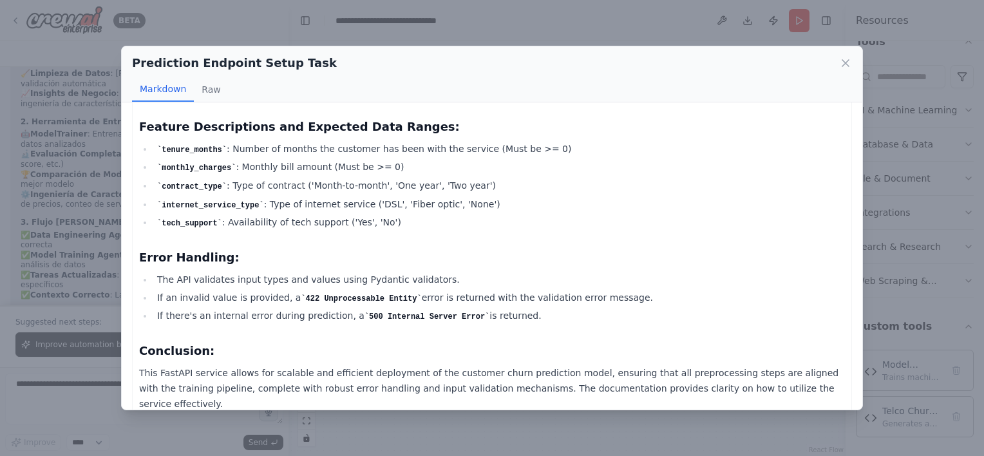
scroll to position [1427, 0]
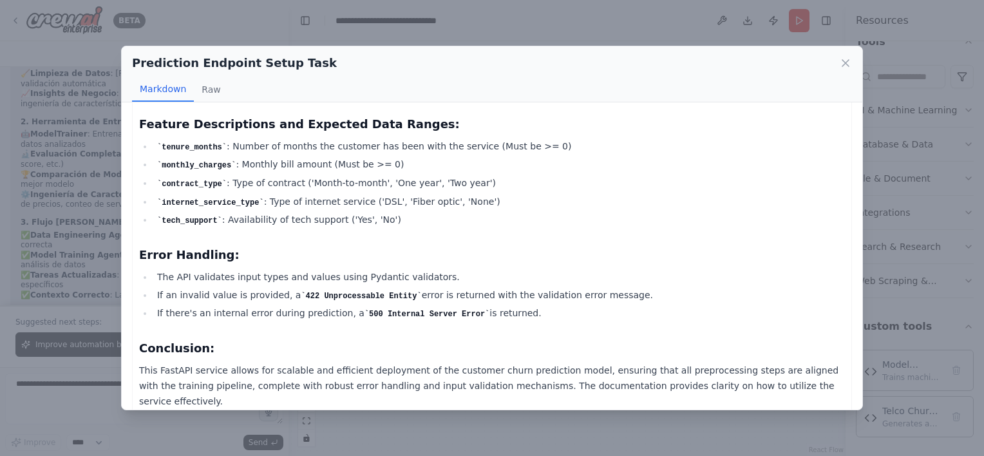
click at [103, 210] on div "Prediction Endpoint Setup Task Markdown Raw API Documentation Endpoint: /predic…" at bounding box center [492, 228] width 984 height 456
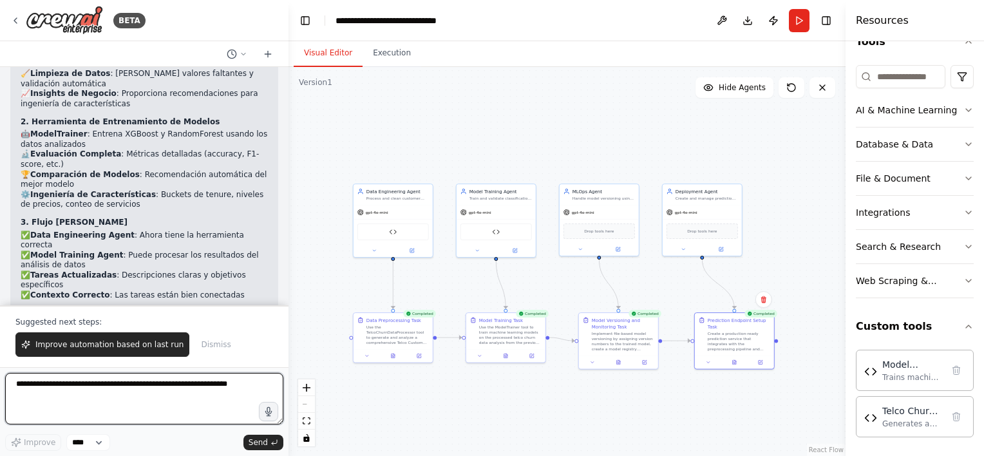
click at [181, 385] on textarea at bounding box center [144, 399] width 278 height 52
type textarea "**********"
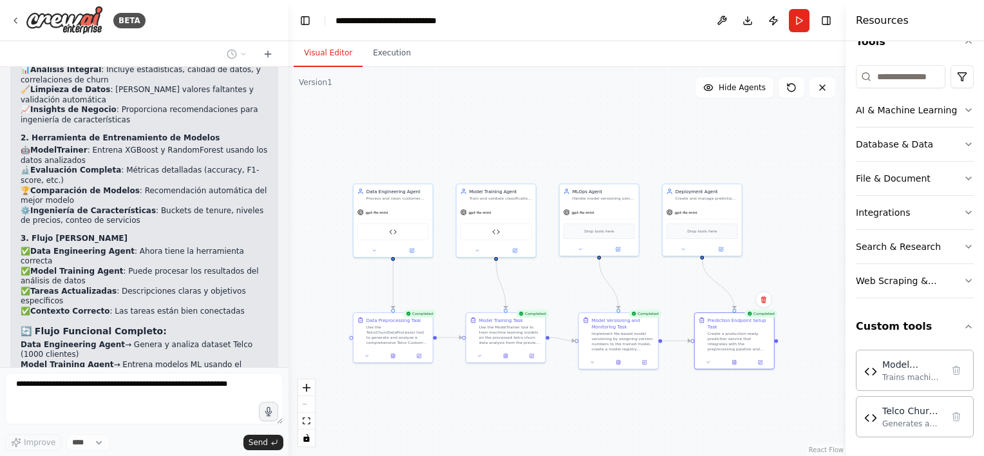
scroll to position [8287, 0]
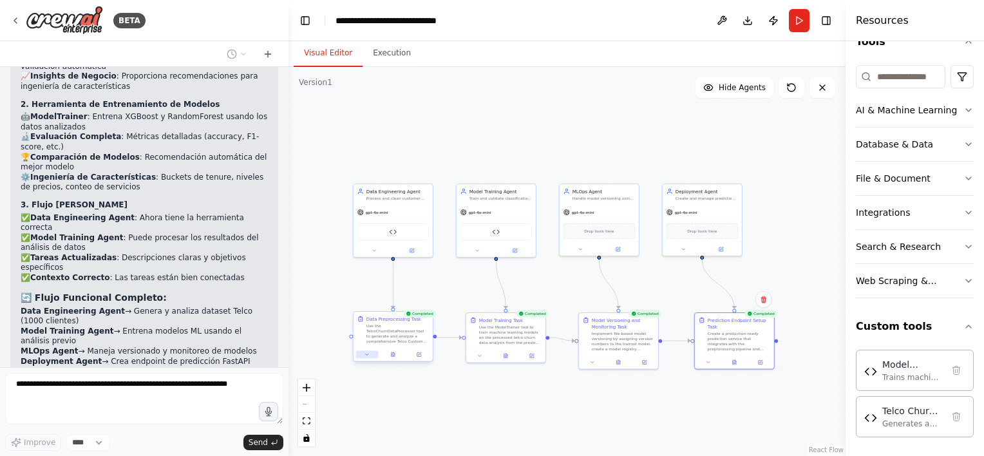
click at [371, 355] on button at bounding box center [367, 355] width 22 height 8
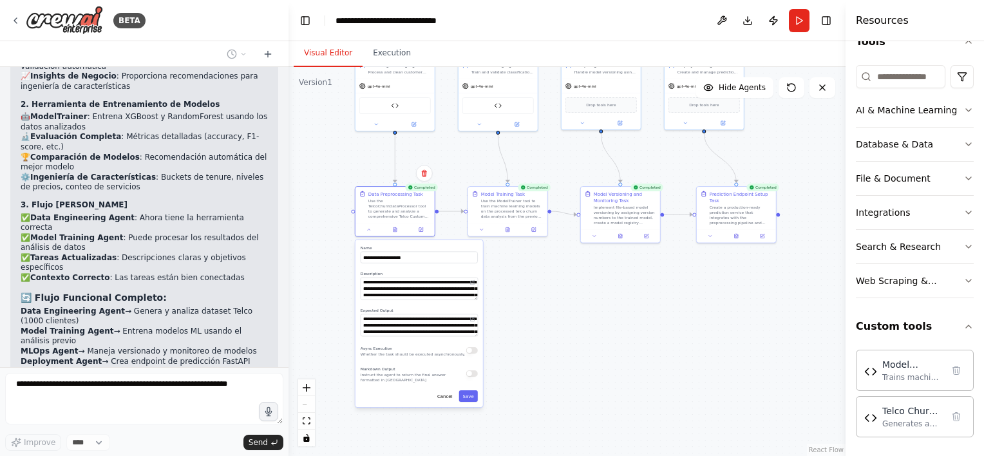
drag, startPoint x: 580, startPoint y: 428, endPoint x: 582, endPoint y: 301, distance: 126.2
click at [582, 301] on div ".deletable-edge-delete-btn { width: 20px; height: 20px; border: 0px solid #ffff…" at bounding box center [566, 261] width 557 height 389
click at [580, 301] on div ".deletable-edge-delete-btn { width: 20px; height: 20px; border: 0px solid #ffff…" at bounding box center [566, 261] width 557 height 389
click at [371, 234] on div at bounding box center [394, 229] width 79 height 14
click at [374, 229] on button at bounding box center [369, 229] width 22 height 8
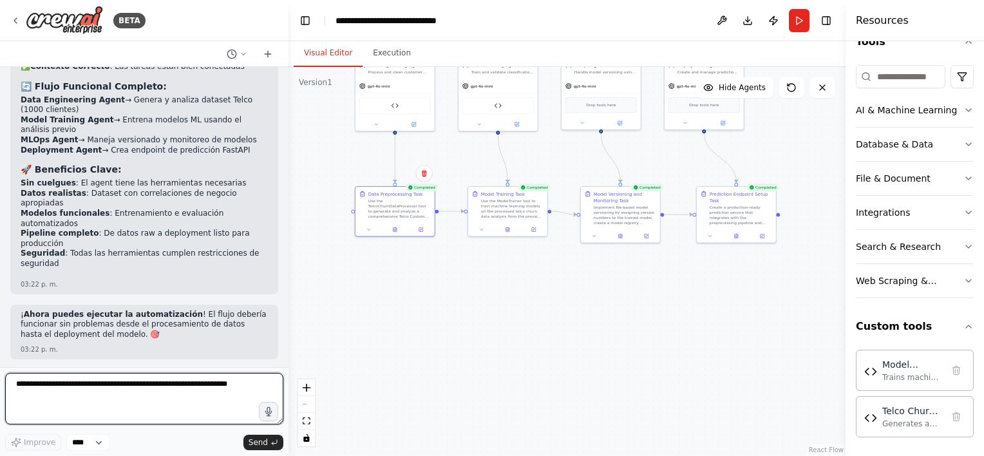
scroll to position [8692, 0]
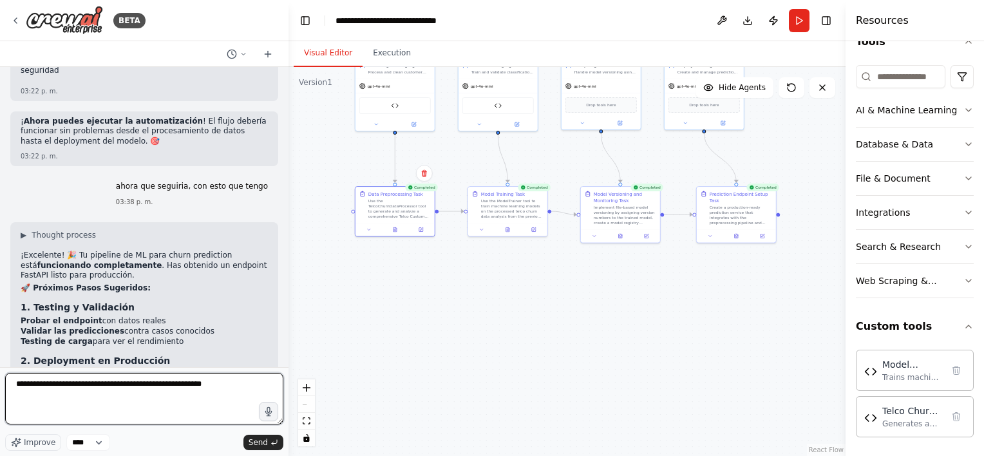
type textarea "**********"
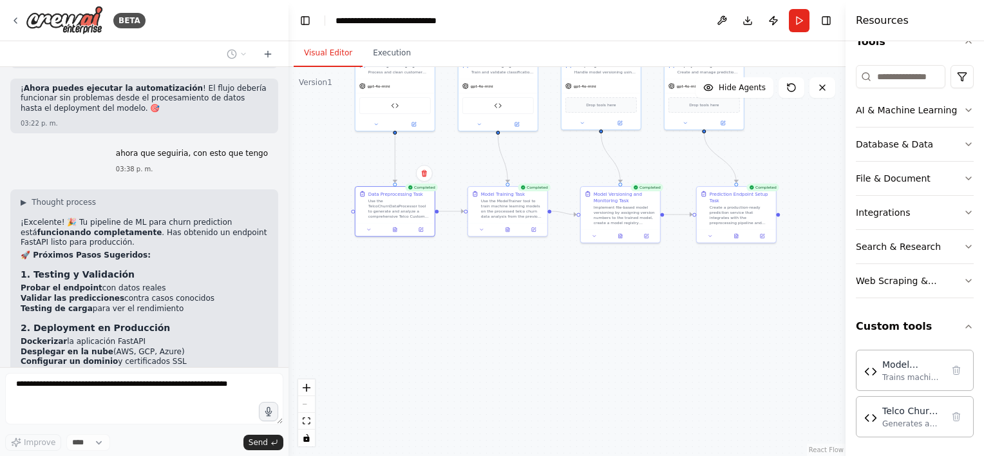
scroll to position [8771, 0]
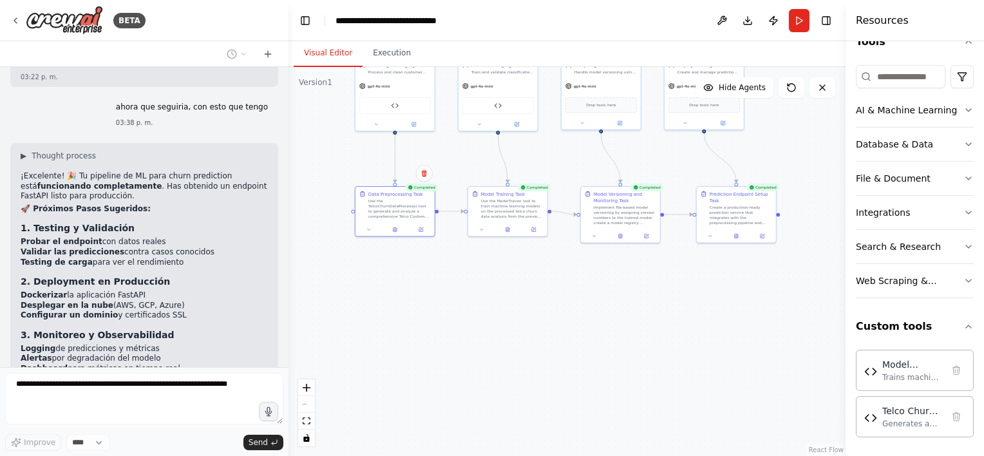
click at [0, 325] on html "BETA Project name: customer-churn-crew Objective: Create a complete end-to-end …" at bounding box center [492, 228] width 984 height 456
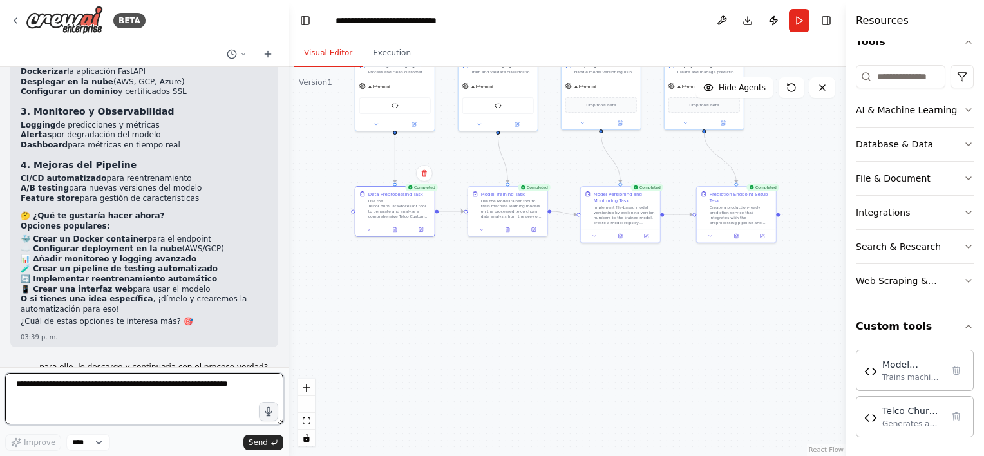
scroll to position [8981, 0]
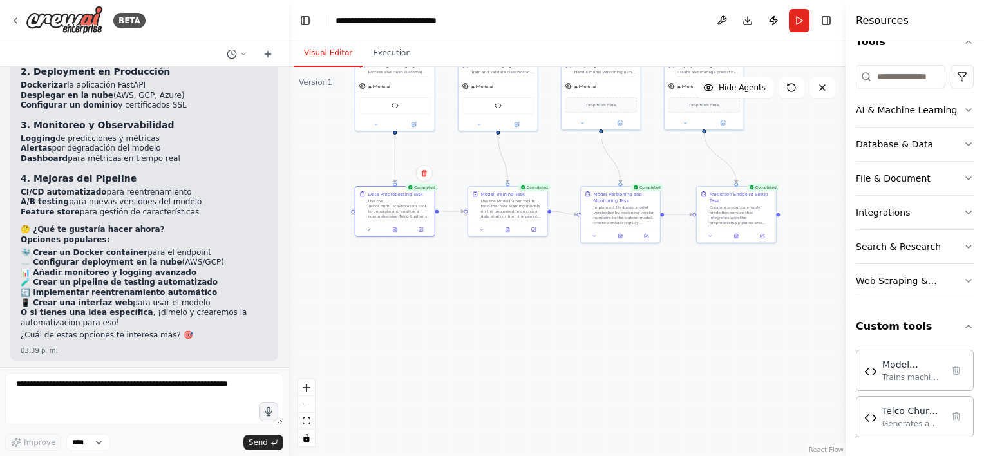
click at [744, 20] on button "Download" at bounding box center [747, 20] width 21 height 23
click at [547, 303] on div ".deletable-edge-delete-btn { width: 20px; height: 20px; border: 0px solid #ffff…" at bounding box center [566, 261] width 557 height 389
